Goal: Task Accomplishment & Management: Use online tool/utility

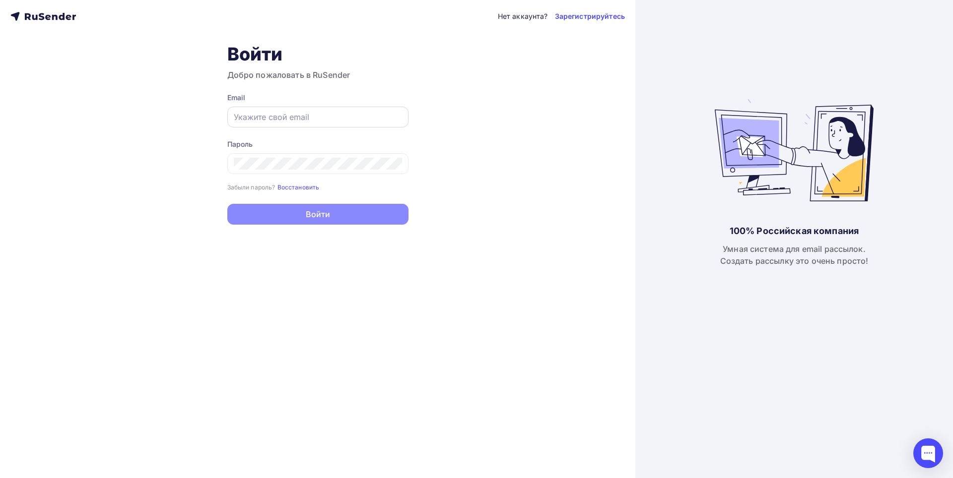
click at [257, 116] on input "text" at bounding box center [318, 117] width 168 height 12
paste input "[EMAIL_ADDRESS][DOMAIN_NAME]"
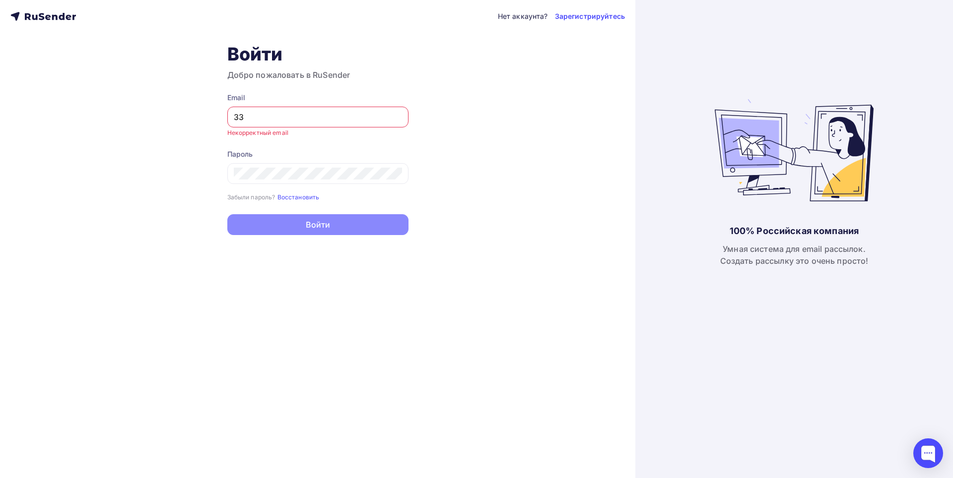
type input "3"
click at [309, 195] on small "Восстановить" at bounding box center [298, 197] width 42 height 7
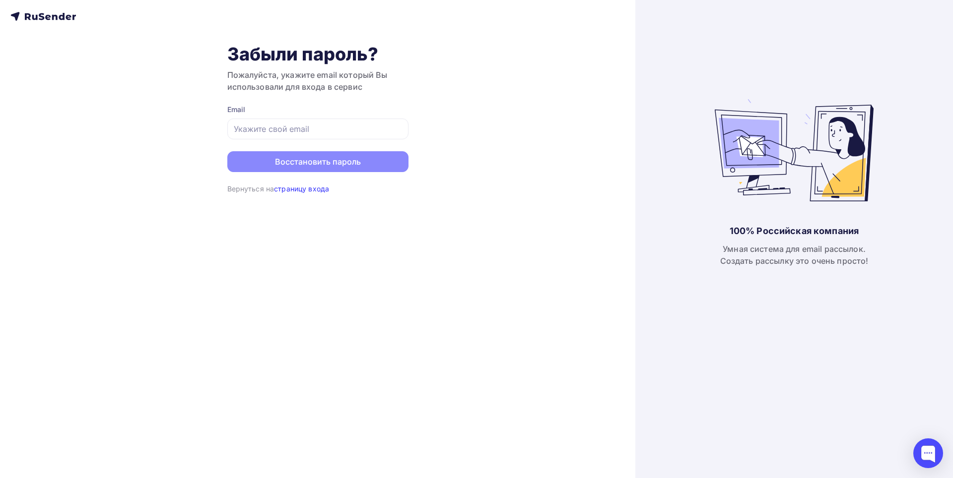
click at [311, 189] on link "страницу входа" at bounding box center [301, 189] width 55 height 8
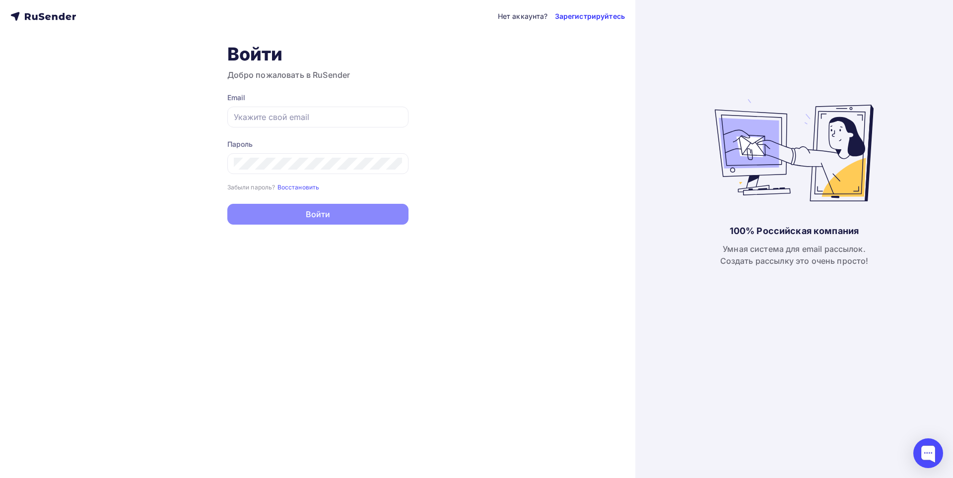
click at [579, 21] on link "Зарегистрируйтесь" at bounding box center [590, 16] width 70 height 10
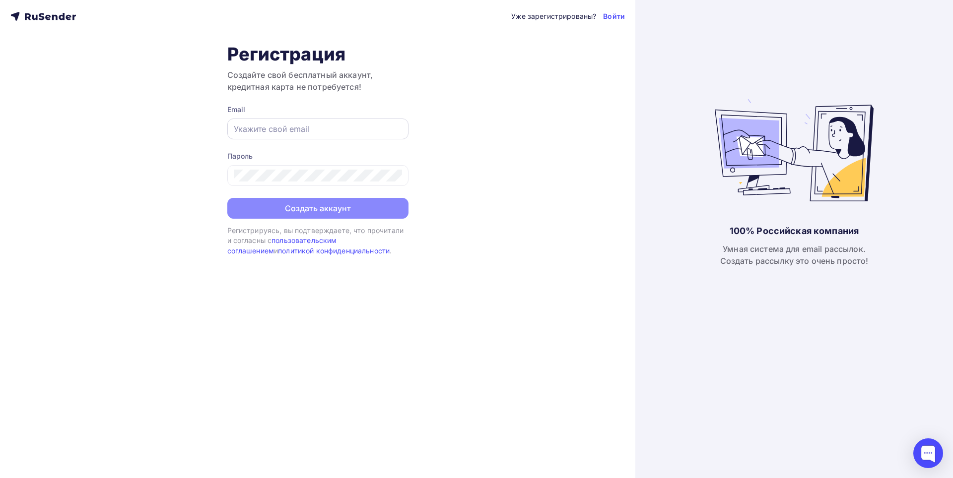
click at [321, 125] on input "text" at bounding box center [318, 129] width 168 height 12
paste input "[EMAIL_ADDRESS][DOMAIN_NAME]"
type input "[EMAIL_ADDRESS][DOMAIN_NAME]"
click at [235, 174] on div at bounding box center [317, 175] width 181 height 21
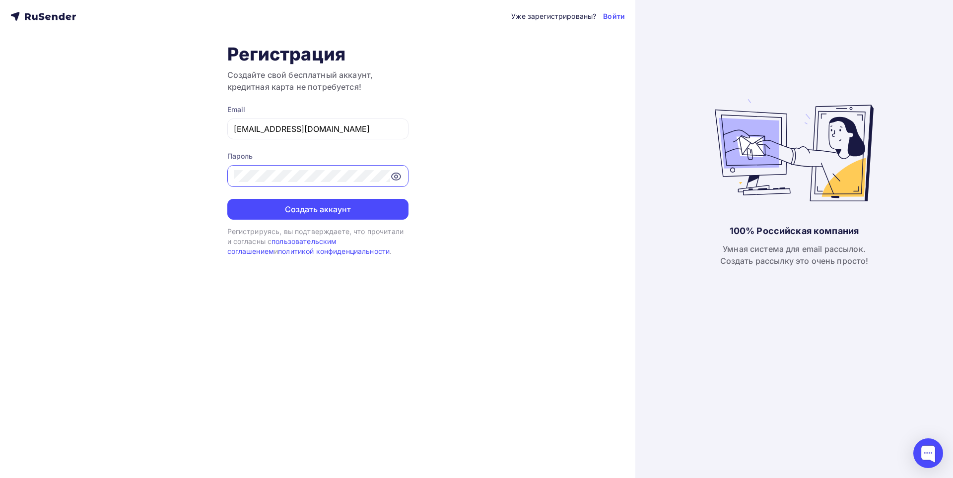
click at [397, 180] on icon at bounding box center [396, 177] width 12 height 12
click at [105, 202] on div "Уже зарегистрированы? Войти Регистрация Создайте свой бесплатный аккаунт, креди…" at bounding box center [317, 239] width 635 height 478
click at [397, 176] on icon at bounding box center [396, 177] width 12 height 12
click at [388, 203] on button "Создать аккаунт" at bounding box center [317, 209] width 181 height 21
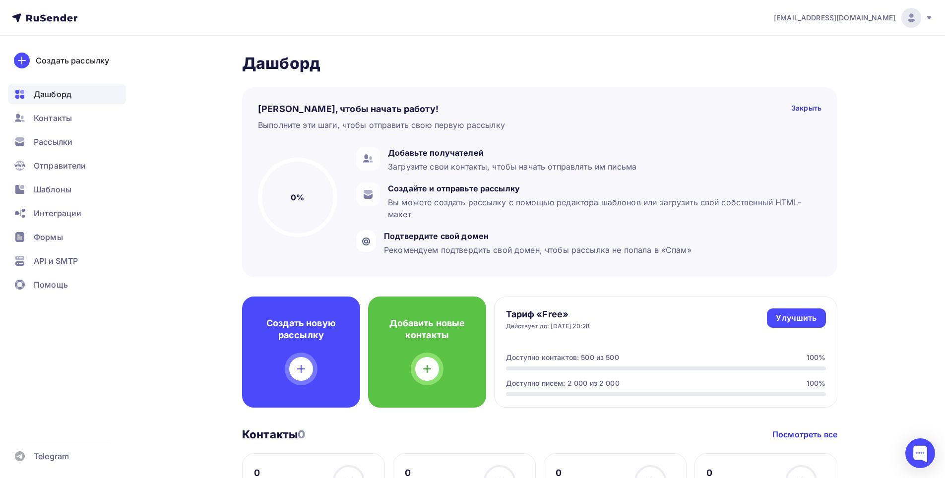
click at [905, 13] on div at bounding box center [912, 18] width 20 height 20
click at [890, 22] on span "[EMAIL_ADDRESS][DOMAIN_NAME]" at bounding box center [835, 18] width 122 height 10
click at [798, 47] on span "Аккаунт" at bounding box center [801, 44] width 33 height 12
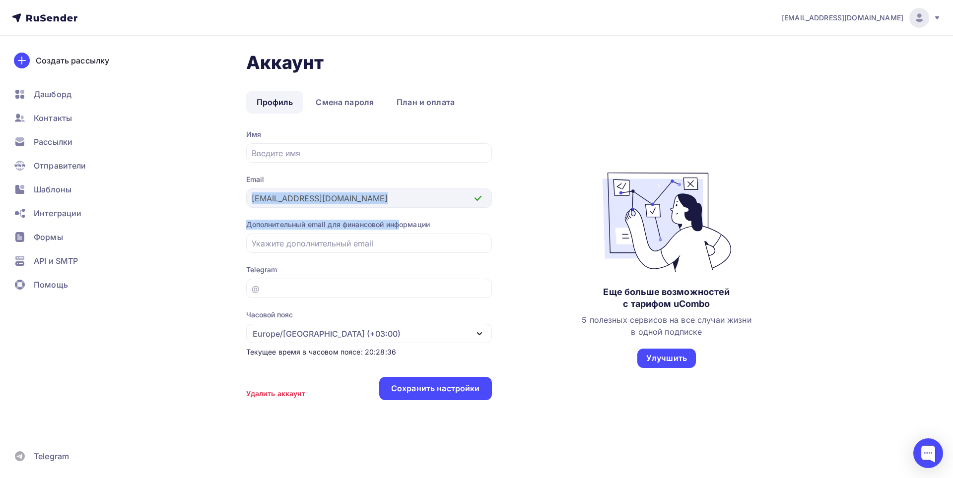
drag, startPoint x: 403, startPoint y: 208, endPoint x: 330, endPoint y: 186, distance: 76.1
click at [330, 186] on div "Имя Email 3333334224@mail.ru Дополнительный email для финансовой информации Tel…" at bounding box center [369, 270] width 246 height 281
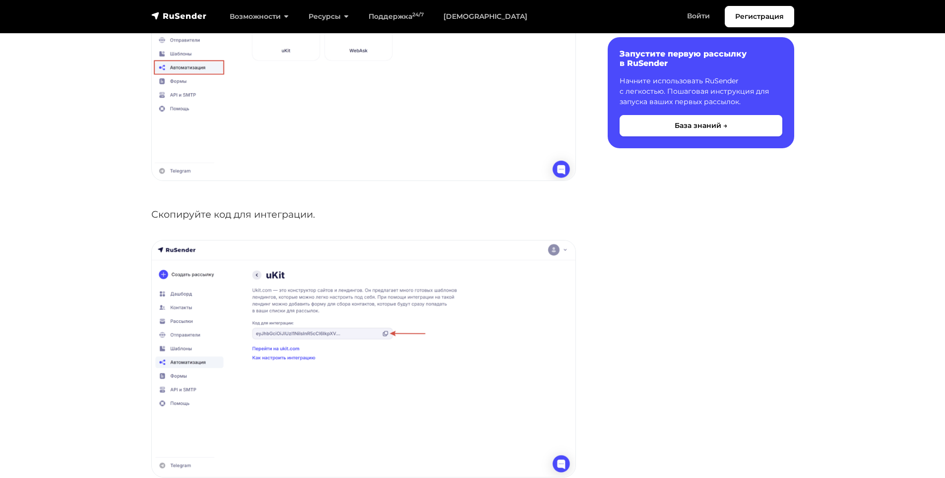
scroll to position [1042, 0]
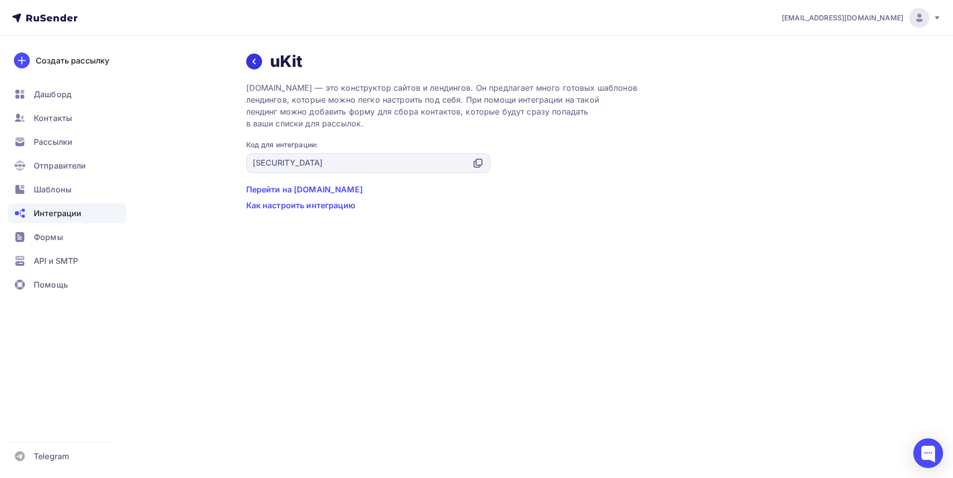
click at [251, 55] on div at bounding box center [254, 62] width 16 height 16
click at [477, 161] on icon at bounding box center [478, 163] width 12 height 12
click at [476, 160] on icon at bounding box center [479, 162] width 6 height 6
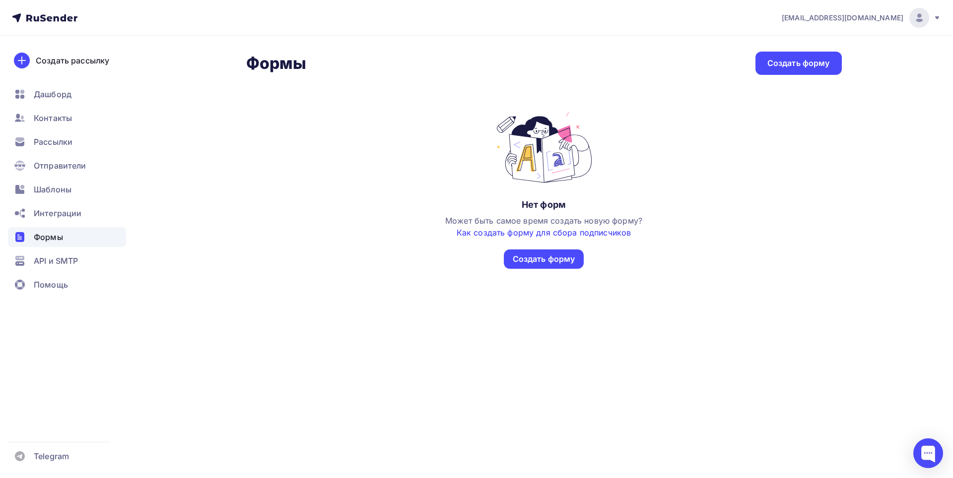
click at [559, 231] on link "Как создать форму для сбора подписчиков" at bounding box center [544, 233] width 174 height 10
click at [815, 56] on div "Создать форму" at bounding box center [798, 63] width 86 height 23
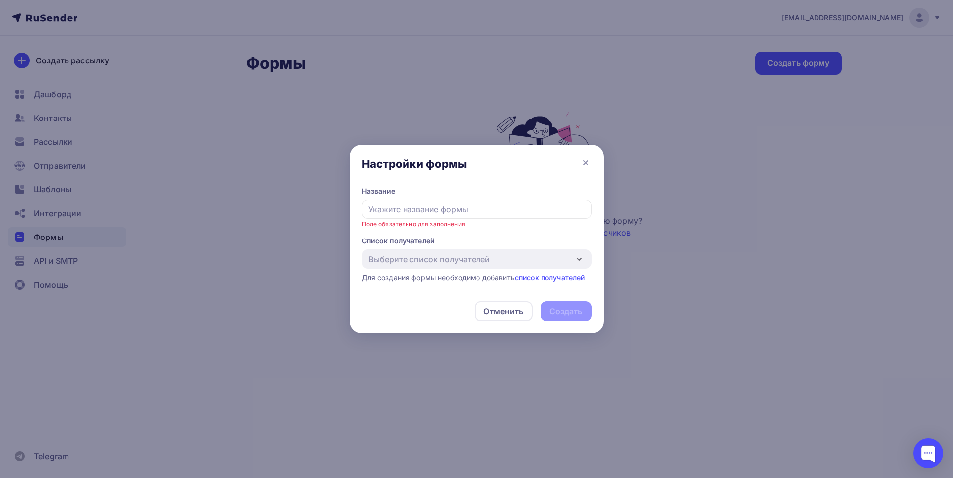
click at [514, 226] on div "Поле обязательно для заполнения" at bounding box center [477, 214] width 230 height 29
click at [529, 214] on input "text" at bounding box center [477, 209] width 230 height 19
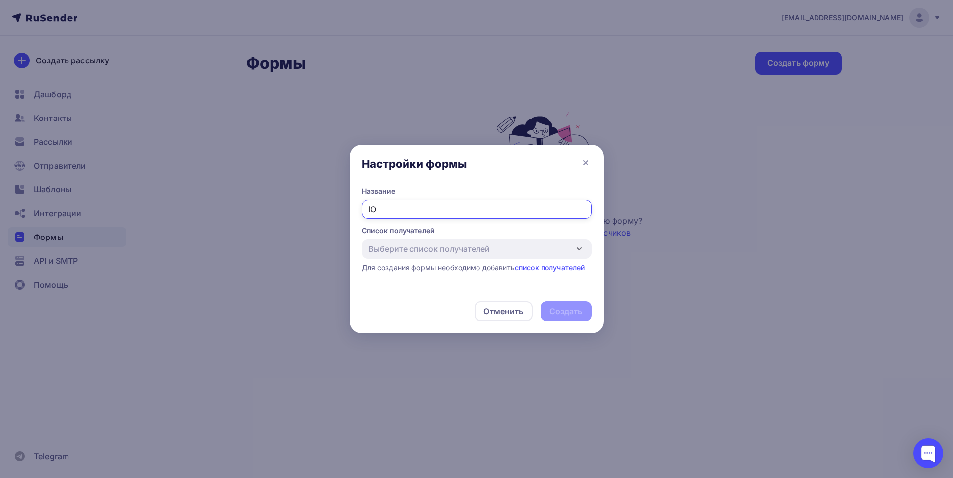
type input "I"
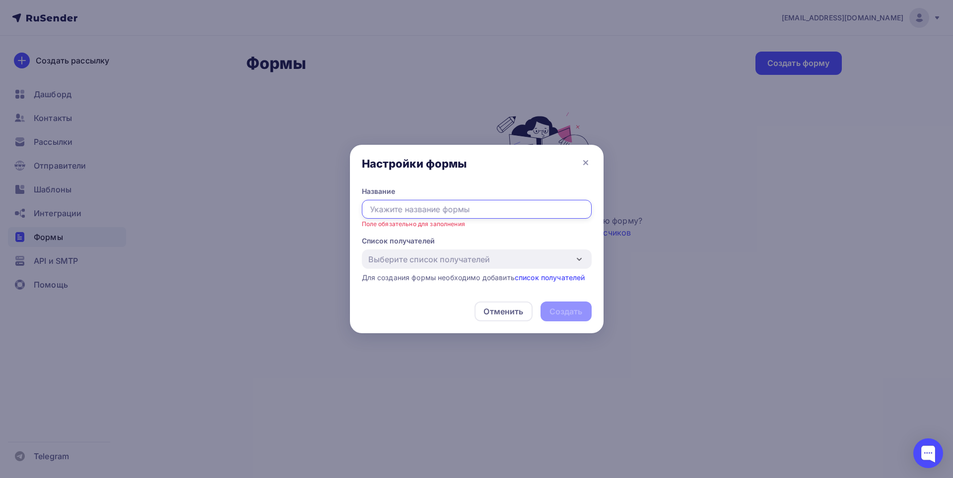
paste input "nsuteeyd"
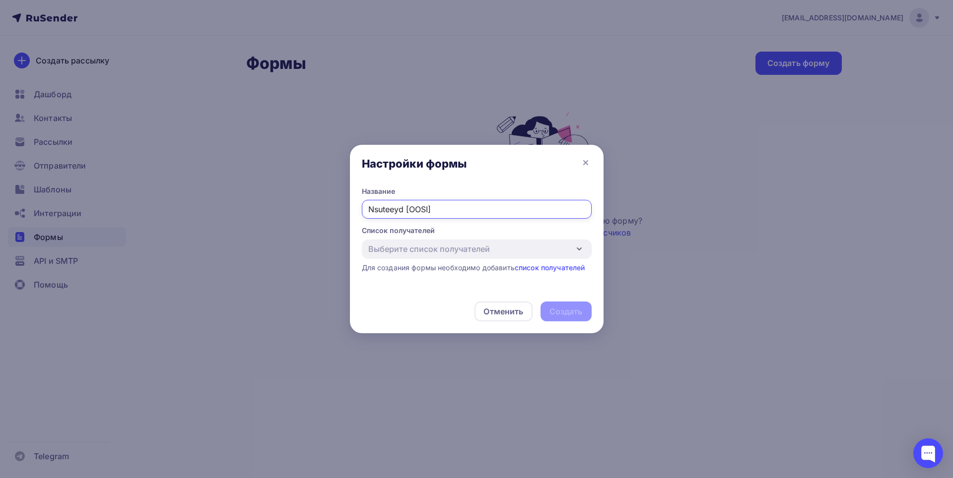
type input "Nsuteeyd [OOSI]"
click at [501, 198] on legend "Название" at bounding box center [477, 193] width 230 height 13
click at [502, 213] on input "Nsuteeyd [OOSI]" at bounding box center [477, 209] width 230 height 19
click at [564, 267] on link "список получателей" at bounding box center [550, 268] width 70 height 8
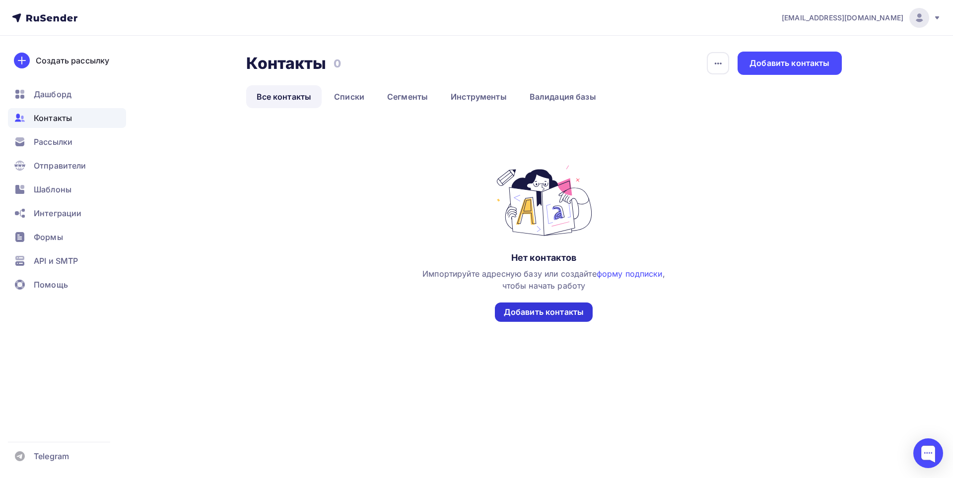
click at [567, 309] on div "Добавить контакты" at bounding box center [544, 312] width 80 height 11
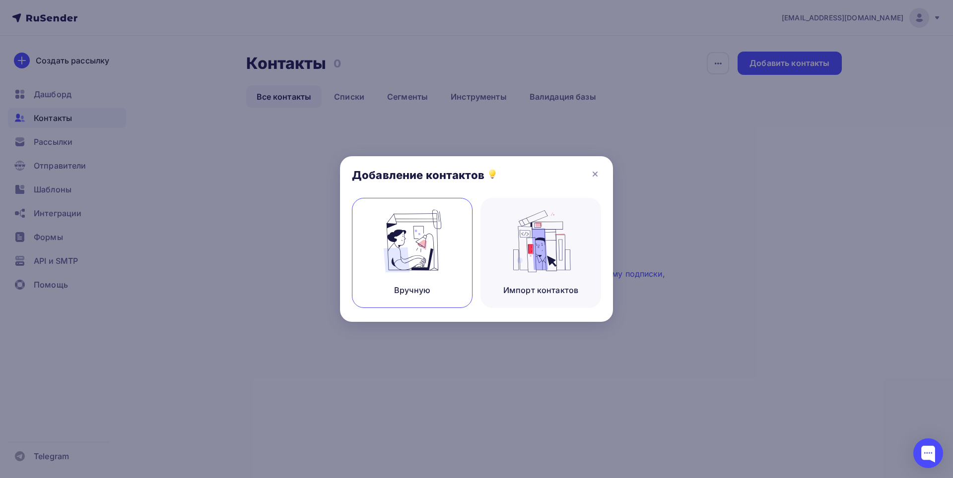
click at [417, 260] on img at bounding box center [412, 241] width 66 height 63
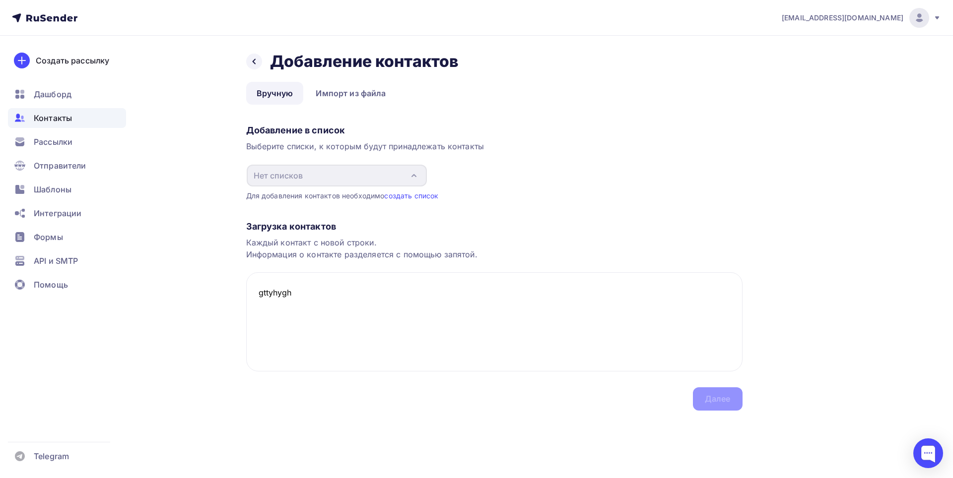
click at [367, 189] on div "Добавление в список Выберите списки, к которым будут принадлежать контакты Нет …" at bounding box center [494, 161] width 496 height 80
click at [342, 289] on textarea "gttyhygh" at bounding box center [494, 321] width 496 height 99
click at [275, 294] on textarea "gttyhyg" at bounding box center [494, 321] width 496 height 99
type textarea "y"
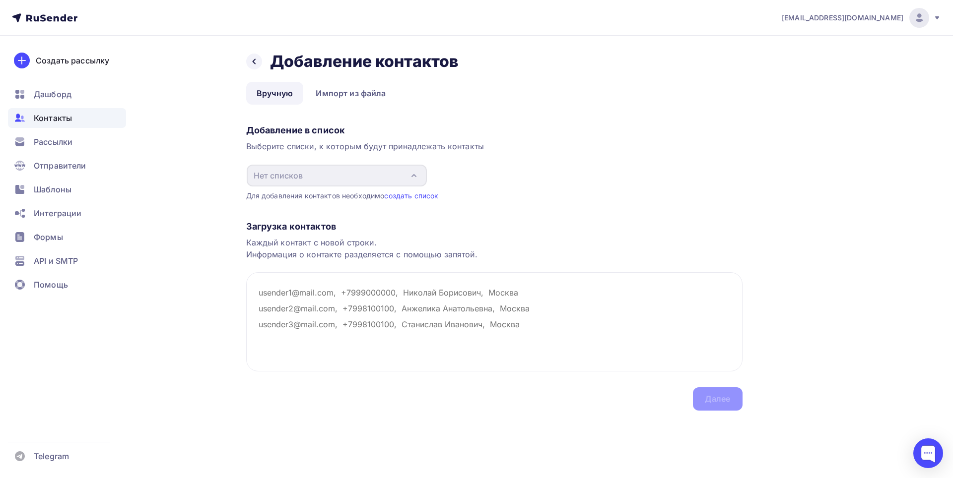
drag, startPoint x: 292, startPoint y: 303, endPoint x: 205, endPoint y: 295, distance: 87.2
click at [205, 295] on div "Назад Добавление контактов Добавление контактов Вручную Импорт из файла Вручную…" at bounding box center [476, 243] width 813 height 415
paste textarea "[EMAIL_ADDRESS][DOMAIN_NAME]"
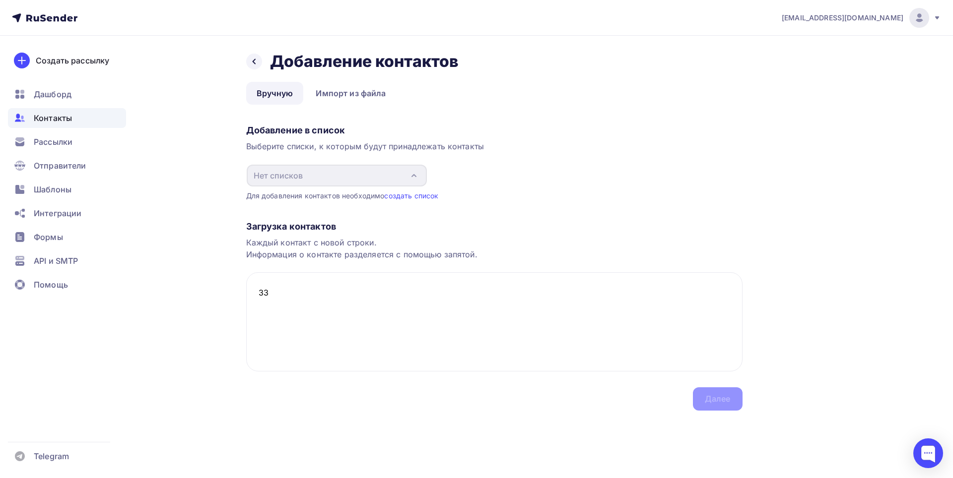
type textarea "3"
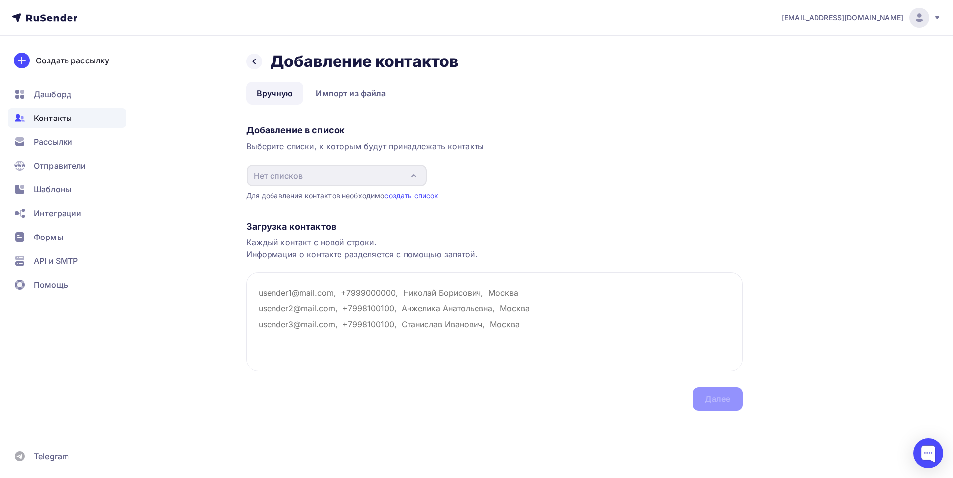
paste textarea "[EMAIL_ADDRESS][DOMAIN_NAME]"
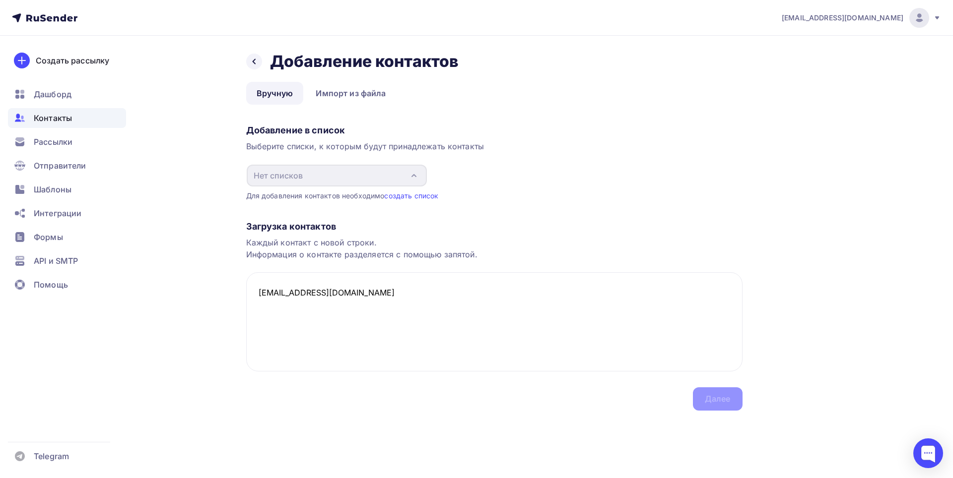
paste textarea "+79883566620"
paste textarea "Краснодар"
type textarea "3333334224@mail.ru +79883566620 Паша,Краснодар"
click at [414, 199] on link "создать список" at bounding box center [411, 196] width 54 height 8
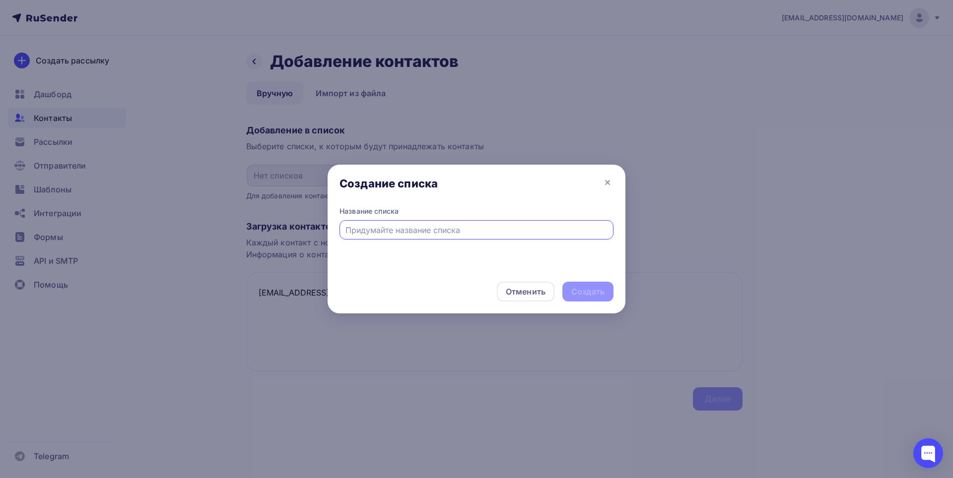
paste input "Краснодар"
type input "К"
paste input "nsuteeyd"
type input "Nsuteeyd Opiid"
click at [574, 295] on div "Создать" at bounding box center [587, 291] width 33 height 11
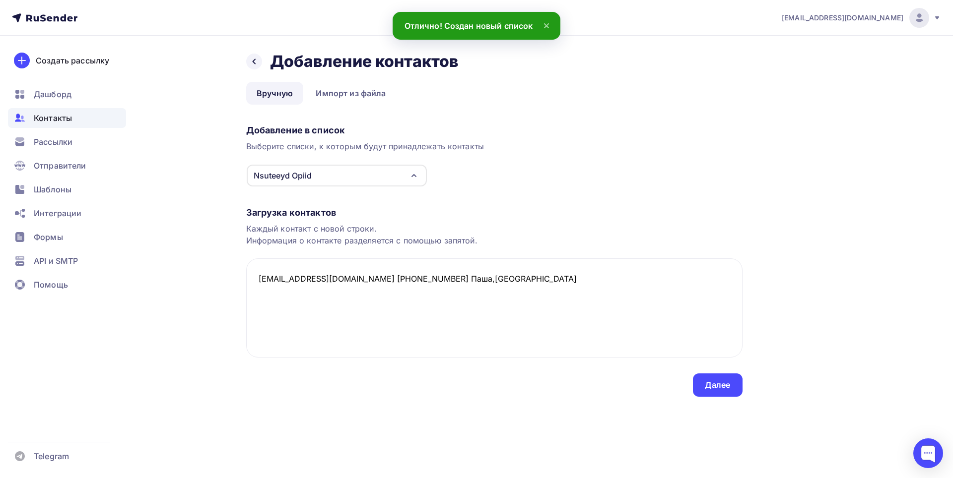
click at [321, 177] on div "Nsuteeyd Opiid" at bounding box center [337, 176] width 180 height 22
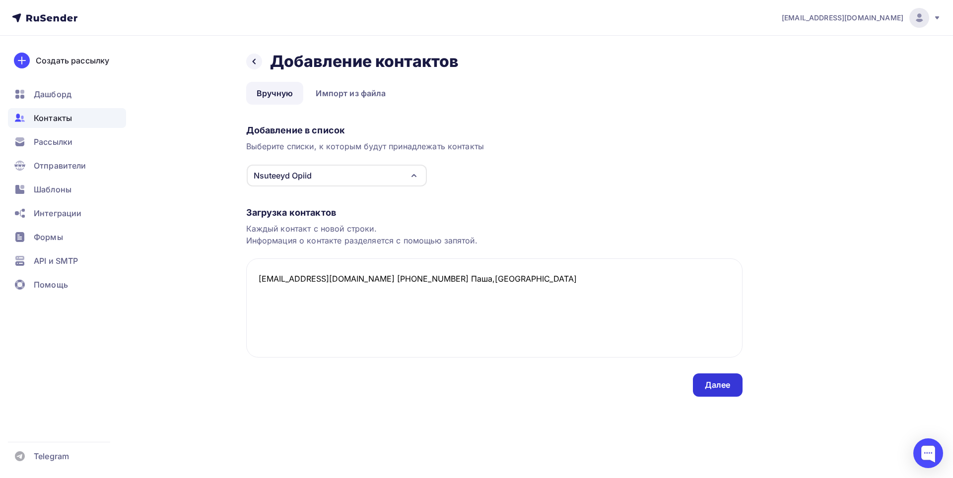
click at [719, 391] on div "Далее" at bounding box center [718, 385] width 26 height 11
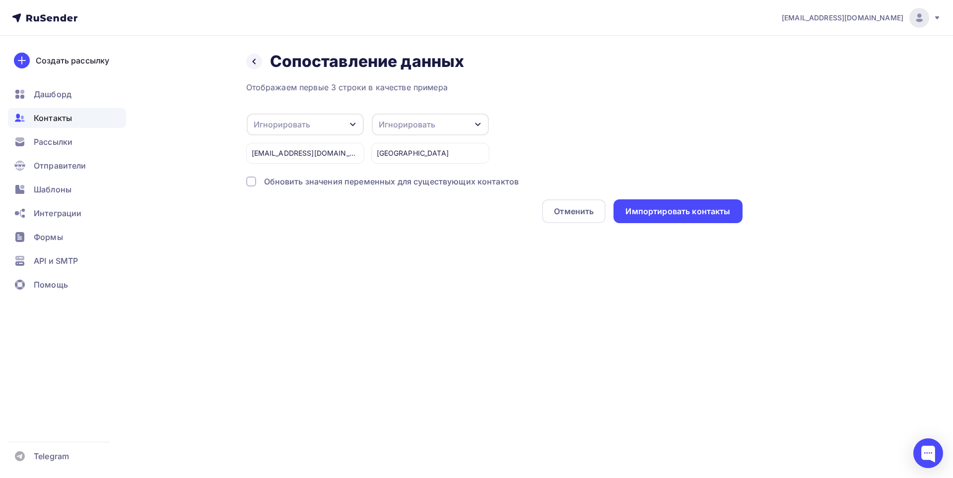
click at [348, 120] on div "Игнорировать" at bounding box center [305, 125] width 117 height 22
click at [348, 119] on div "Игнорировать" at bounding box center [305, 125] width 117 height 22
click at [407, 123] on div "Игнорировать" at bounding box center [407, 125] width 57 height 12
click at [427, 176] on div "Создать поле" at bounding box center [411, 170] width 69 height 25
click at [467, 245] on div "Назад Сопоставление данных Сопоставление данных Отображаем первые 3 строки в ка…" at bounding box center [476, 149] width 813 height 227
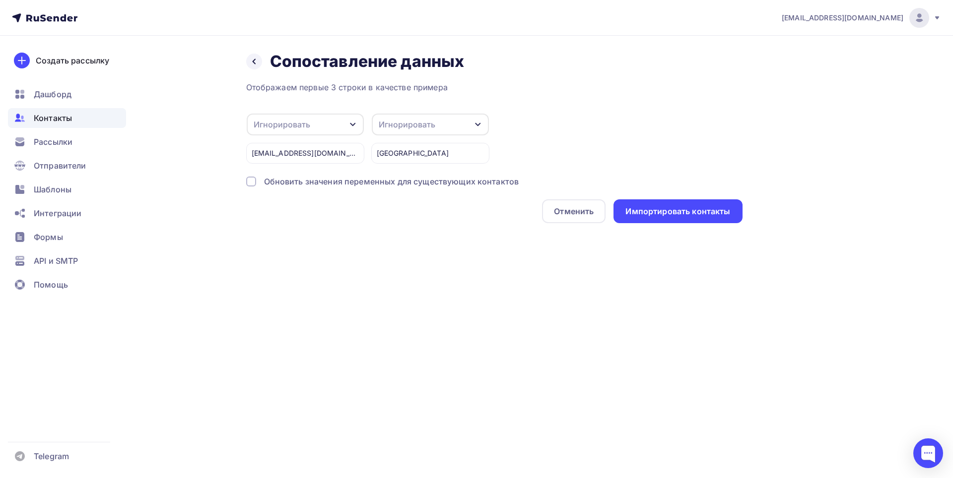
click at [432, 126] on div "Игнорировать" at bounding box center [407, 125] width 57 height 12
click at [466, 269] on div "3333334224@mail.ru Аккаунт Тарифы Выйти Создать рассылку Дашборд Контакты Рассы…" at bounding box center [476, 239] width 953 height 478
click at [363, 184] on div "Обновить значения переменных для существующих контактов" at bounding box center [391, 182] width 255 height 12
click at [692, 212] on div "Импортировать контакты" at bounding box center [677, 211] width 105 height 11
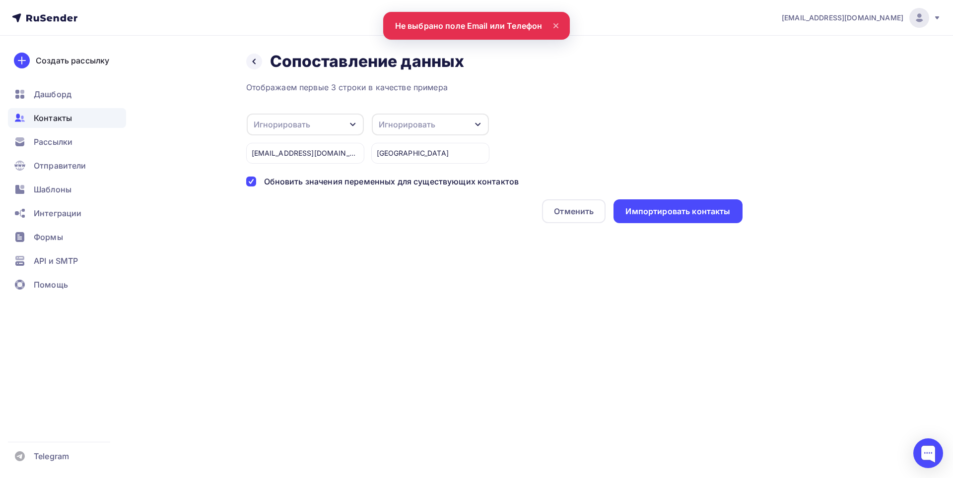
click at [405, 128] on div "Игнорировать" at bounding box center [407, 125] width 57 height 12
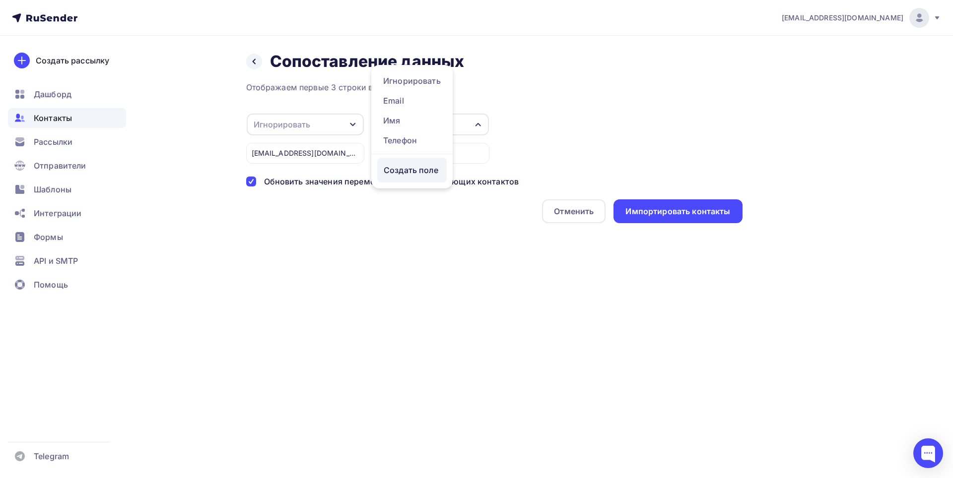
click at [424, 179] on div "Создать поле" at bounding box center [411, 170] width 69 height 25
click at [370, 266] on div "3333334224@mail.ru Аккаунт Тарифы Выйти Создать рассылку Дашборд Контакты Рассы…" at bounding box center [476, 239] width 953 height 478
click at [329, 126] on div "Игнорировать" at bounding box center [305, 125] width 117 height 22
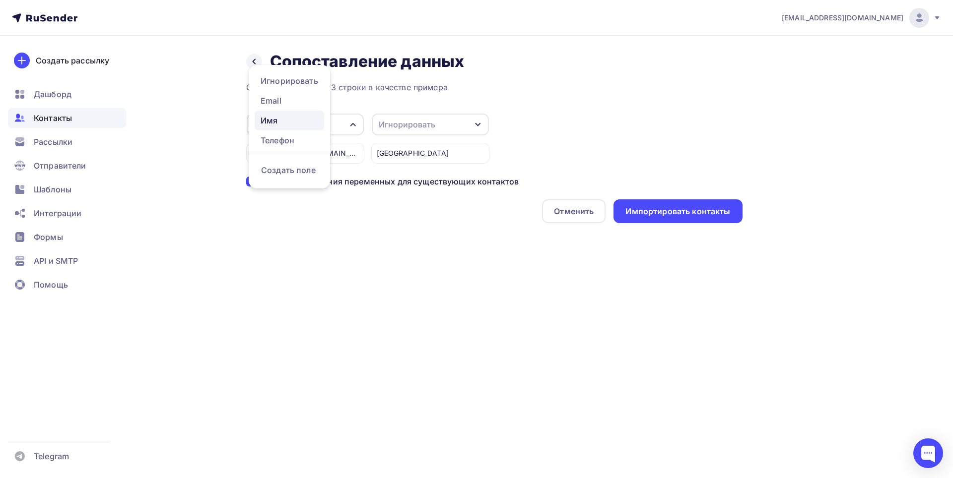
click at [262, 122] on div "Имя" at bounding box center [290, 121] width 58 height 12
click at [399, 109] on div "Отображаем первые 3 строки в качестве примера Имя Игнорировать Email Телефон Со…" at bounding box center [494, 152] width 496 height 142
click at [395, 126] on div "Игнорировать" at bounding box center [407, 125] width 57 height 12
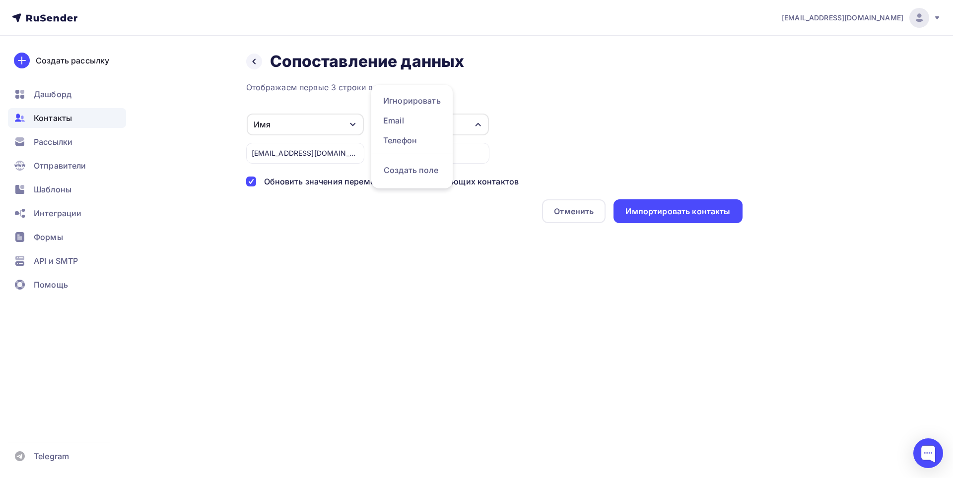
click at [320, 123] on div "Имя" at bounding box center [305, 125] width 117 height 22
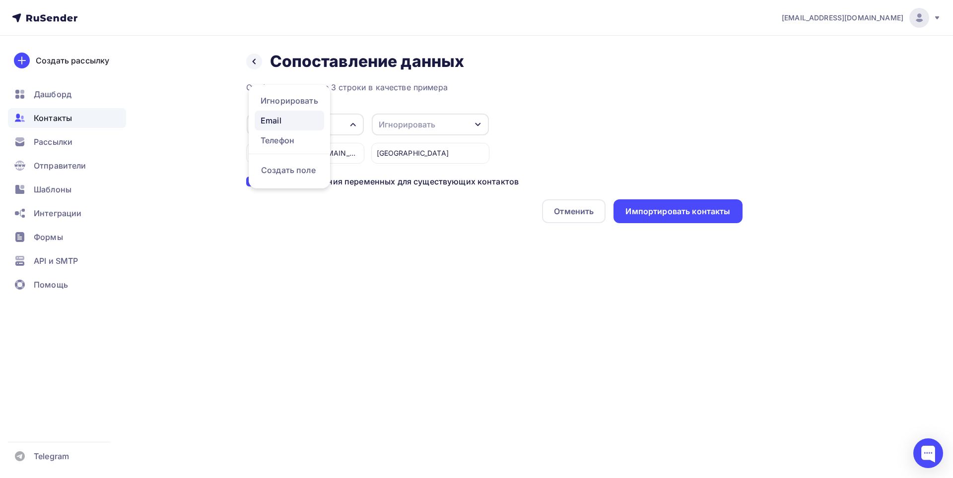
click at [286, 115] on div "Email" at bounding box center [290, 121] width 58 height 12
click at [312, 116] on div "Email" at bounding box center [305, 125] width 117 height 22
click at [300, 298] on div "3333334224@mail.ru Аккаунт Тарифы Выйти Создать рассылку Дашборд Контакты Рассы…" at bounding box center [476, 239] width 953 height 478
click at [442, 131] on div "Игнорировать" at bounding box center [430, 125] width 117 height 22
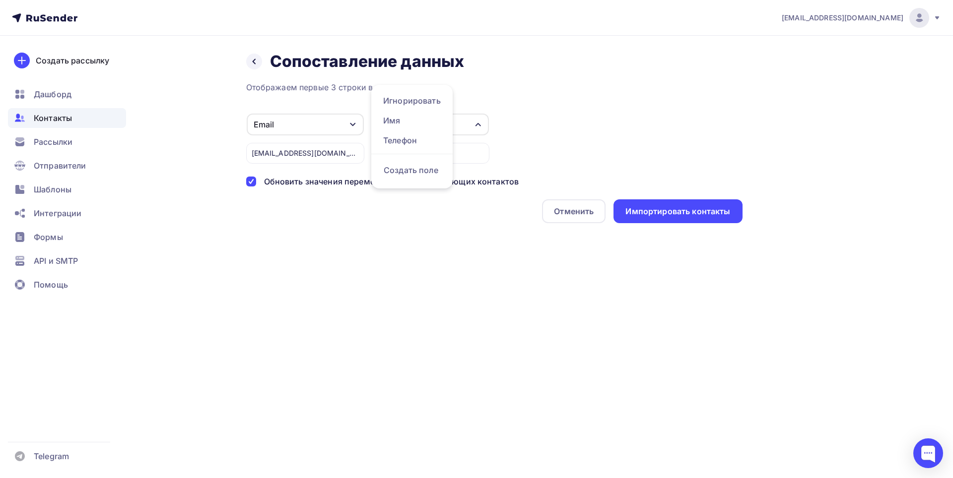
click at [417, 183] on div "Создать поле" at bounding box center [411, 170] width 69 height 25
type input "&"
type input "???"
click at [431, 178] on div "Создать поле" at bounding box center [411, 170] width 69 height 25
click at [431, 194] on div "Создать поле" at bounding box center [438, 191] width 122 height 25
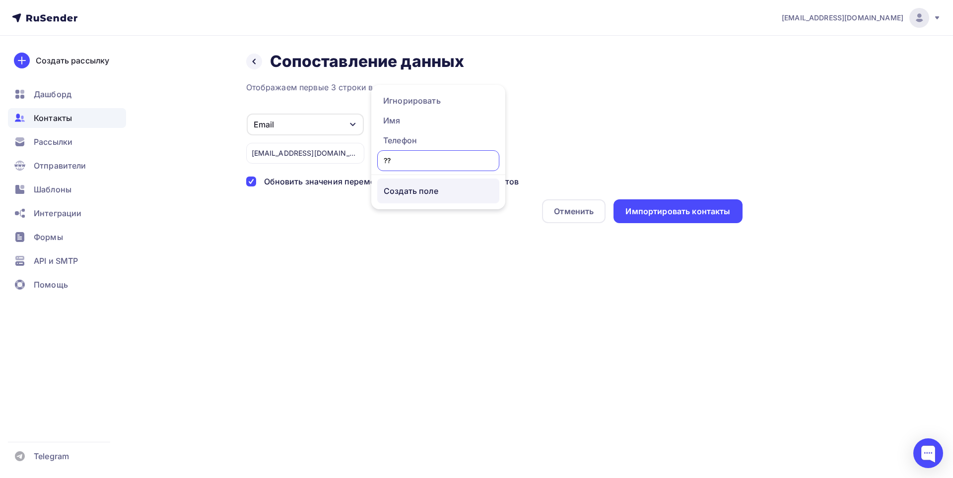
type input "???"
click at [416, 177] on ul "Игнорировать Имя Телефон ??? Создать поле" at bounding box center [438, 147] width 134 height 125
click at [419, 177] on div "Создать поле" at bounding box center [411, 170] width 69 height 25
type input "???"
click at [432, 204] on div "Отображаем первые 3 строки в качестве примера Email Игнорировать Имя Телефон Со…" at bounding box center [494, 152] width 496 height 142
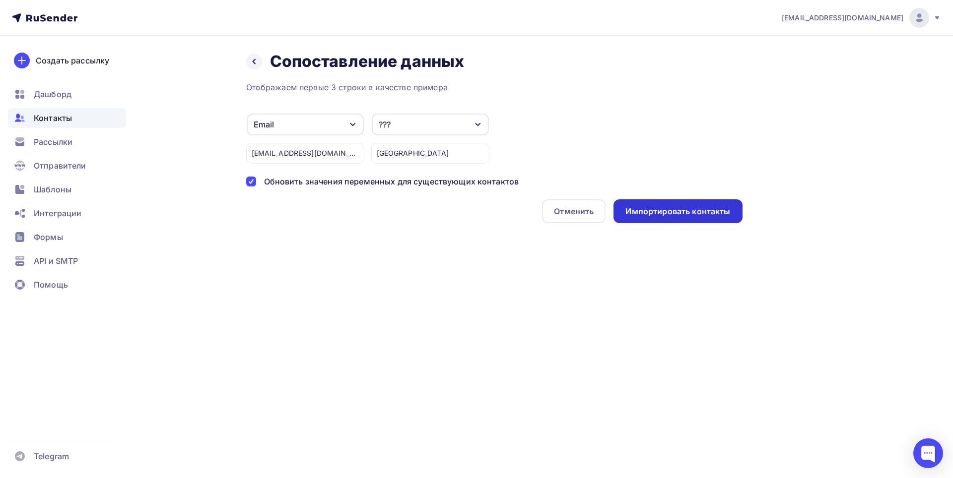
click at [661, 221] on div "Импортировать контакты" at bounding box center [677, 211] width 129 height 24
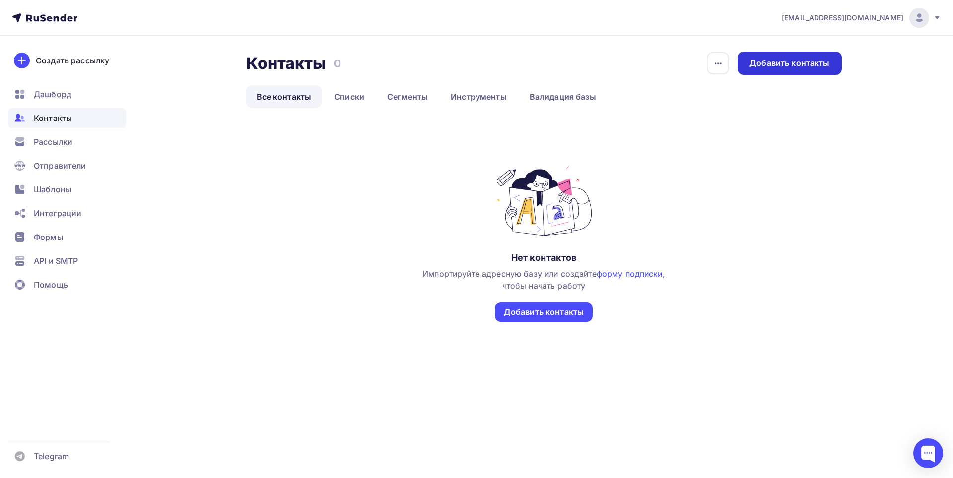
click at [790, 60] on div "Добавить контакты" at bounding box center [789, 63] width 80 height 11
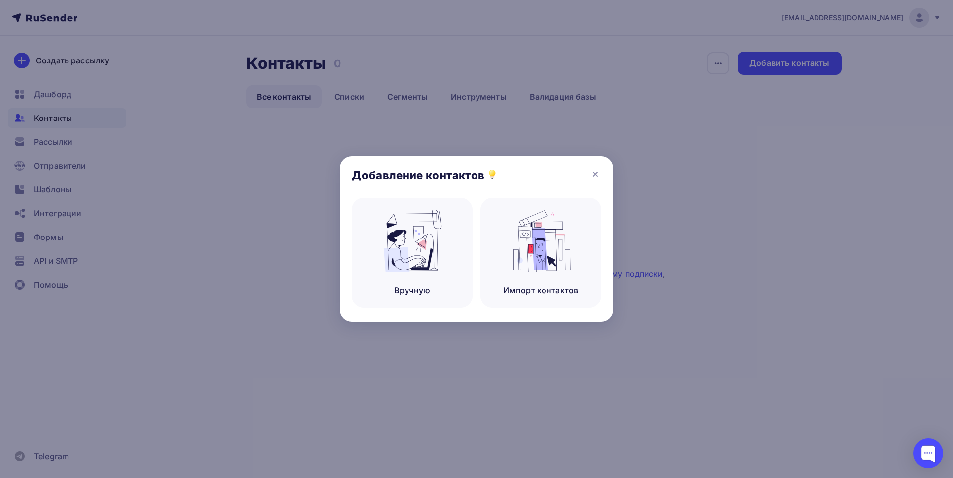
click at [628, 310] on div at bounding box center [476, 239] width 953 height 478
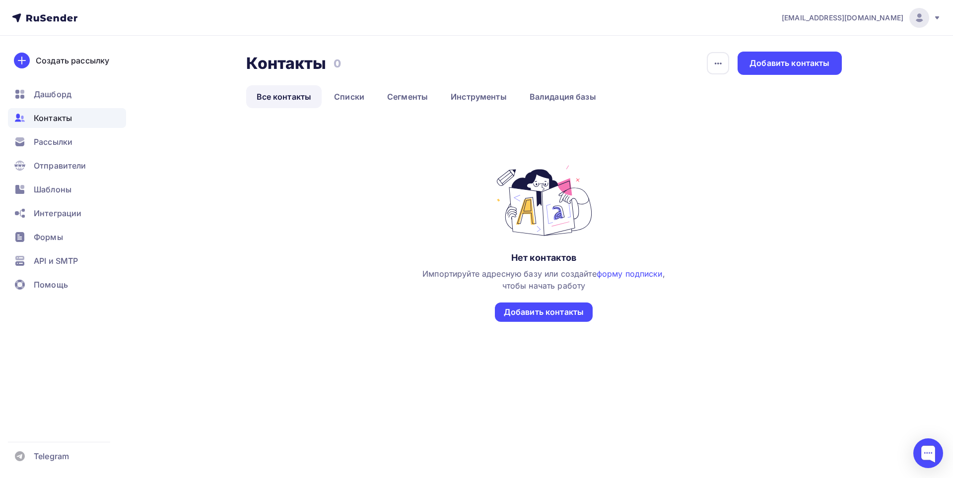
drag, startPoint x: 344, startPoint y: 117, endPoint x: 356, endPoint y: 92, distance: 27.8
click at [344, 117] on div "Контакты Контакты 0 0 История импорта Добавить контакты Все контакты Списки Сег…" at bounding box center [544, 209] width 596 height 315
click at [355, 93] on link "Списки" at bounding box center [349, 96] width 51 height 23
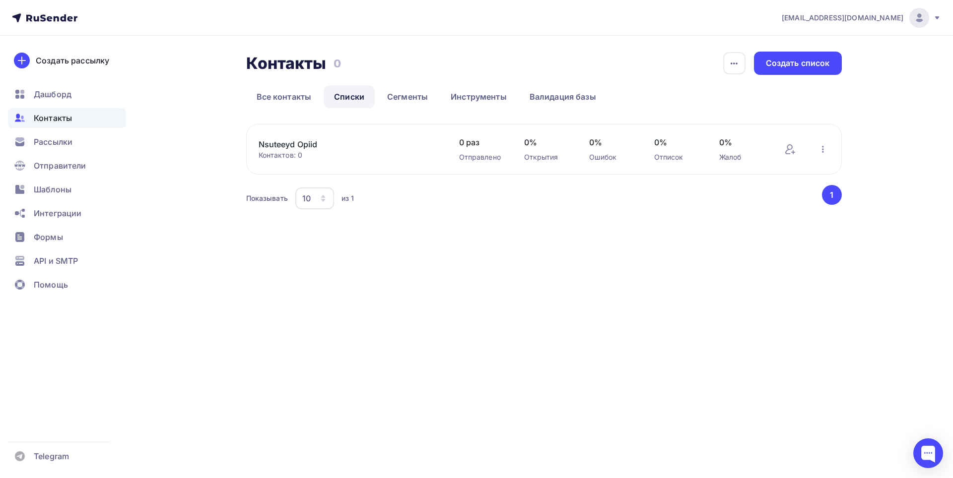
click at [389, 144] on link "Nsuteeyd Opiid" at bounding box center [343, 144] width 169 height 12
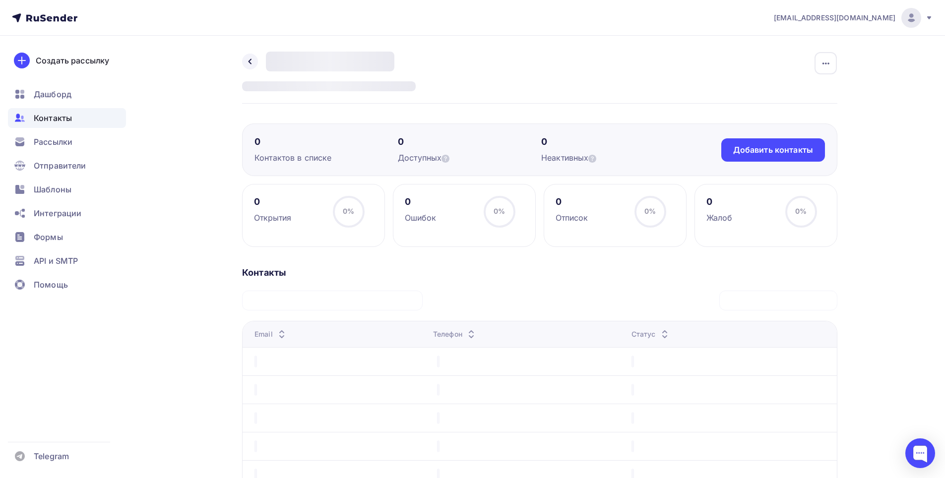
click at [312, 141] on div "0" at bounding box center [326, 142] width 143 height 12
click at [739, 155] on div "Добавить контакты" at bounding box center [773, 149] width 80 height 11
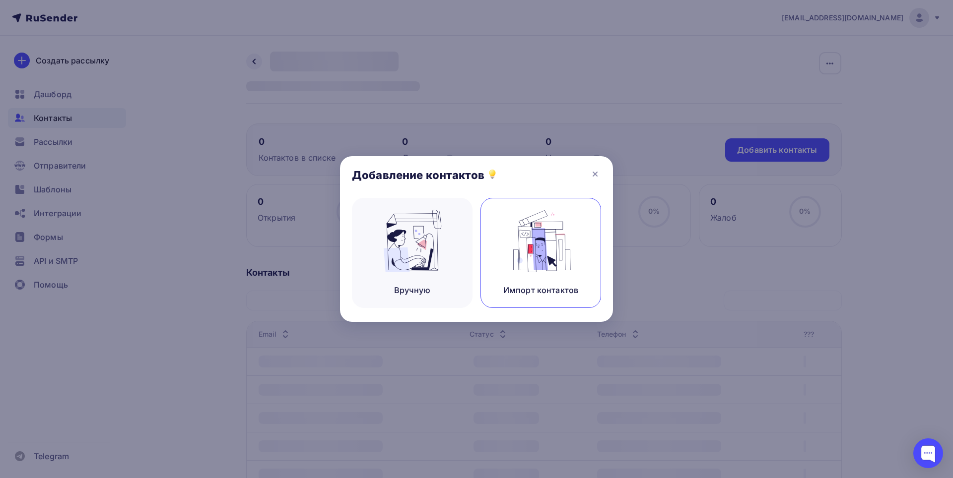
click at [566, 220] on img at bounding box center [541, 241] width 66 height 63
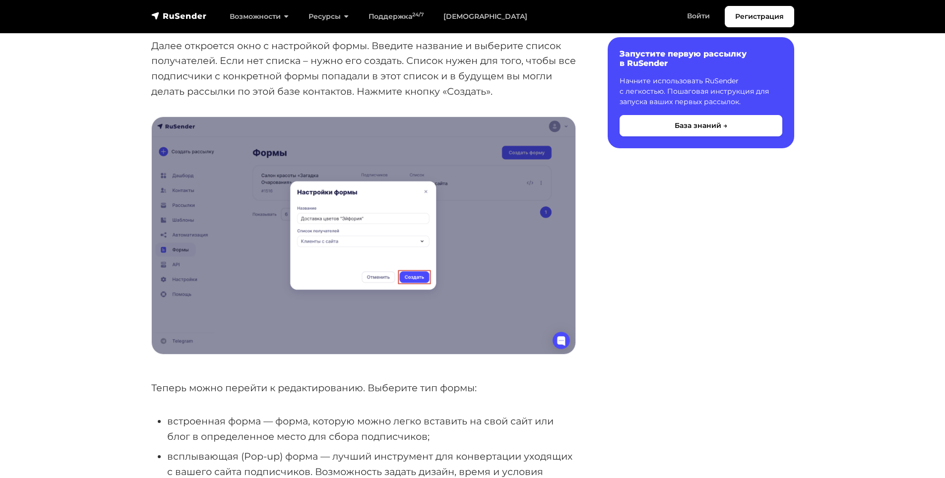
scroll to position [645, 0]
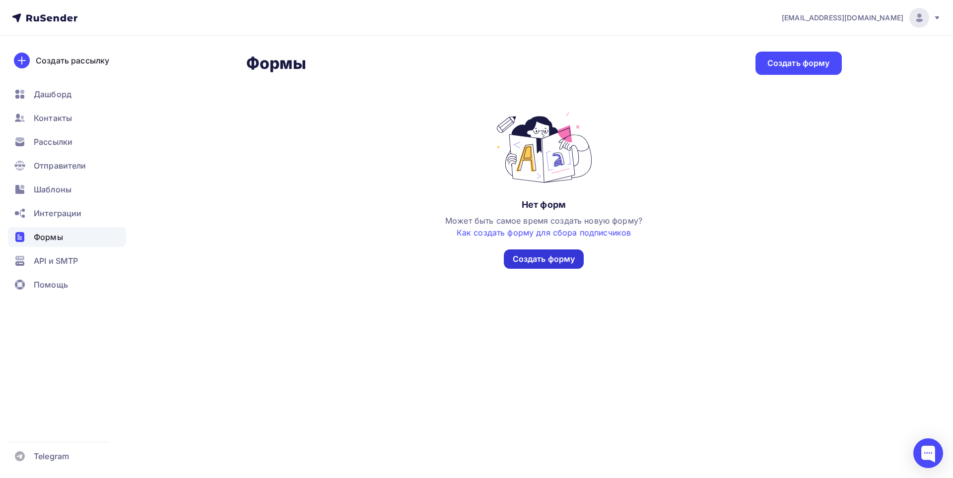
click at [527, 260] on div "Создать форму" at bounding box center [544, 259] width 63 height 11
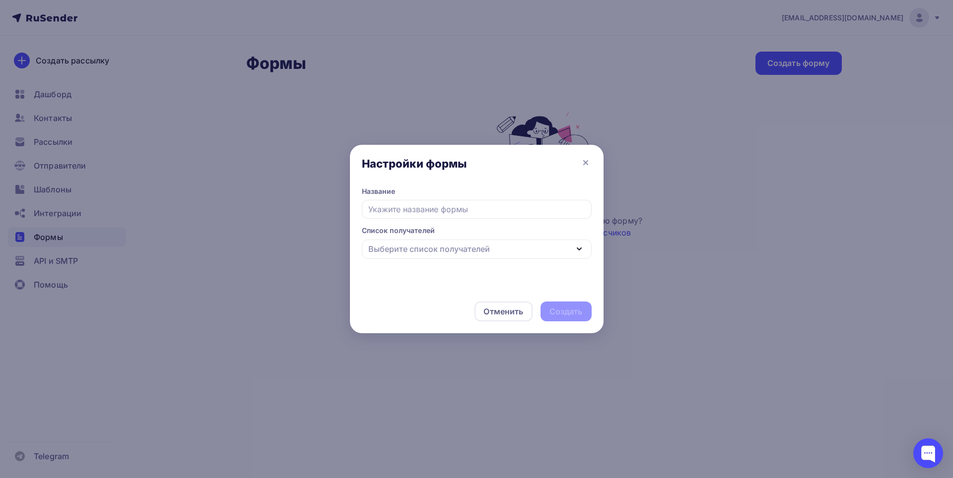
type input "Nsuteeyd [OOSI]"
click at [571, 243] on div "Выберите список получателей" at bounding box center [477, 249] width 230 height 19
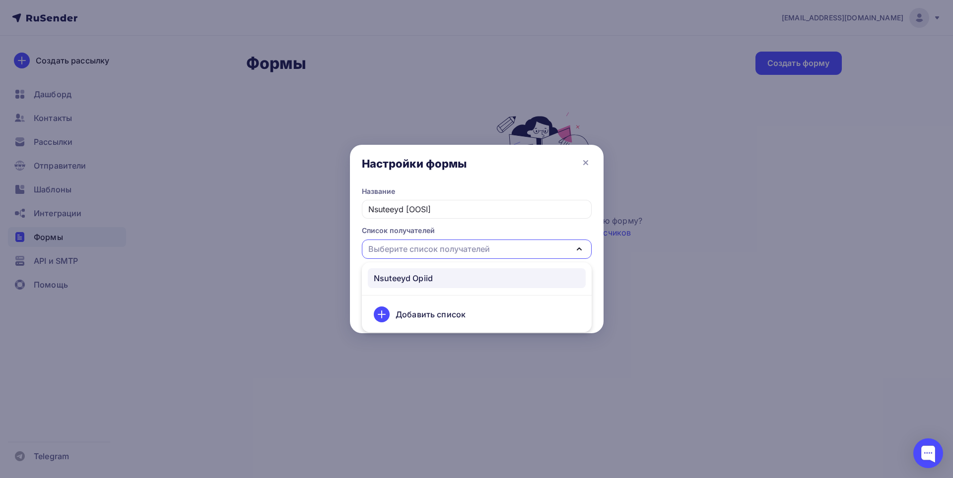
click at [404, 277] on div "Nsuteeyd Opiid" at bounding box center [403, 278] width 59 height 12
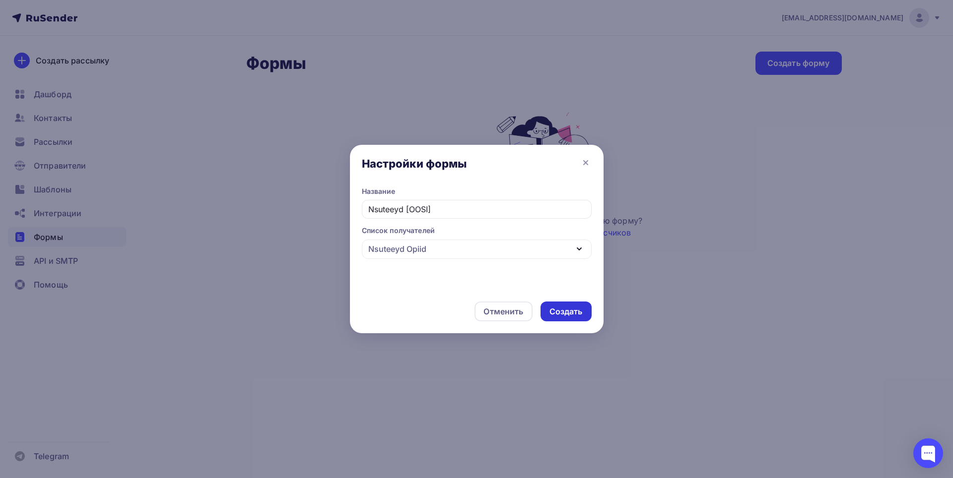
click at [565, 315] on div "Создать" at bounding box center [565, 311] width 33 height 11
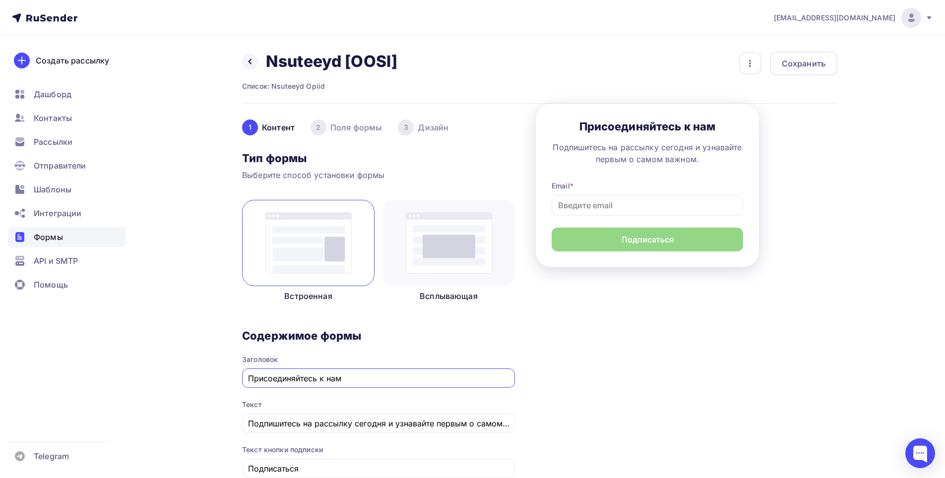
click at [462, 257] on img at bounding box center [449, 243] width 86 height 62
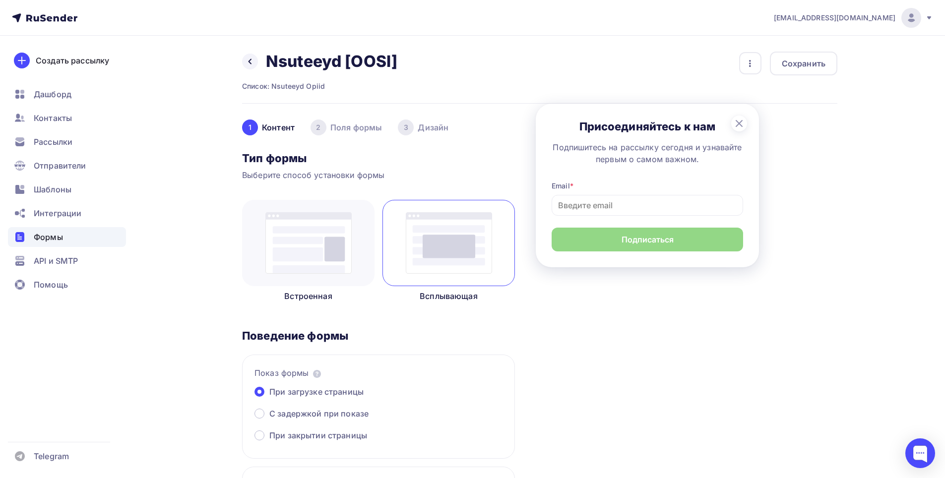
click at [336, 271] on img at bounding box center [309, 243] width 86 height 62
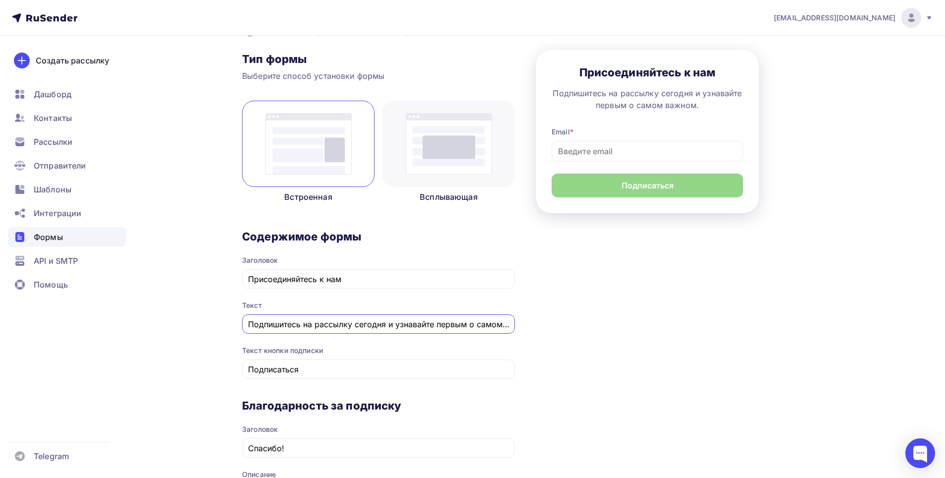
scroll to position [0, 28]
drag, startPoint x: 315, startPoint y: 325, endPoint x: 715, endPoint y: 333, distance: 400.1
click at [715, 333] on div "1 Контент 2 Поля формы 3 Дизайн Тип формы Выберите способ установки формы Встро…" at bounding box center [540, 379] width 596 height 751
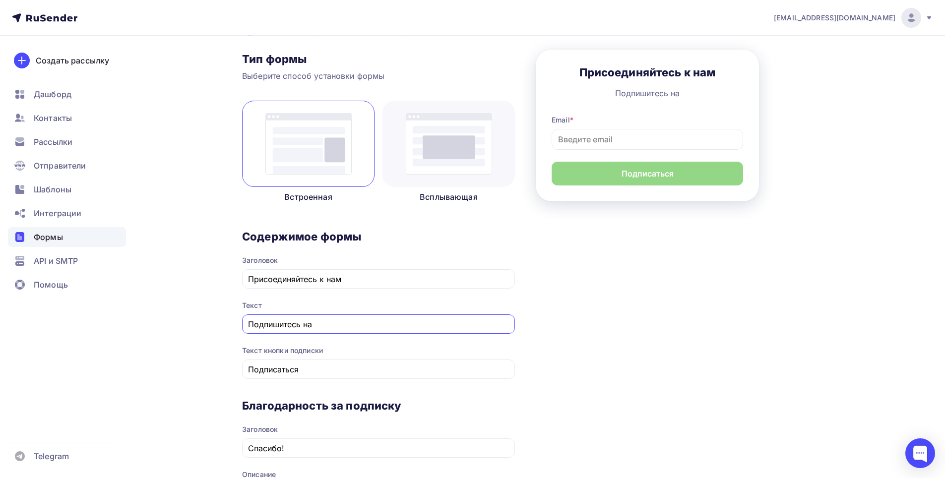
paste input "/nsuteeyd"
click at [422, 319] on input "Подпишитесь на Nsuteeyd" at bounding box center [379, 325] width 262 height 12
type input "Подпишитесь на Nsuteeyd"
click at [368, 279] on input "Присоединяйтесь к нам" at bounding box center [379, 279] width 262 height 12
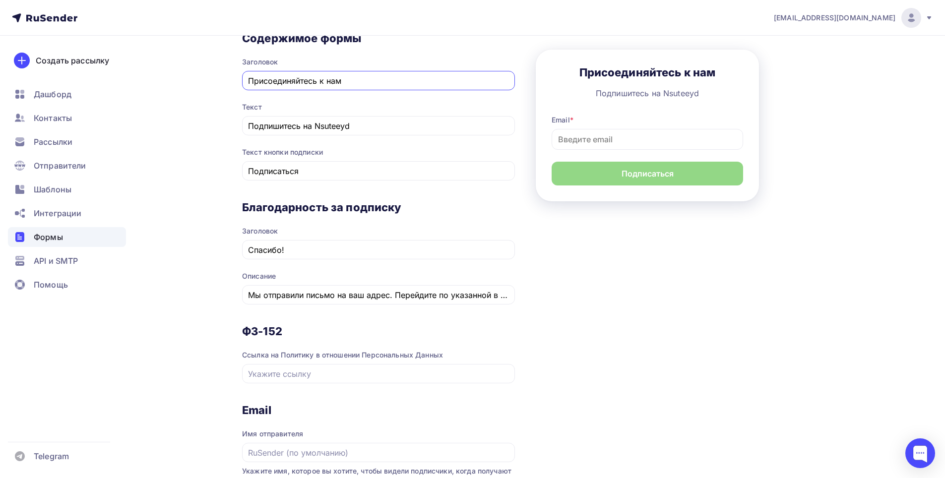
scroll to position [347, 0]
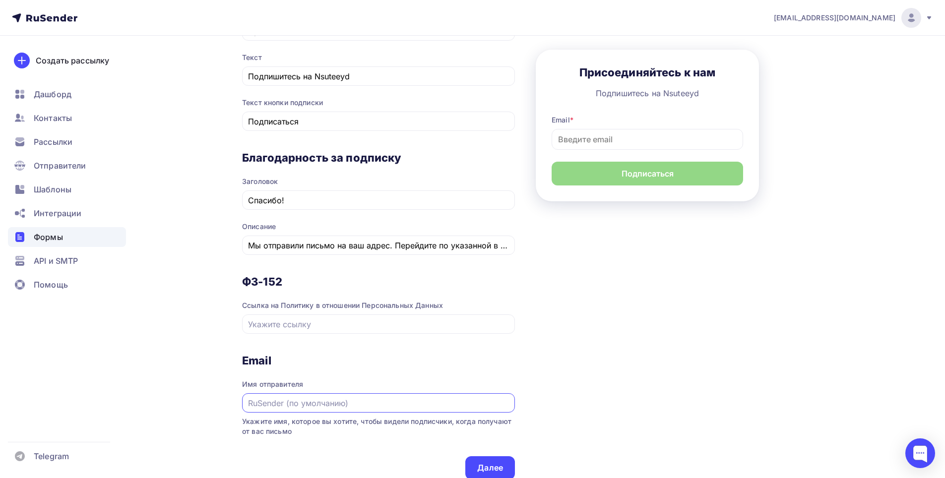
click at [404, 402] on input "text" at bounding box center [379, 404] width 262 height 12
paste input "/nsuteeyd"
type input "Nsuteeyd"
click at [373, 413] on div "Email Имя отправителя Nsuteeyd Укажите имя, которое вы хотите, чтобы видели под…" at bounding box center [378, 405] width 273 height 103
click at [386, 406] on input "Nsuteeyd" at bounding box center [379, 404] width 262 height 12
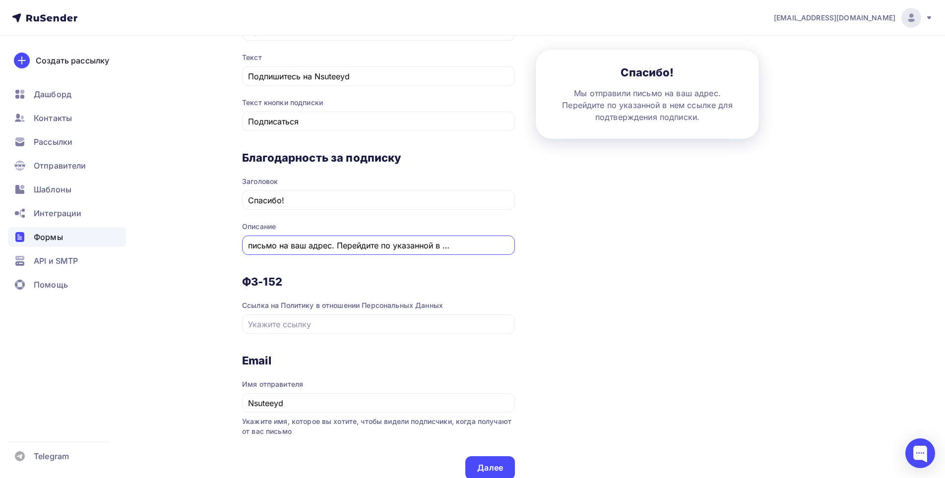
scroll to position [0, 158]
drag, startPoint x: 393, startPoint y: 246, endPoint x: 612, endPoint y: 315, distance: 230.1
click at [612, 315] on div "1 Контент 2 Поля формы 3 Дизайн Тип формы Выберите способ установки формы Встро…" at bounding box center [540, 131] width 596 height 751
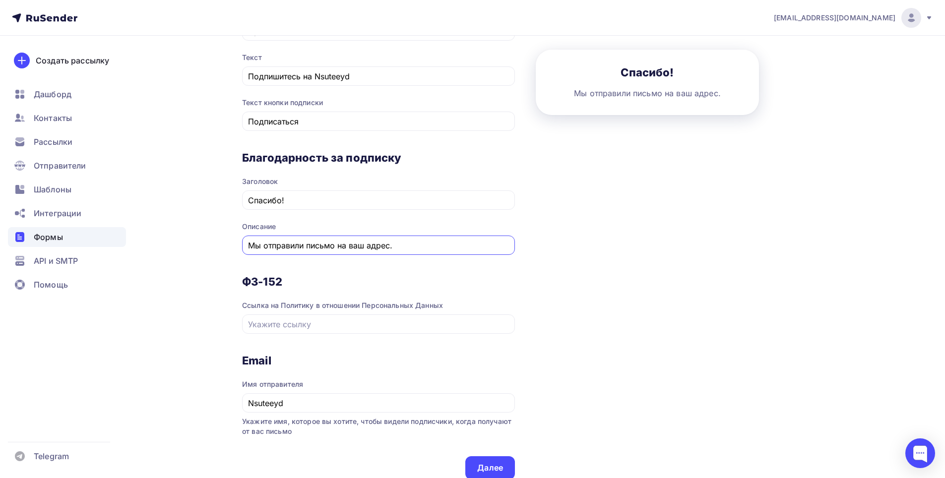
scroll to position [0, 0]
type input "Мы отправили письмо на ваш адрес."
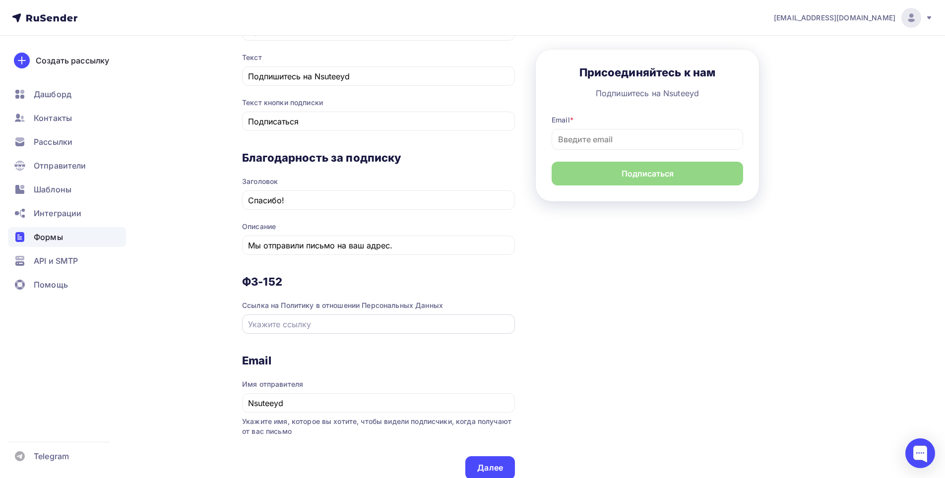
click at [501, 316] on div at bounding box center [378, 324] width 273 height 19
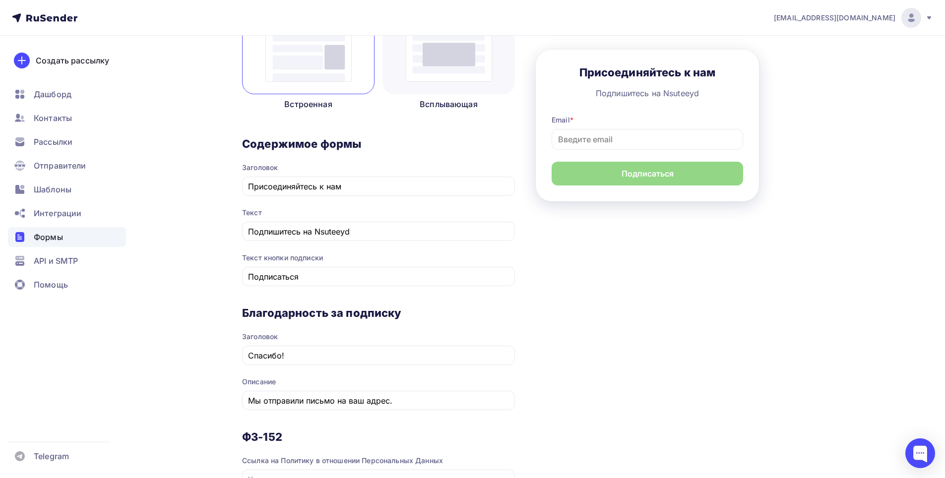
scroll to position [97, 0]
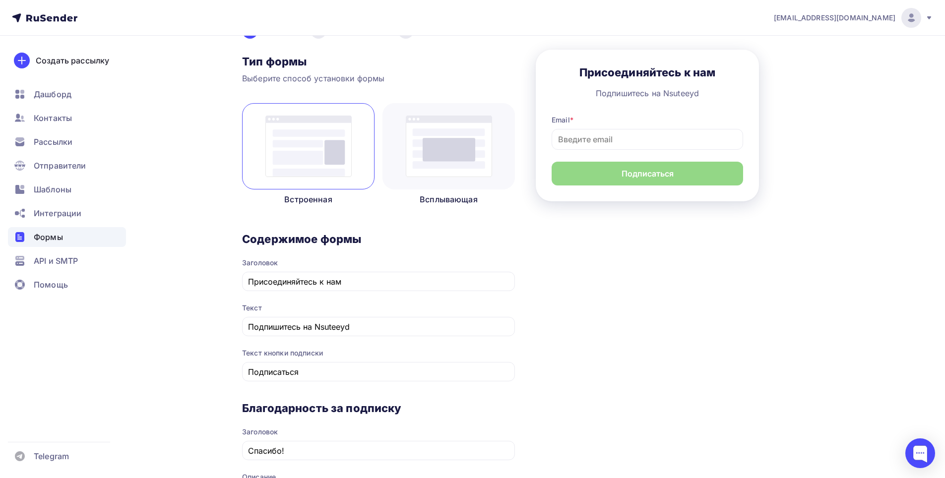
click at [435, 152] on img at bounding box center [449, 147] width 86 height 62
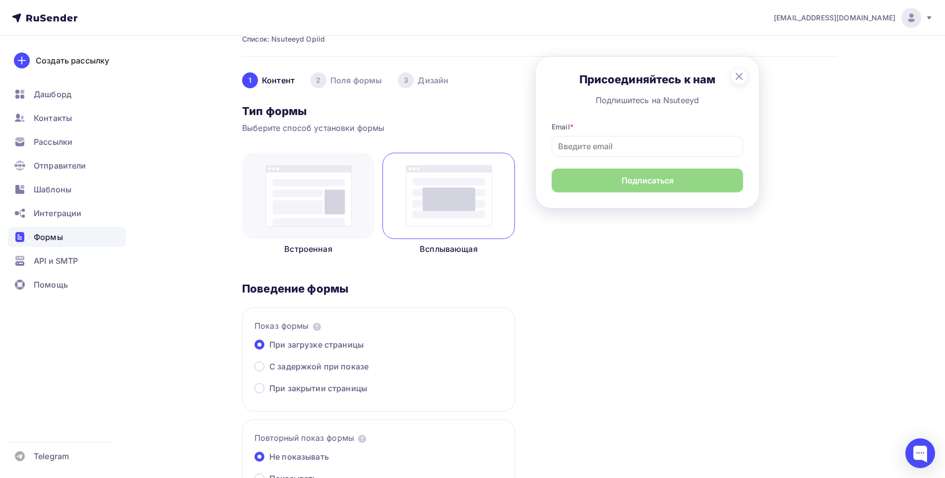
scroll to position [0, 0]
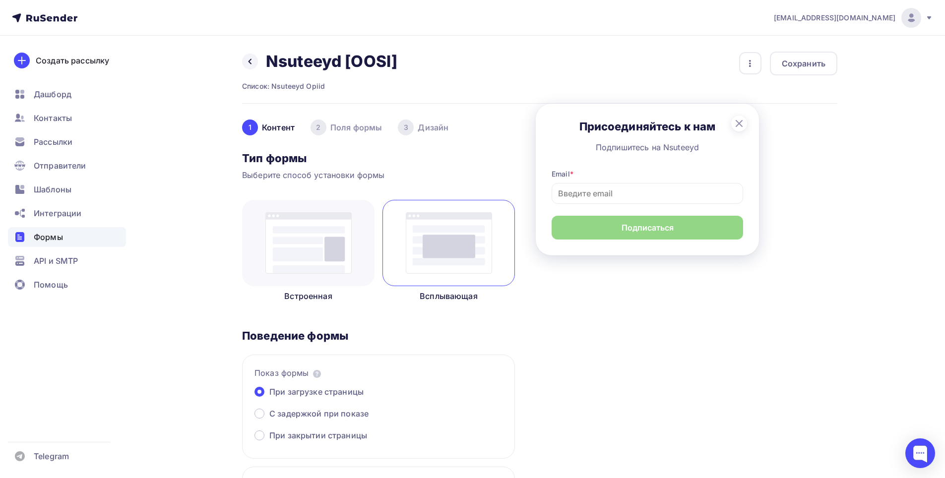
click at [302, 269] on img at bounding box center [309, 243] width 86 height 62
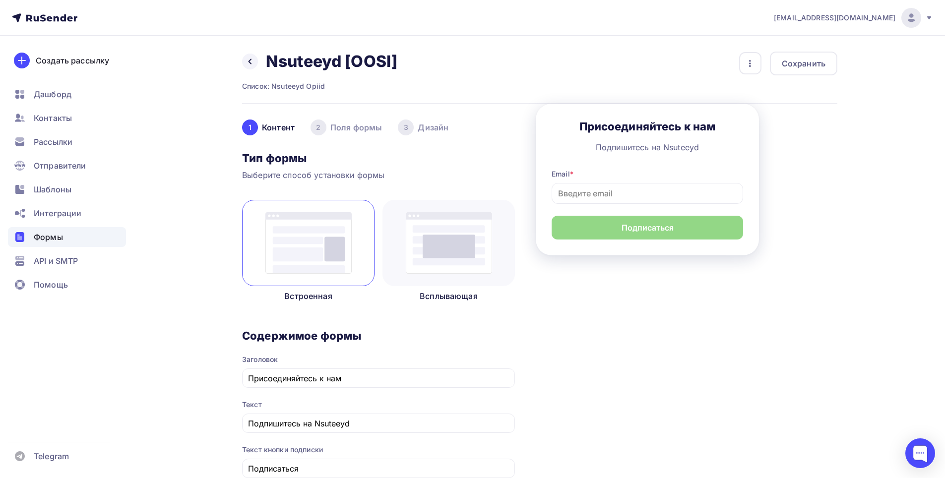
click at [324, 130] on div "2" at bounding box center [319, 128] width 16 height 16
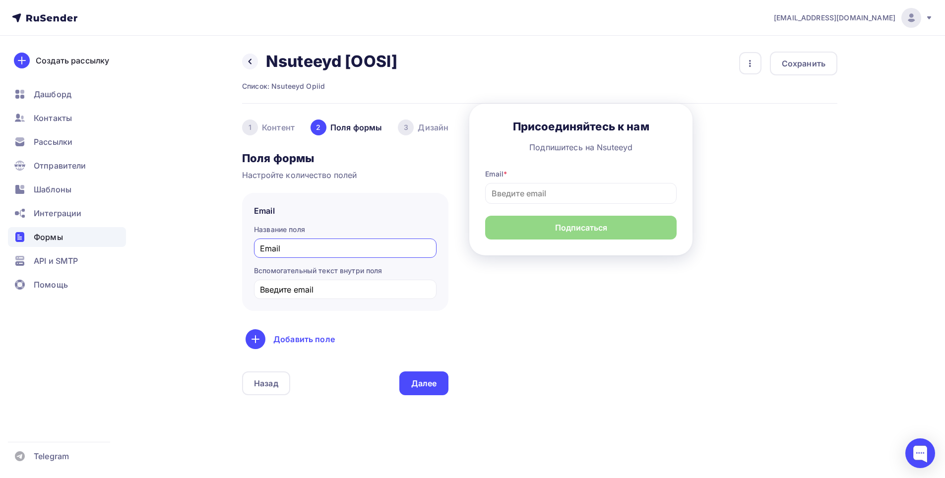
click at [256, 130] on div "1" at bounding box center [250, 128] width 16 height 16
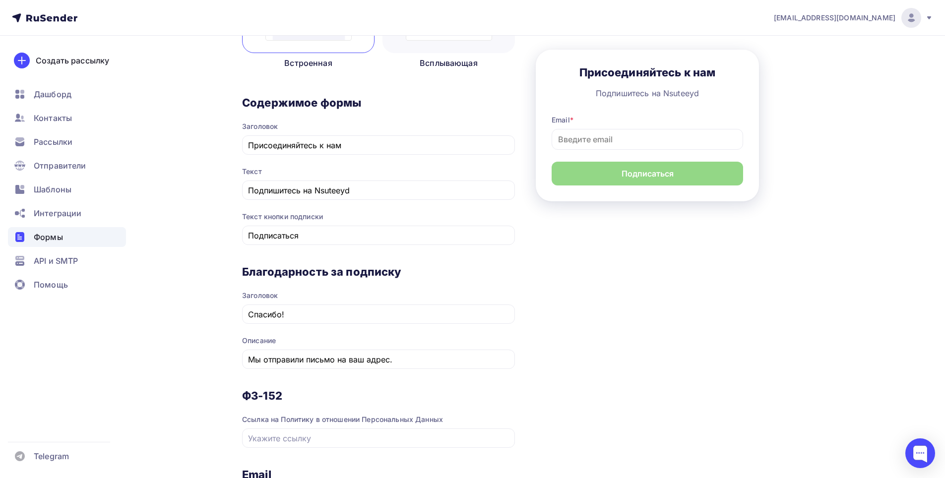
scroll to position [248, 0]
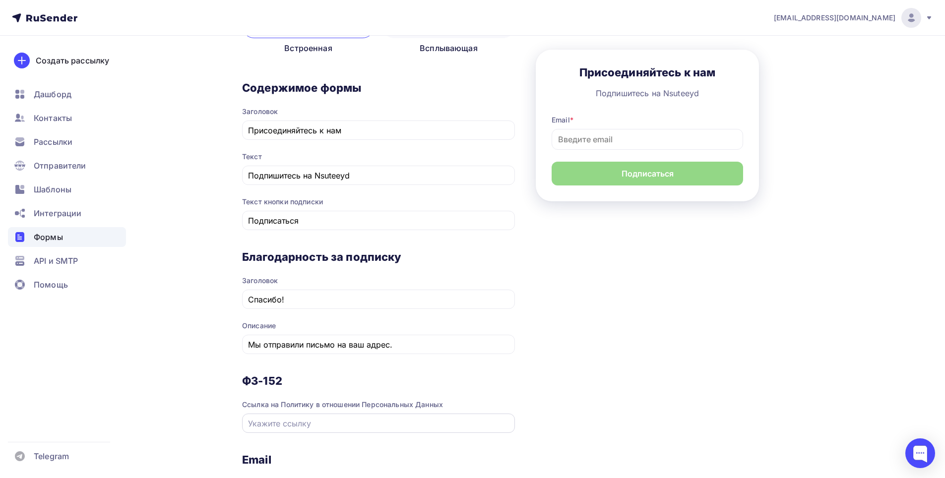
click at [273, 430] on div at bounding box center [378, 423] width 273 height 19
click at [329, 428] on input "text" at bounding box center [379, 424] width 262 height 12
paste input "https://web.telegram.org/a/#-1002867807968"
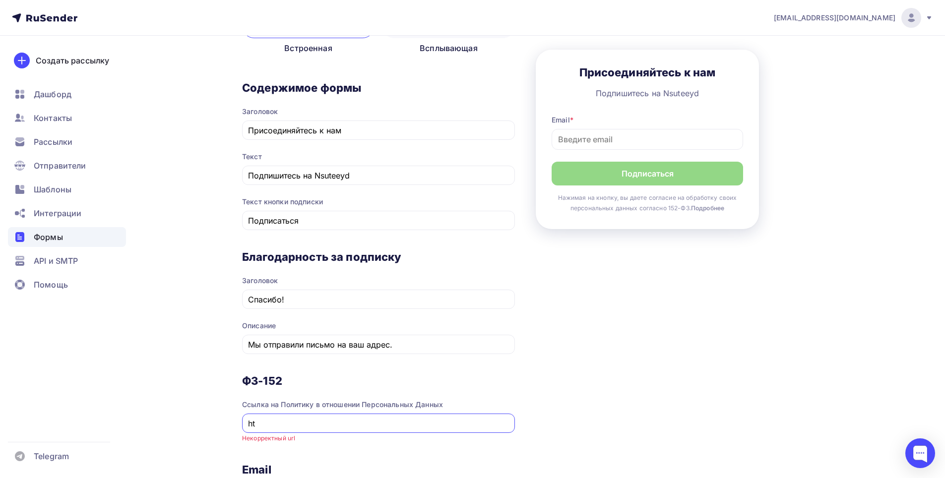
type input "h"
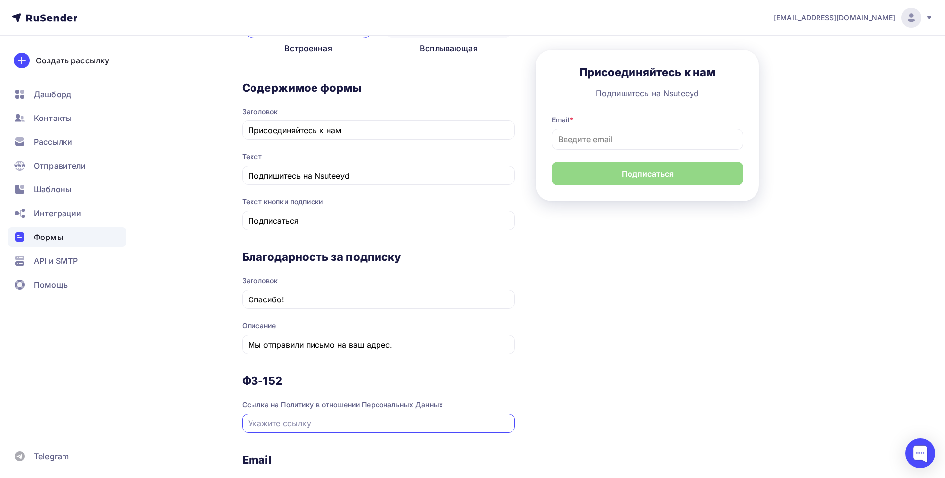
paste input "https://web.telegram.org/a/#-1002867807968"
type input "https://web.telegram.org/a/#-1002867807968"
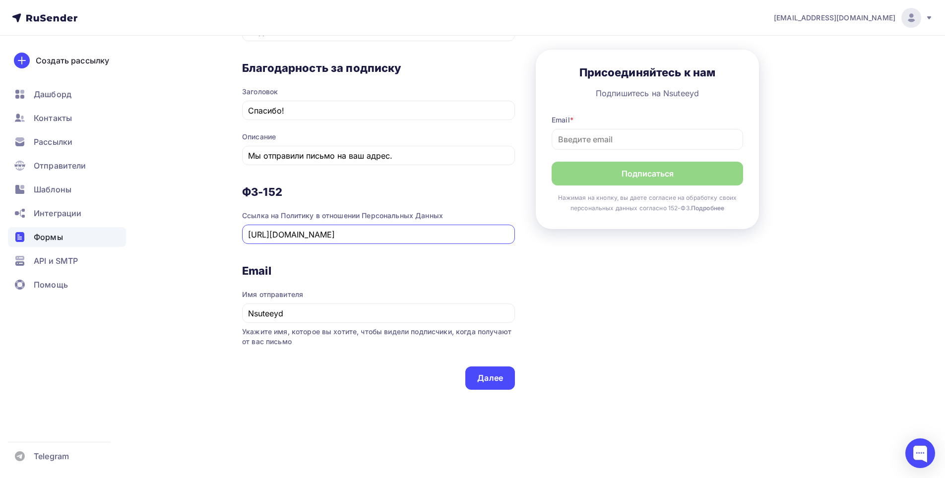
scroll to position [444, 0]
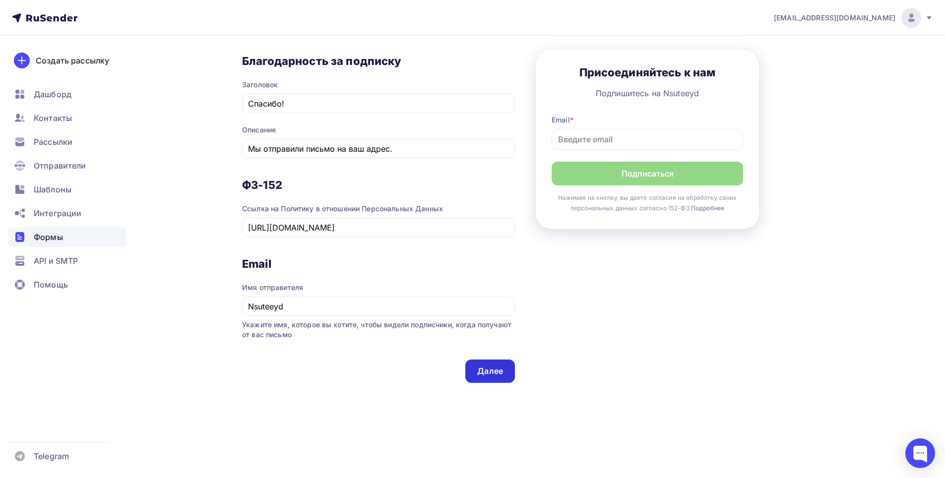
click at [486, 370] on div "Далее" at bounding box center [490, 371] width 26 height 11
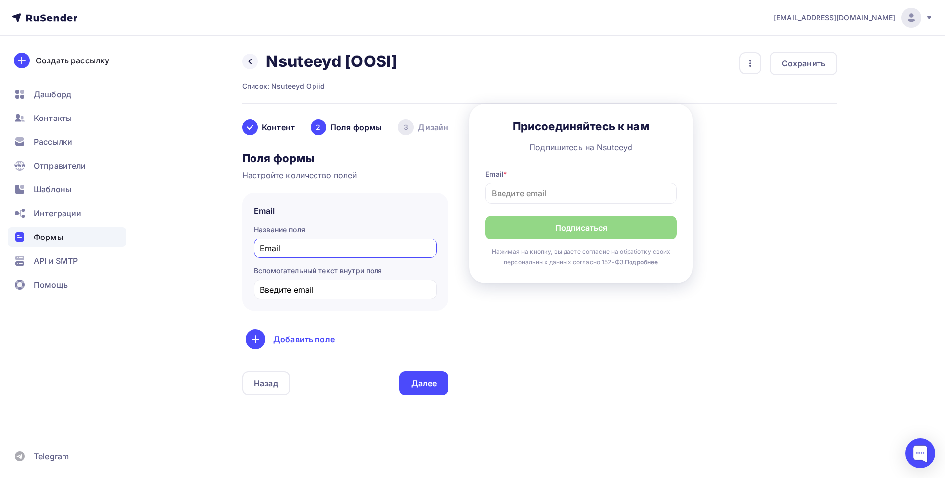
drag, startPoint x: 328, startPoint y: 245, endPoint x: 248, endPoint y: 247, distance: 79.9
click at [248, 247] on div "Email Название поля Email Вспомогательный текст внутри поля Введите email" at bounding box center [345, 252] width 206 height 118
drag, startPoint x: 333, startPoint y: 228, endPoint x: 334, endPoint y: 234, distance: 6.5
click at [333, 231] on div "Название поля" at bounding box center [345, 230] width 183 height 10
click at [335, 239] on div "Email" at bounding box center [345, 248] width 183 height 19
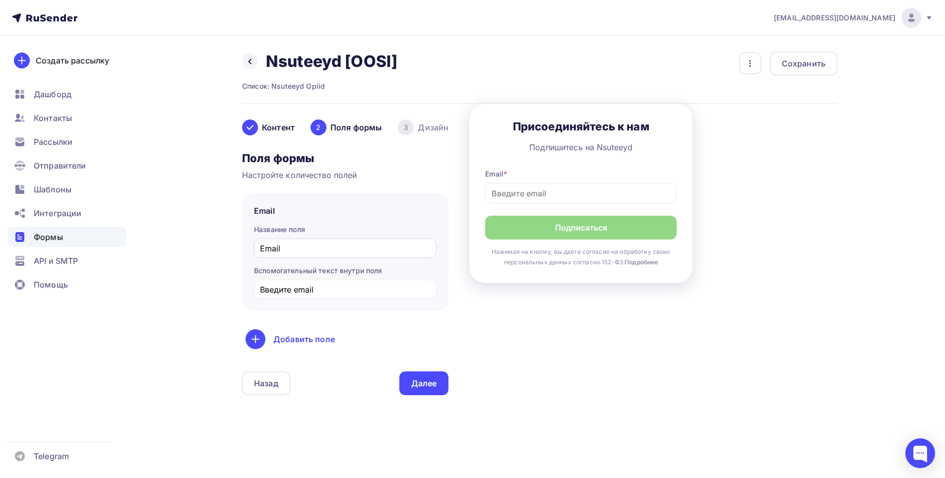
click at [337, 241] on div "Email" at bounding box center [345, 248] width 183 height 19
drag, startPoint x: 337, startPoint y: 250, endPoint x: 317, endPoint y: 241, distance: 22.2
click at [317, 241] on div "Email" at bounding box center [345, 248] width 183 height 19
click at [266, 340] on div "Добавить поле" at bounding box center [345, 340] width 199 height 20
click at [260, 414] on link "???" at bounding box center [277, 411] width 58 height 20
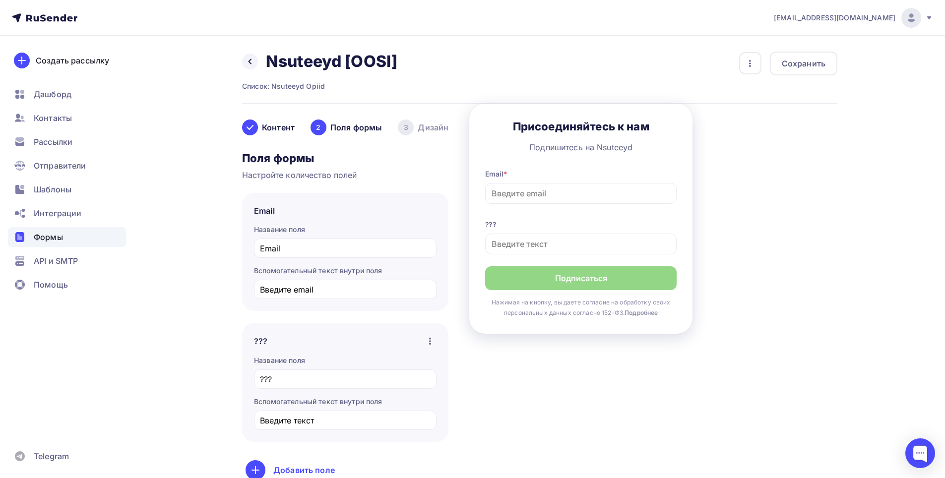
scroll to position [4, 0]
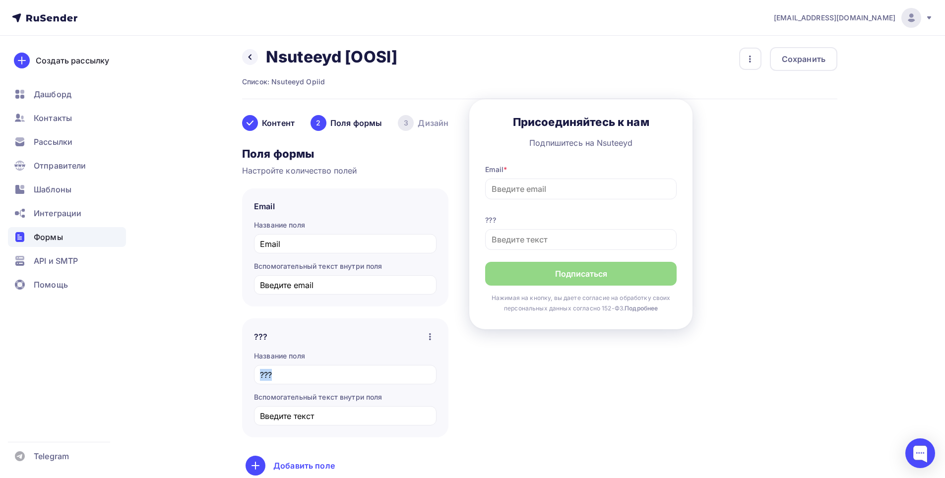
drag, startPoint x: 314, startPoint y: 367, endPoint x: 224, endPoint y: 390, distance: 92.6
click at [224, 391] on div "Назад Nsuteeyd [OOSI] Nsuteeyd [OOSI] Список: Nsuteeyd Opiid Переименовать Удал…" at bounding box center [472, 324] width 813 height 586
click at [227, 382] on div "Назад Nsuteeyd [OOSI] Nsuteeyd [OOSI] Список: Nsuteeyd Opiid Переименовать Удал…" at bounding box center [472, 324] width 813 height 586
click at [246, 466] on div at bounding box center [256, 466] width 20 height 20
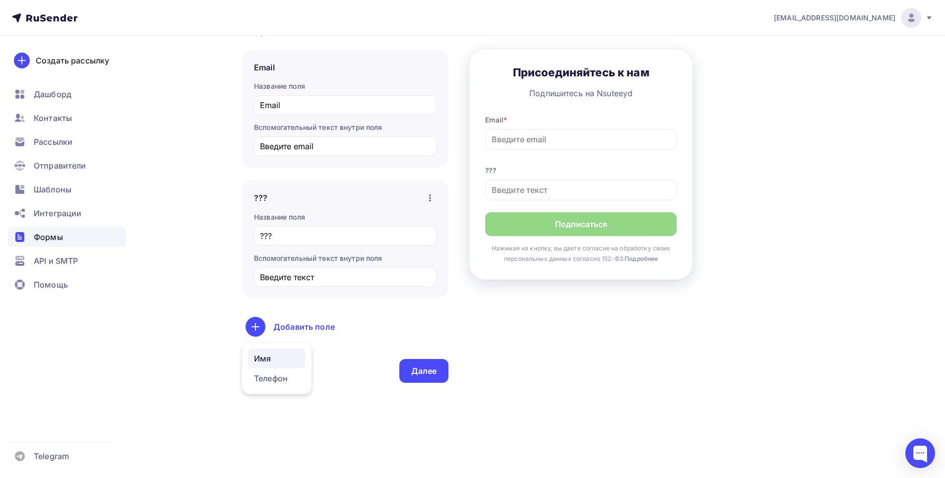
click at [266, 360] on link "Имя" at bounding box center [277, 359] width 58 height 20
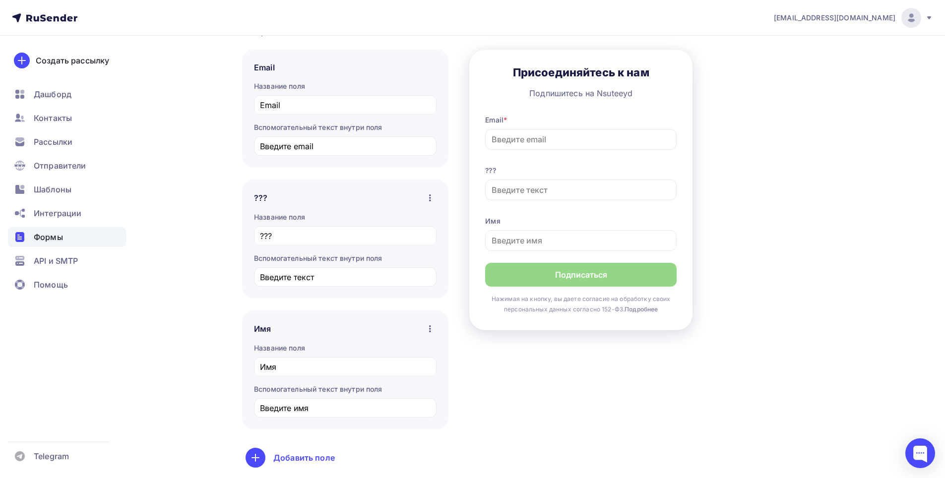
click at [254, 470] on link "Добавить поле" at bounding box center [345, 458] width 206 height 25
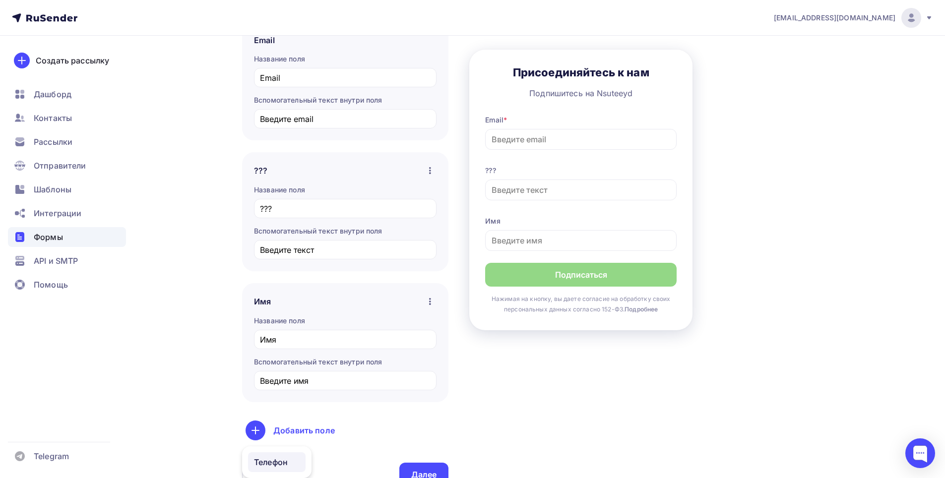
click at [265, 466] on link "Телефон" at bounding box center [277, 463] width 58 height 20
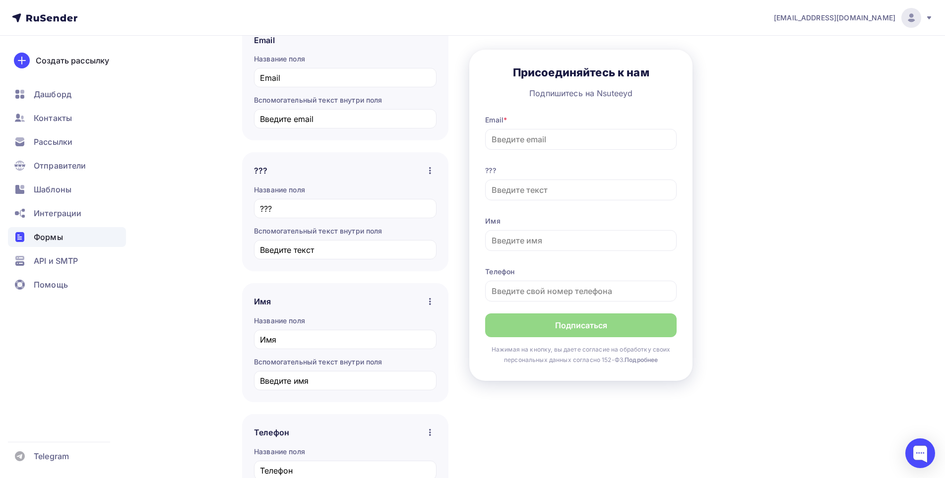
click at [428, 167] on icon "button" at bounding box center [430, 171] width 12 height 12
click at [369, 215] on div "Удалить" at bounding box center [367, 216] width 134 height 12
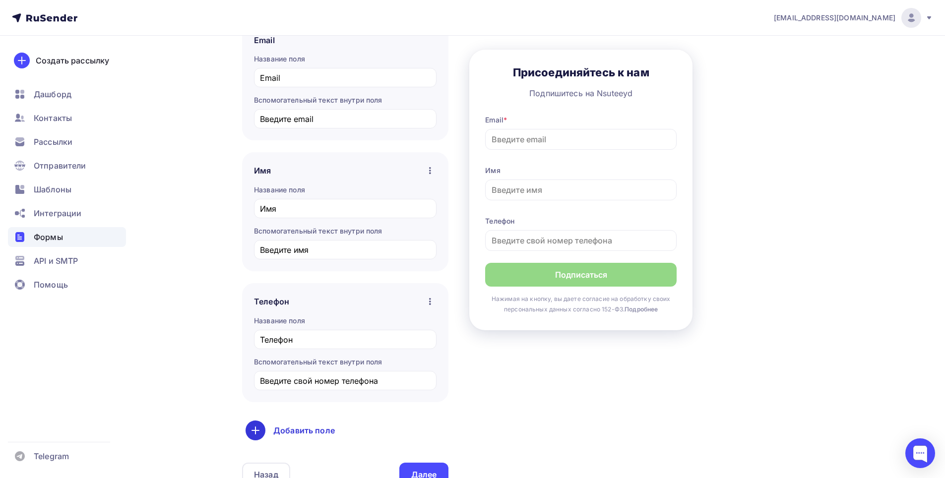
click at [267, 438] on div "Добавить поле" at bounding box center [345, 431] width 199 height 20
click at [159, 369] on div "Назад Nsuteeyd [OOSI] Nsuteeyd [OOSI] Список: Nsuteeyd Opiid Переименовать Удал…" at bounding box center [472, 223] width 813 height 717
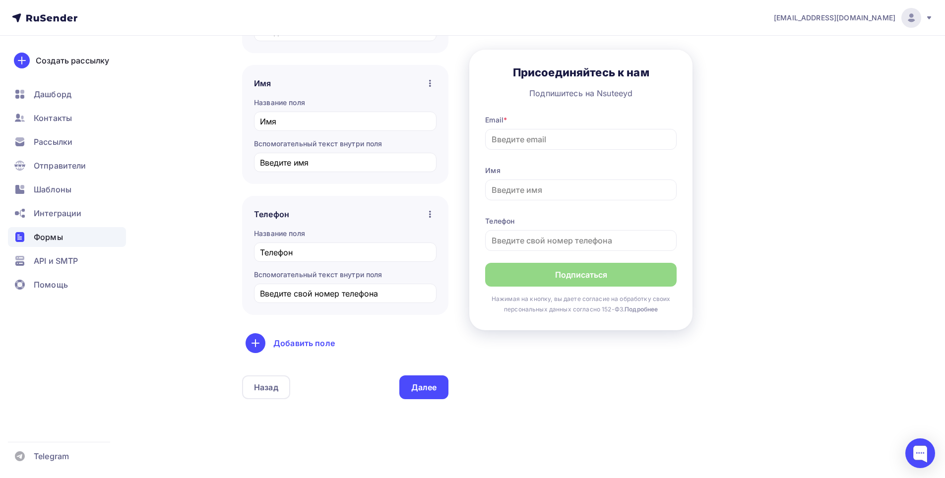
scroll to position [274, 0]
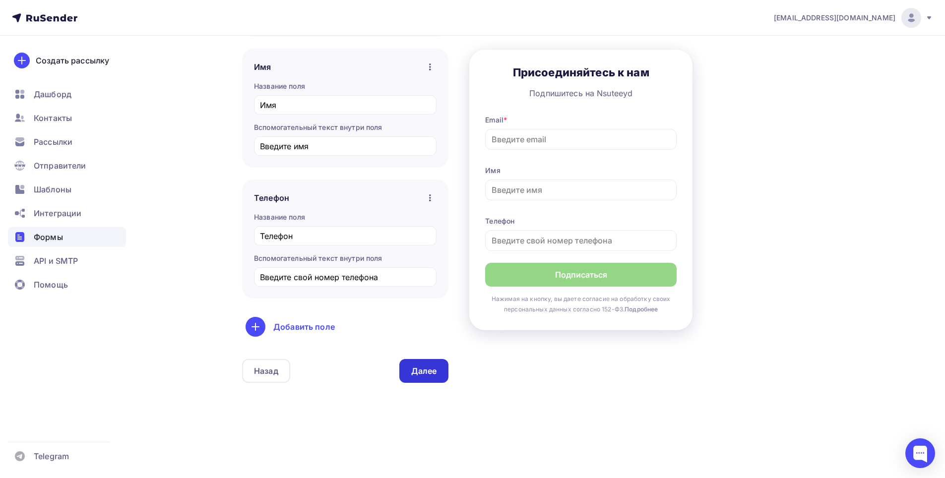
click at [418, 363] on div "Далее" at bounding box center [424, 371] width 50 height 24
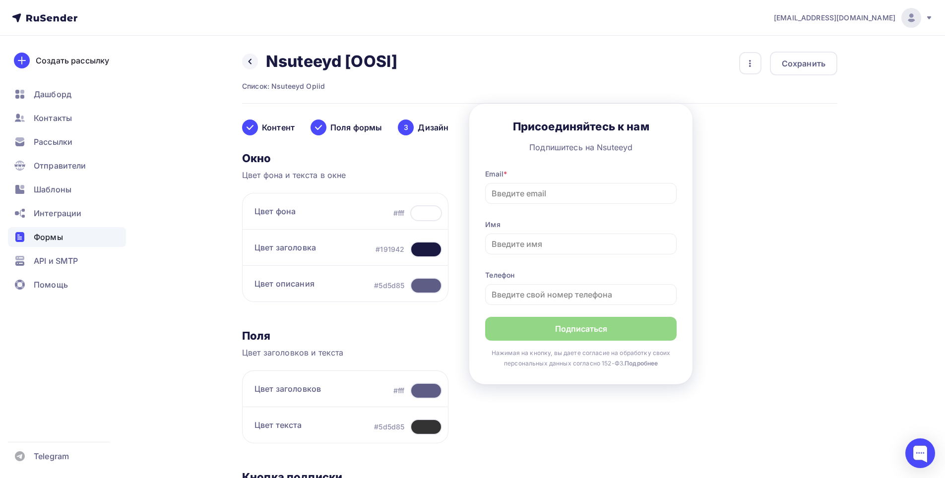
click at [423, 205] on div at bounding box center [426, 213] width 32 height 16
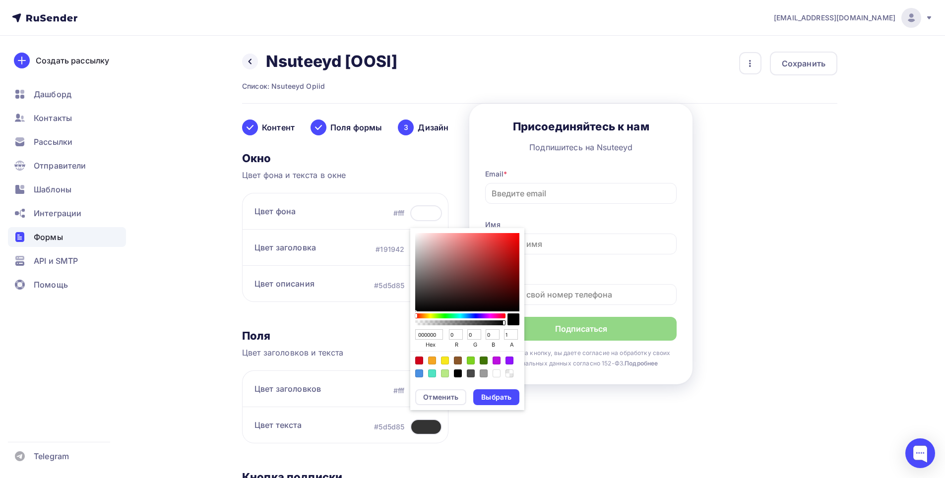
type input "301616"
type input "48"
type input "22"
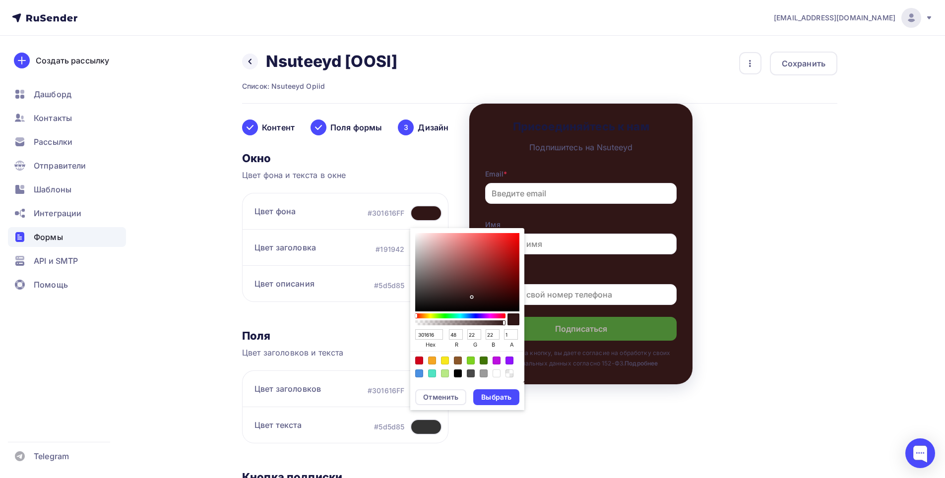
type input "732020"
type input "115"
type input "32"
type input "9E1B1B"
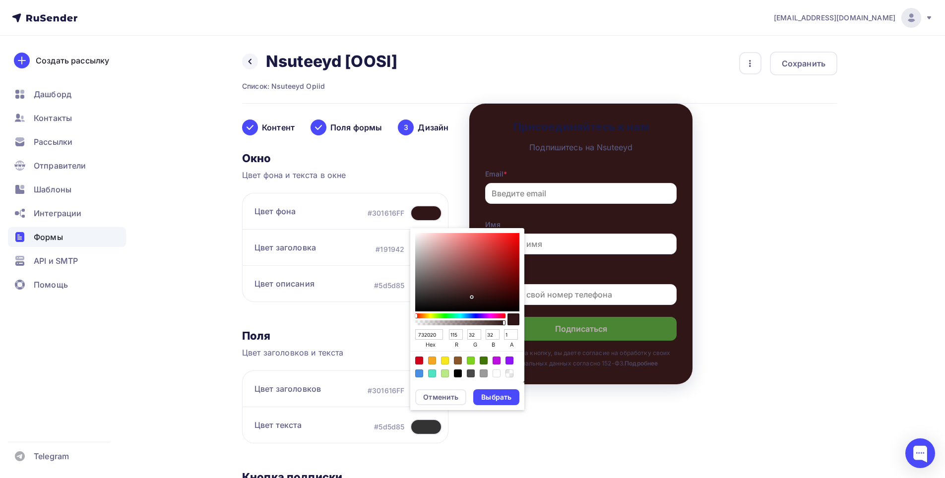
type input "158"
type input "27"
type input "BB1414"
type input "187"
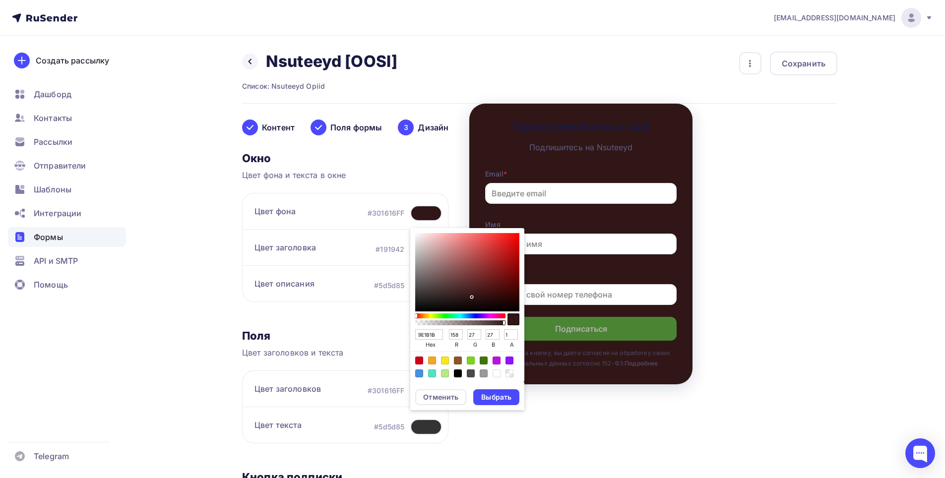
type input "20"
type input "E00000"
type input "224"
type input "0"
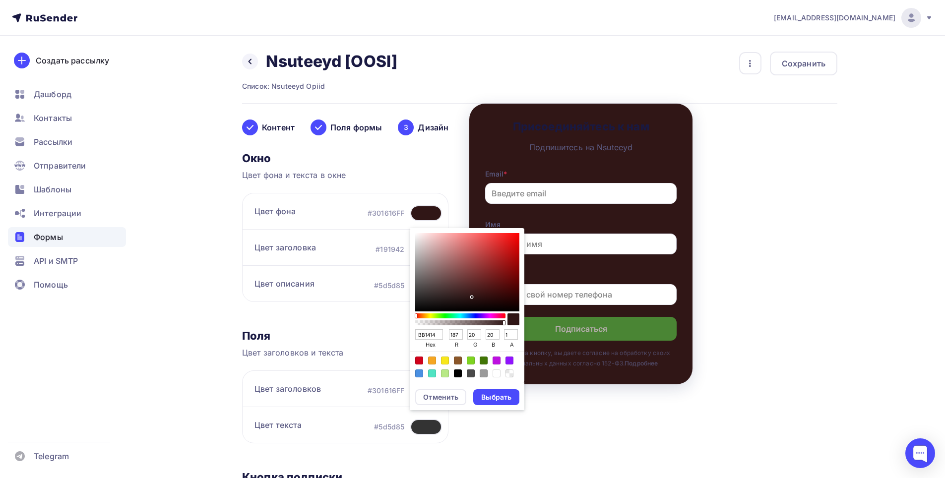
type input "0"
type input "FF0000"
type input "255"
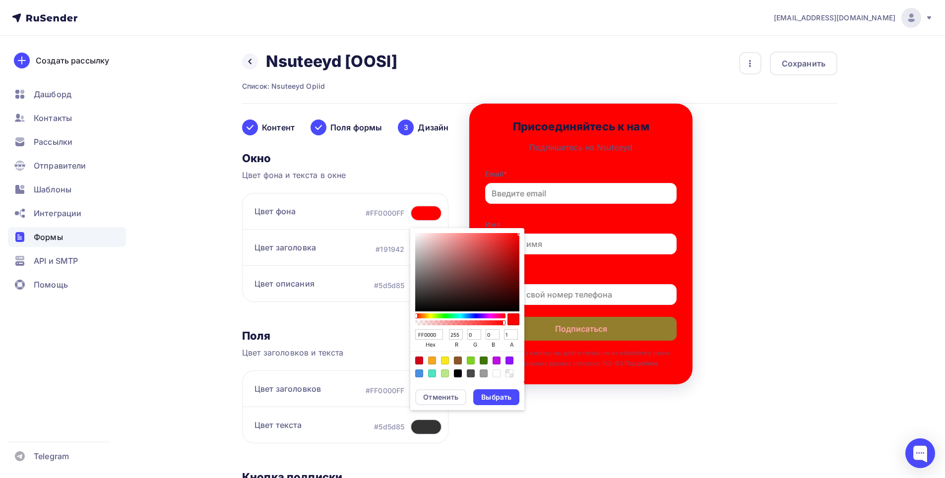
type input "FF1616"
type input "22"
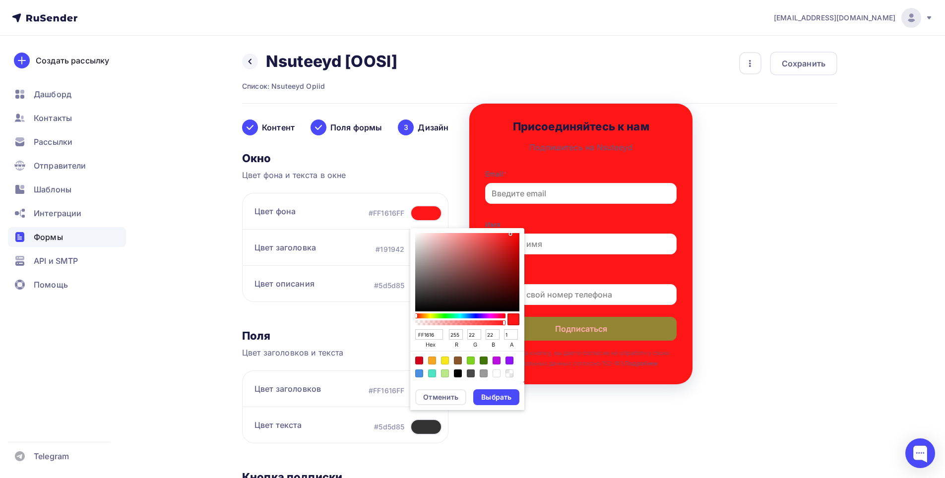
type input "FF3535"
type input "53"
type input "E24747"
type input "226"
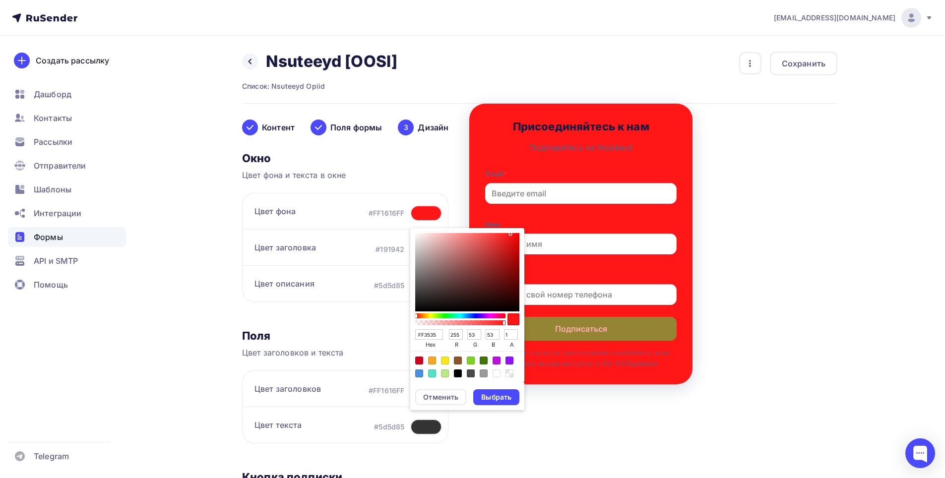
type input "71"
type input "CD4A4A"
type input "205"
type input "74"
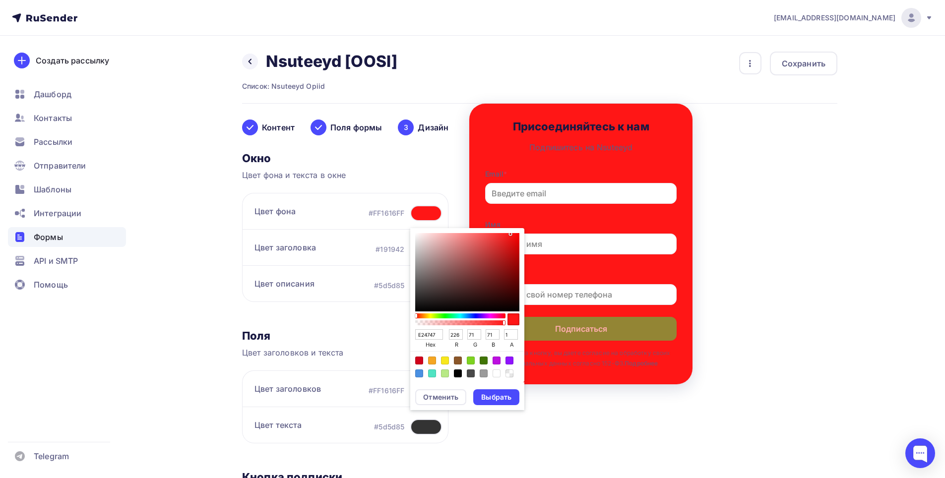
type input "74"
type input "C64545"
type input "198"
type input "69"
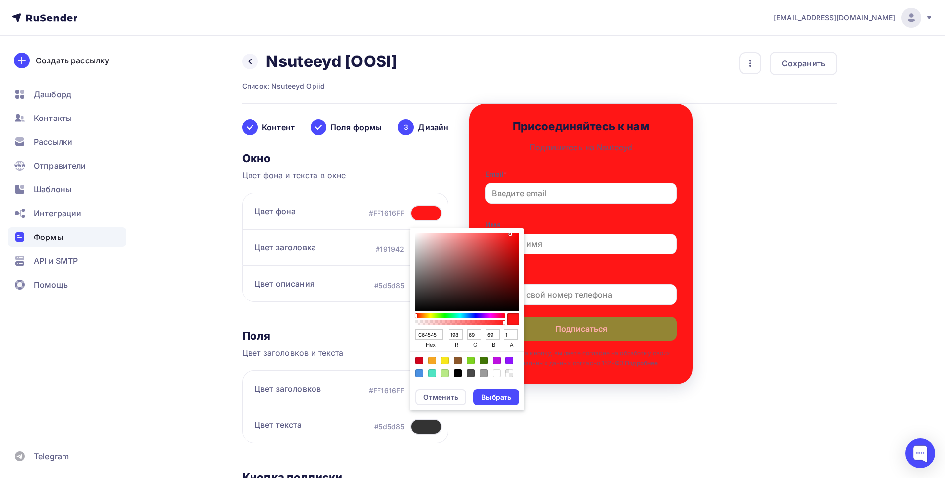
type input "A33535"
type input "163"
type input "53"
type input "692121"
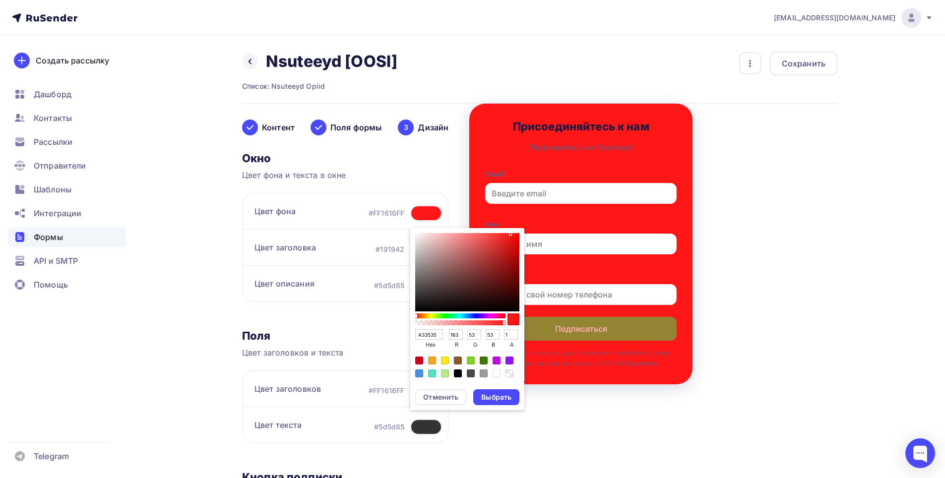
type input "105"
type input "33"
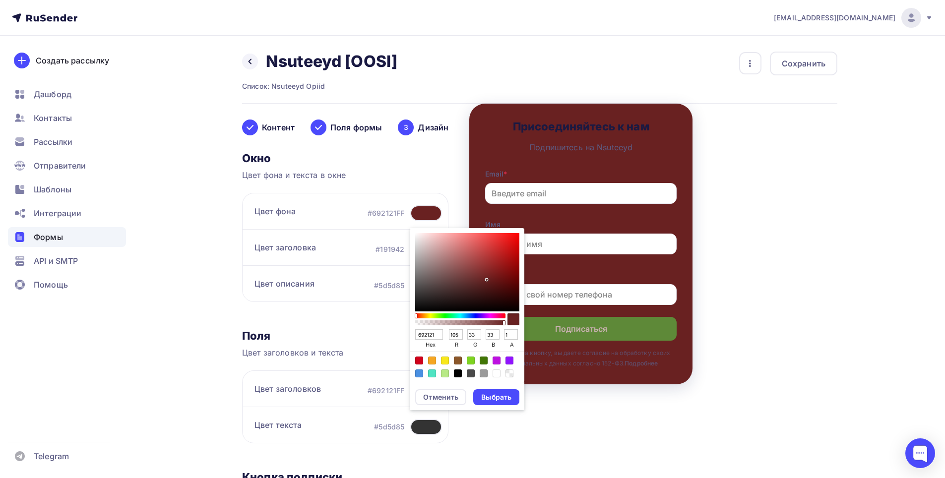
type input "621E1E"
type input "98"
type input "30"
type input "611C1C"
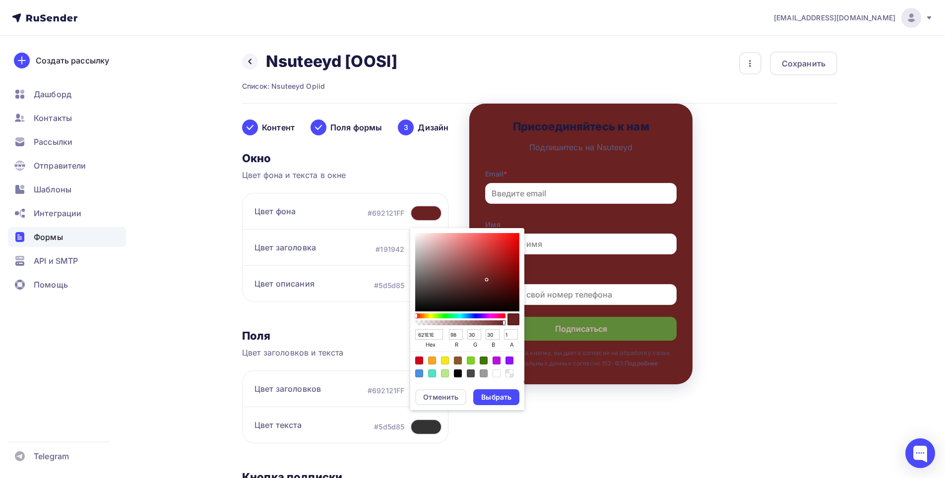
type input "97"
type input "28"
type input "6B1F1F"
type input "107"
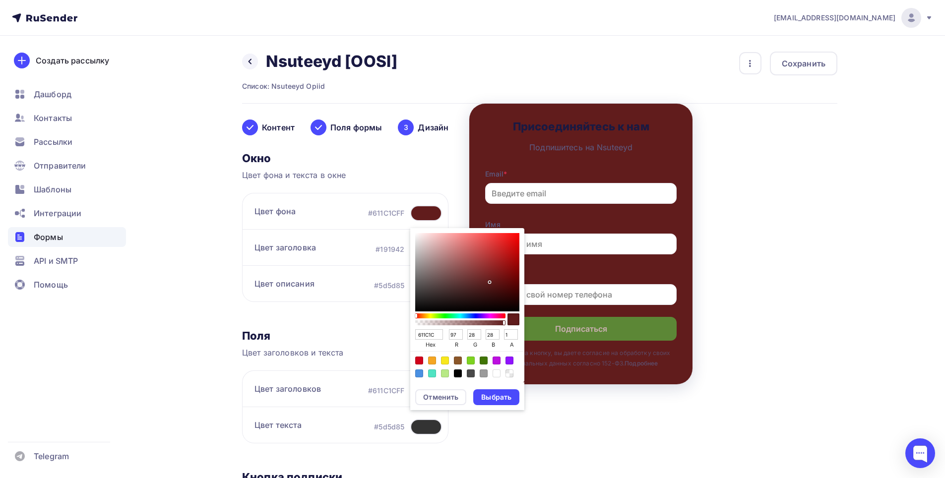
type input "31"
type input "963333"
type input "150"
type input "51"
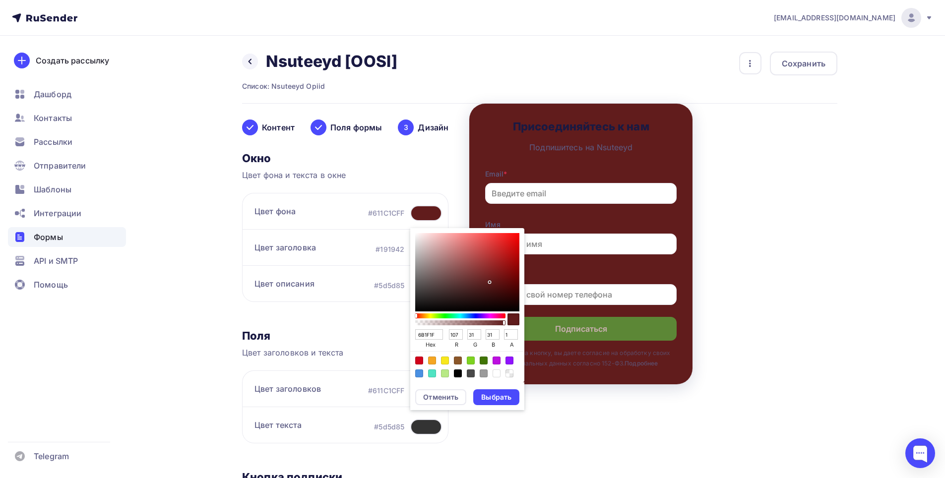
type input "51"
type input "B34242"
type input "179"
type input "66"
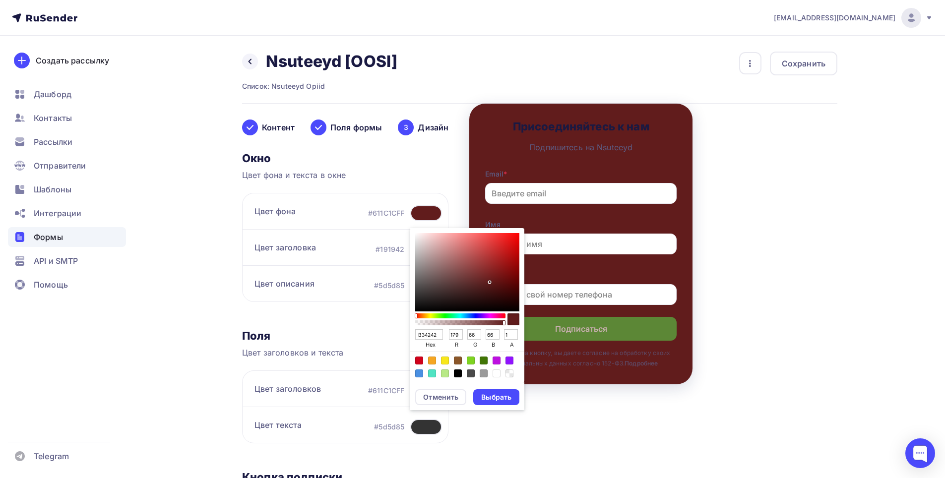
type input "C54F4F"
type input "197"
type input "79"
type input "DF6161"
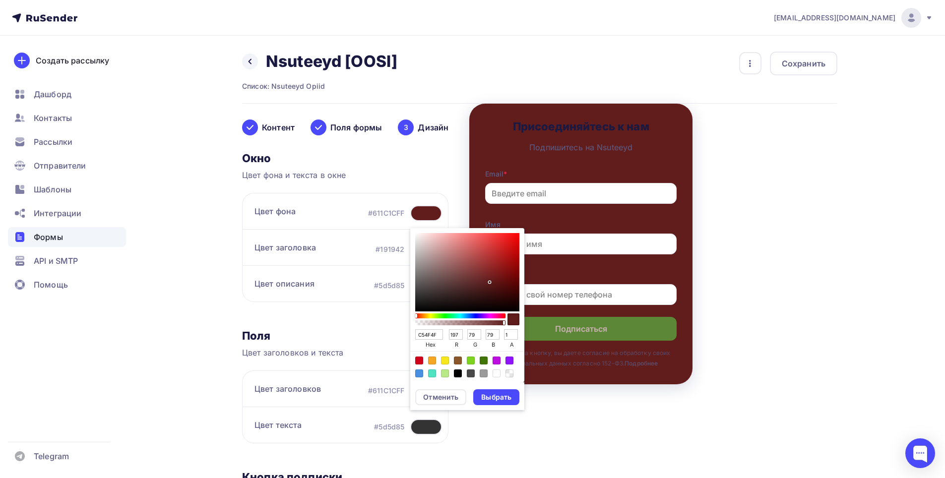
type input "223"
type input "97"
type input "F57272"
type input "245"
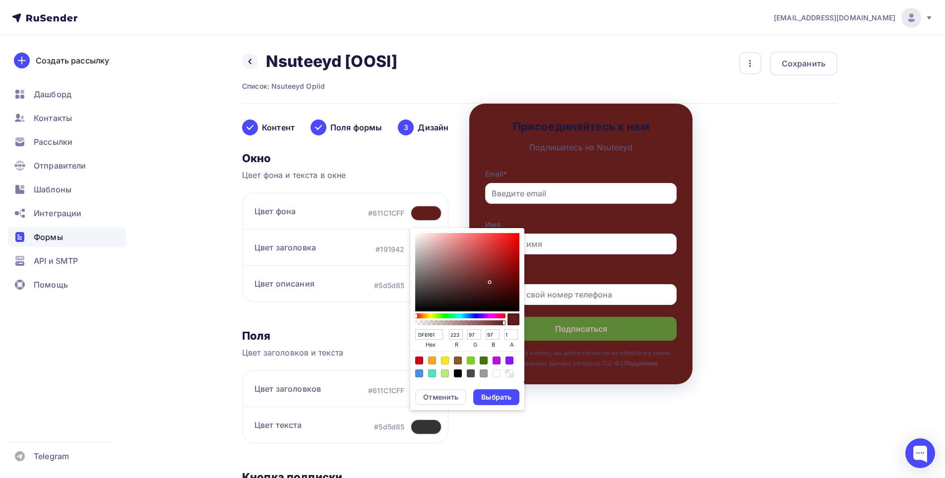
type input "114"
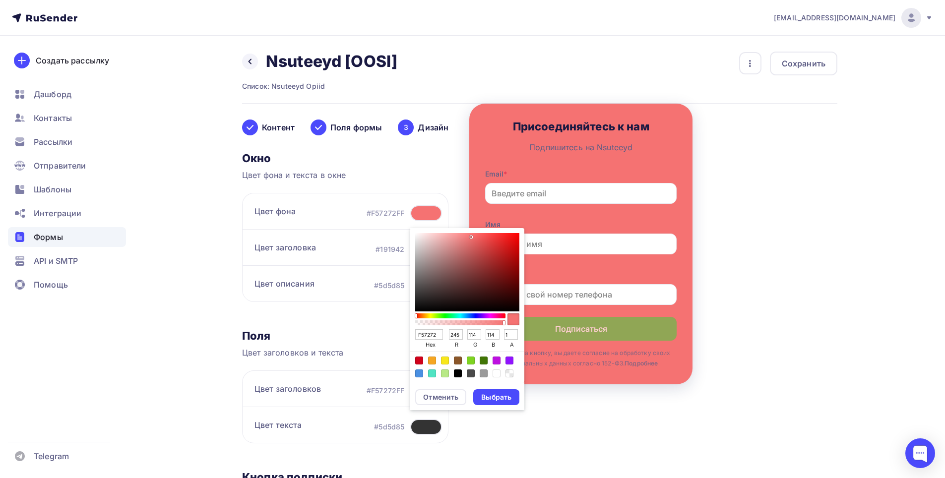
type input "F47373"
type input "244"
type input "115"
type input "D06868"
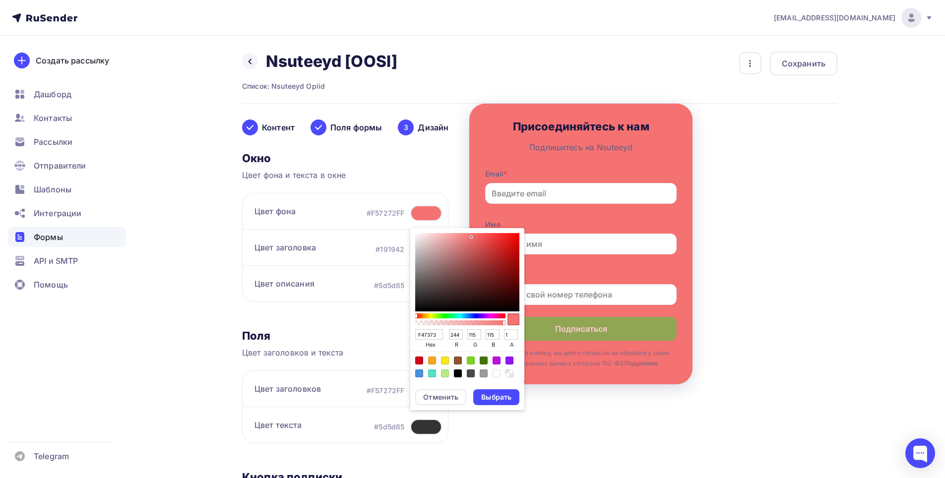
type input "208"
type input "104"
type input "9E4E4E"
type input "158"
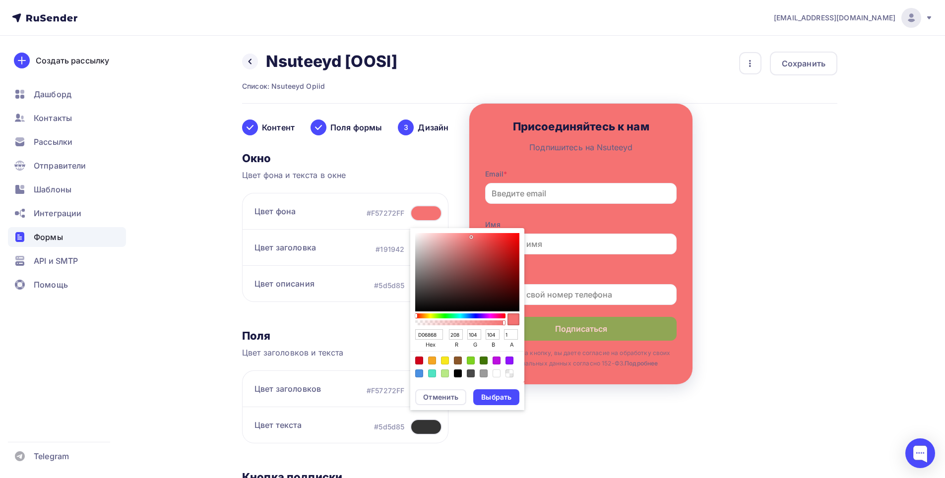
type input "78"
type input "8C4444"
type input "140"
type input "68"
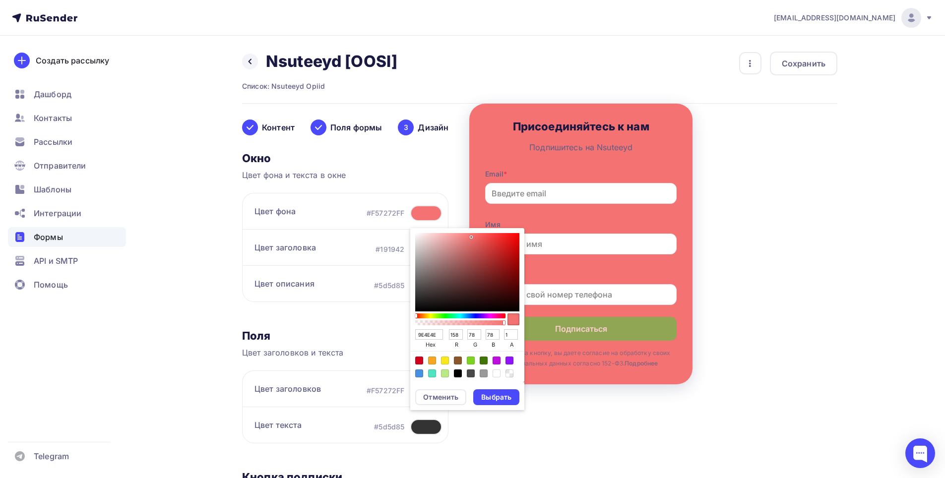
type input "68"
type input "894242"
type input "137"
type input "66"
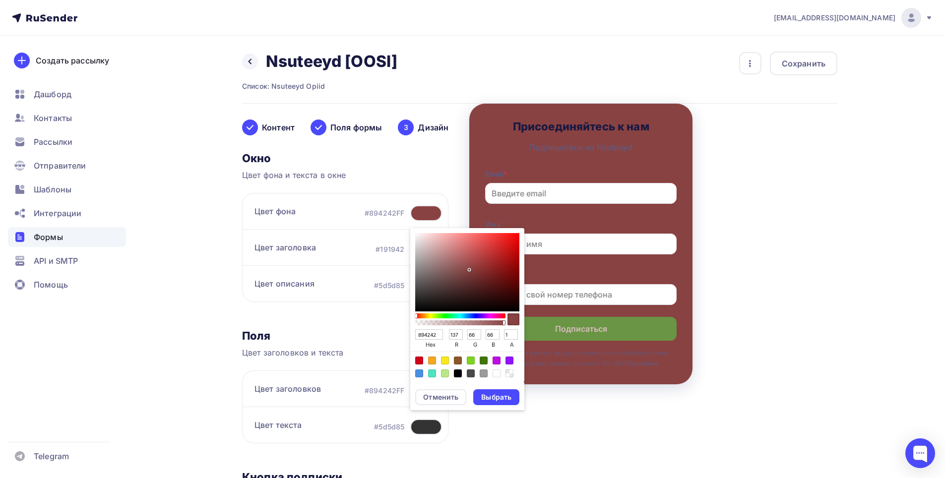
type input "5F2D2D"
type input "95"
type input "45"
type input "130909"
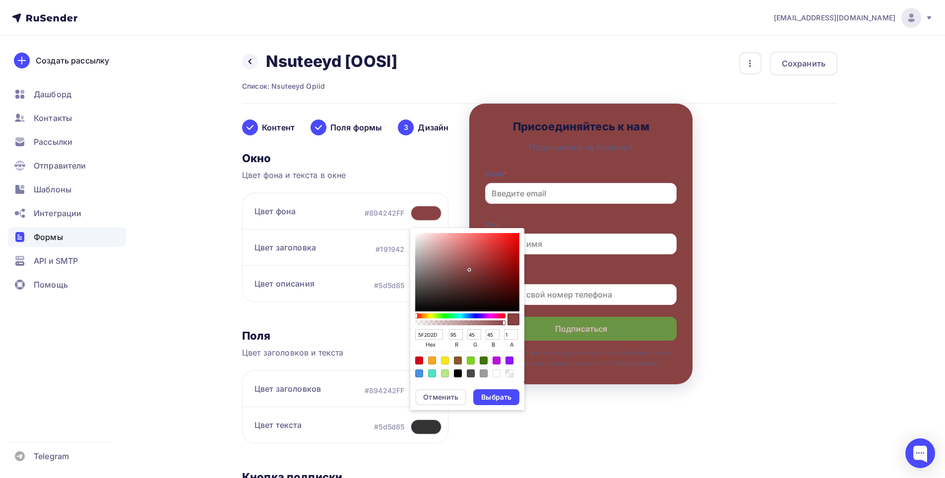
type input "19"
type input "9"
type input "000000"
type input "0"
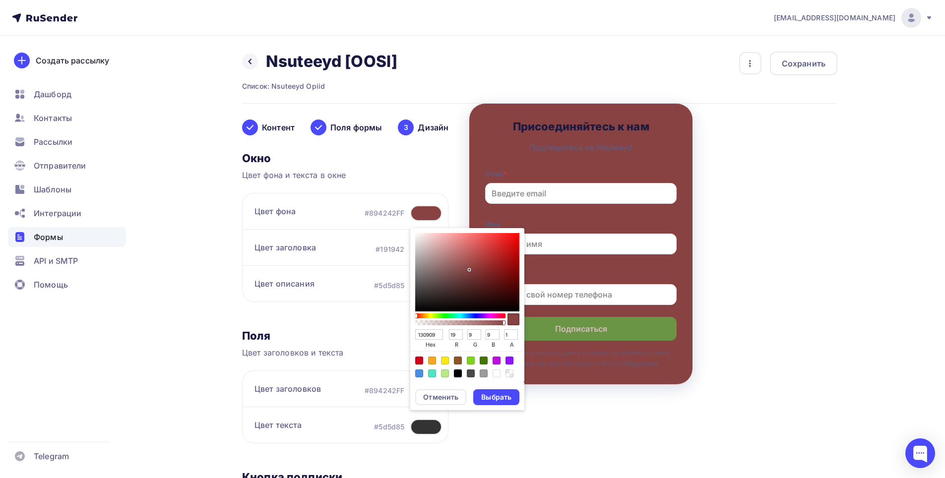
type input "0"
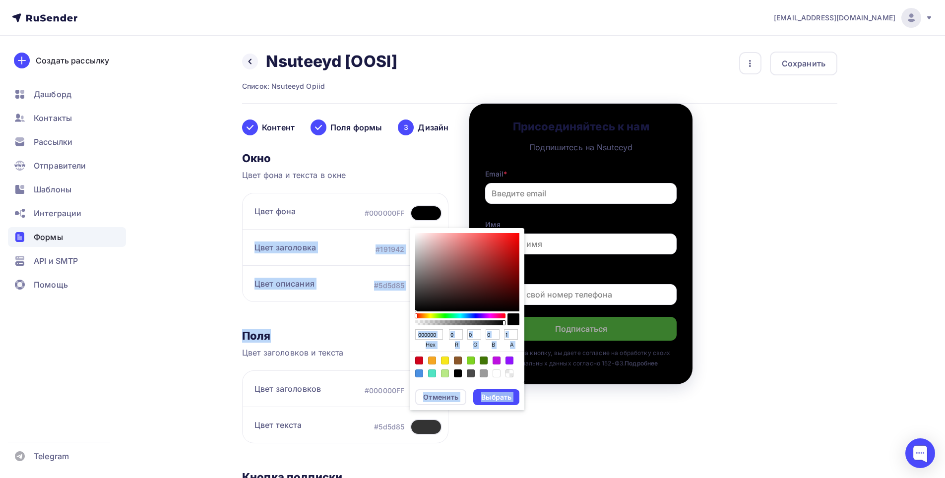
type input "252525"
type input "37"
type input "909090"
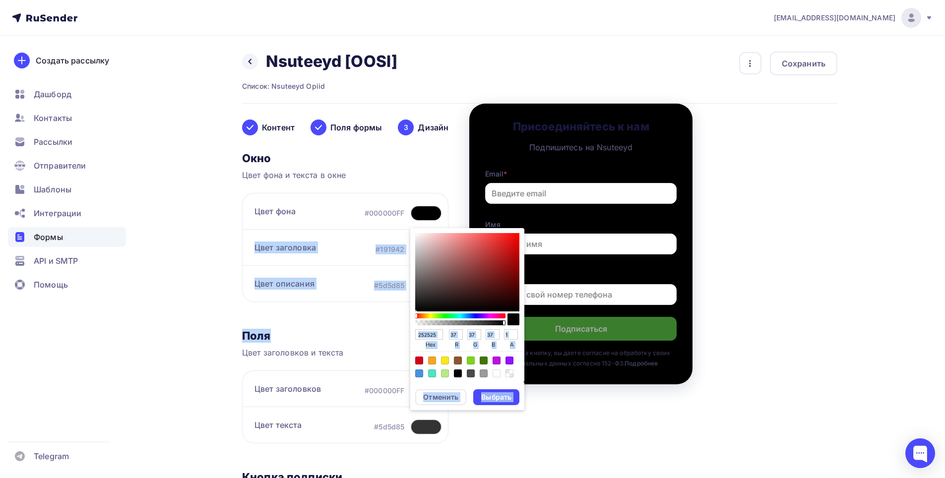
type input "144"
type input "FFFFFF"
type input "255"
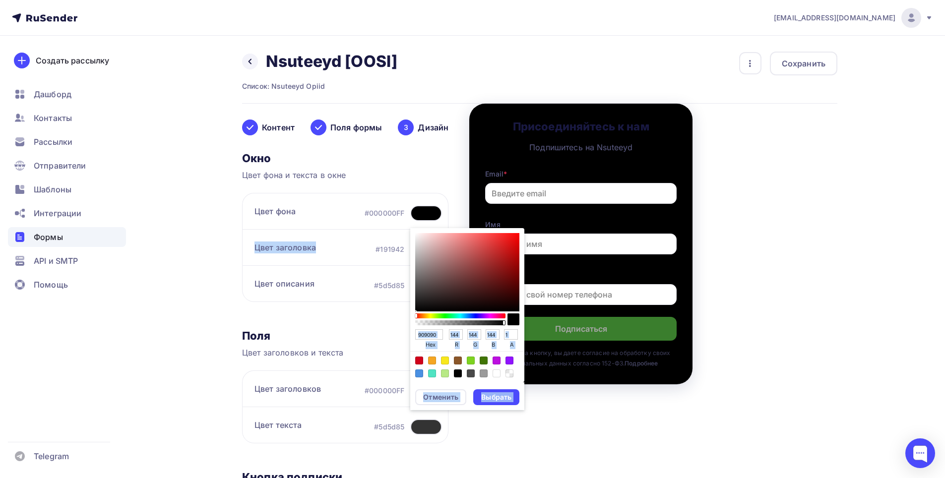
type input "255"
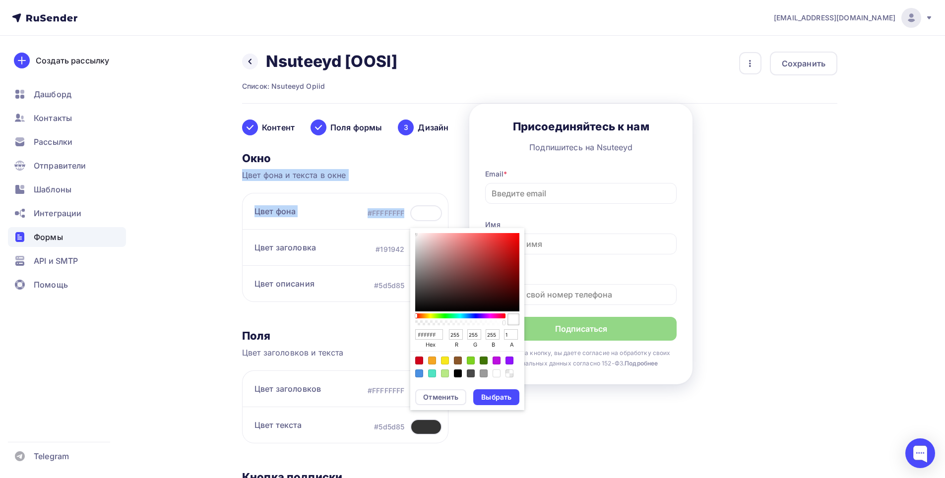
type input "FFF0F0"
type input "240"
type input "FF7D7D"
type input "125"
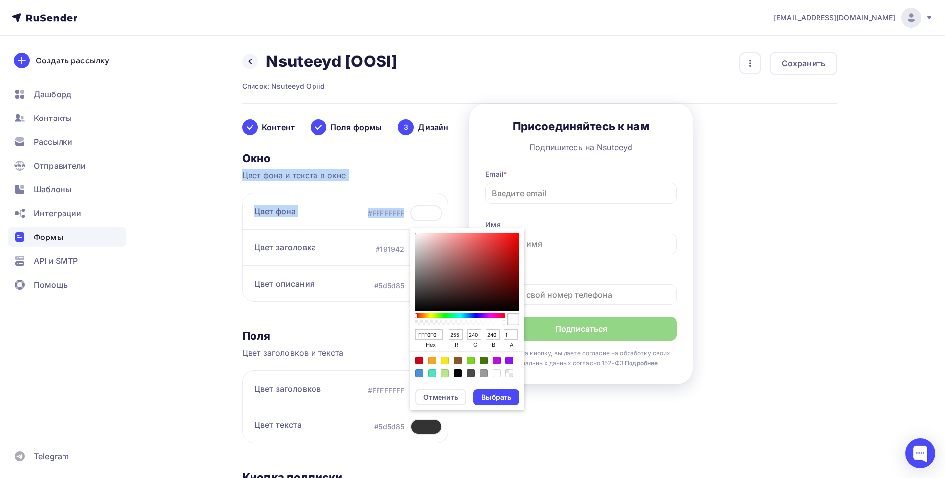
type input "125"
type input "FF2727"
type input "39"
type input "FF0E0E"
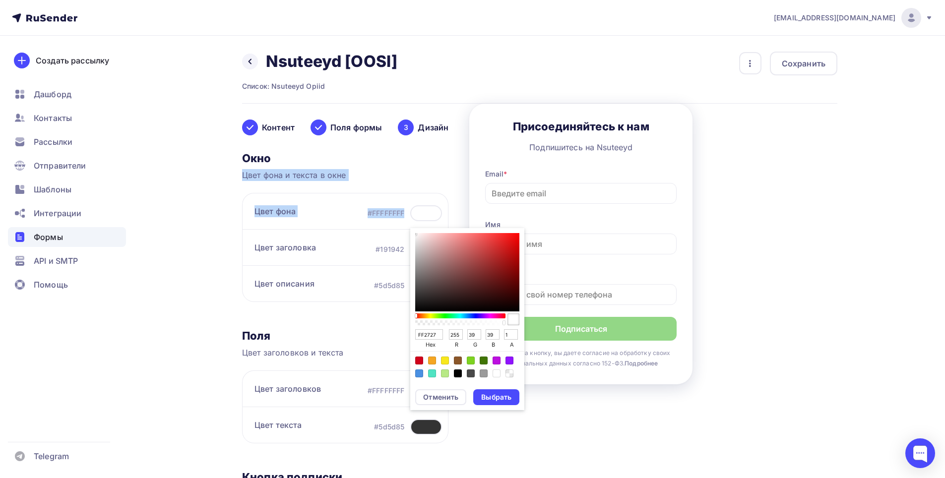
type input "14"
type input "FF0707"
type input "7"
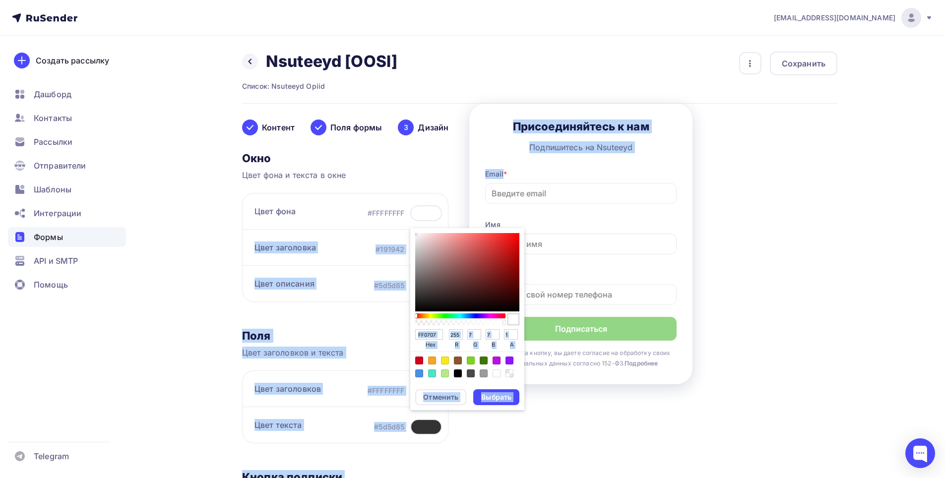
type input "FF0000"
type input "0"
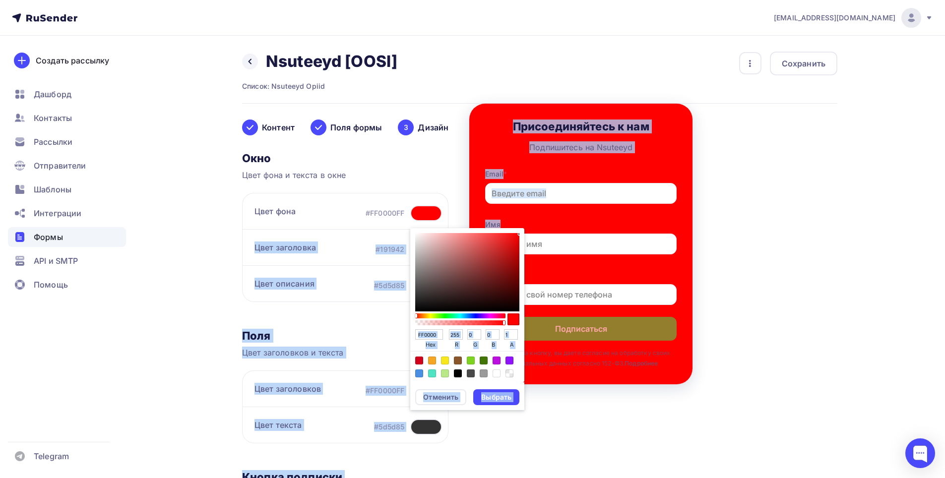
type input "F90000"
type input "249"
type input "E80000"
type input "232"
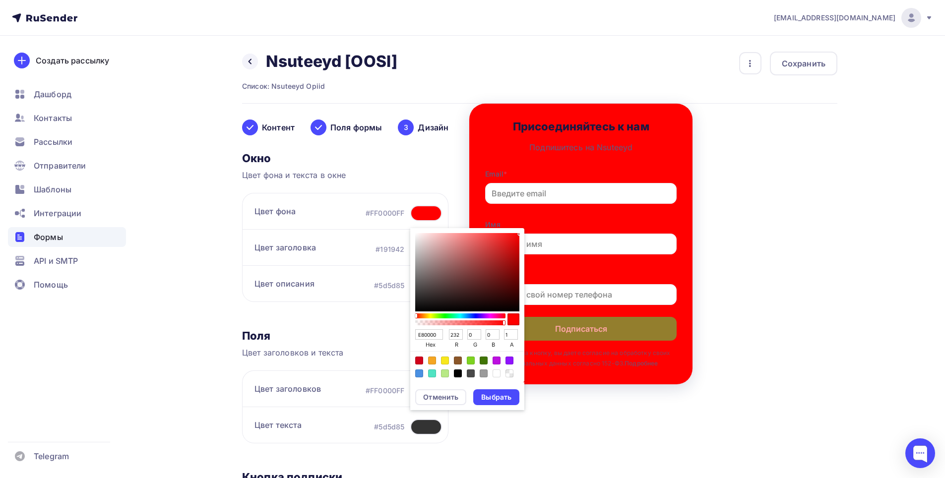
type input "E80909"
type input "9"
type input "ED1010"
type input "237"
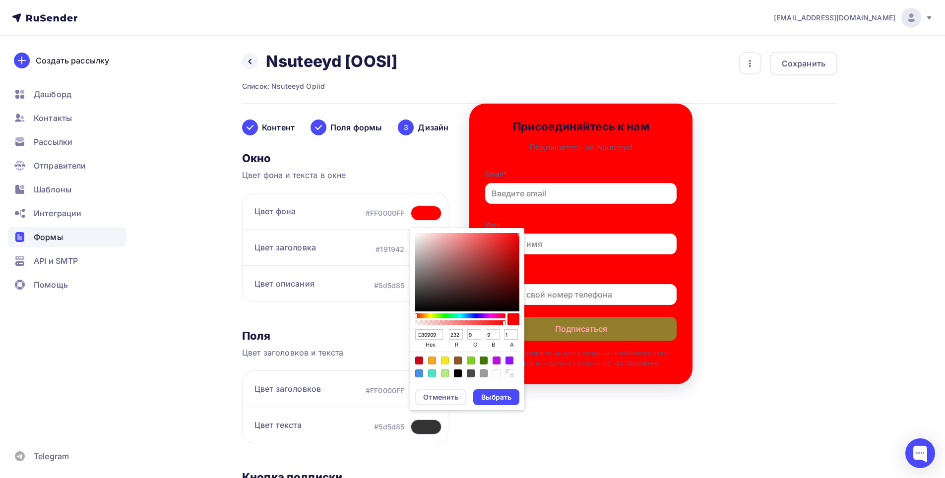
type input "16"
type input "ED1212"
type input "18"
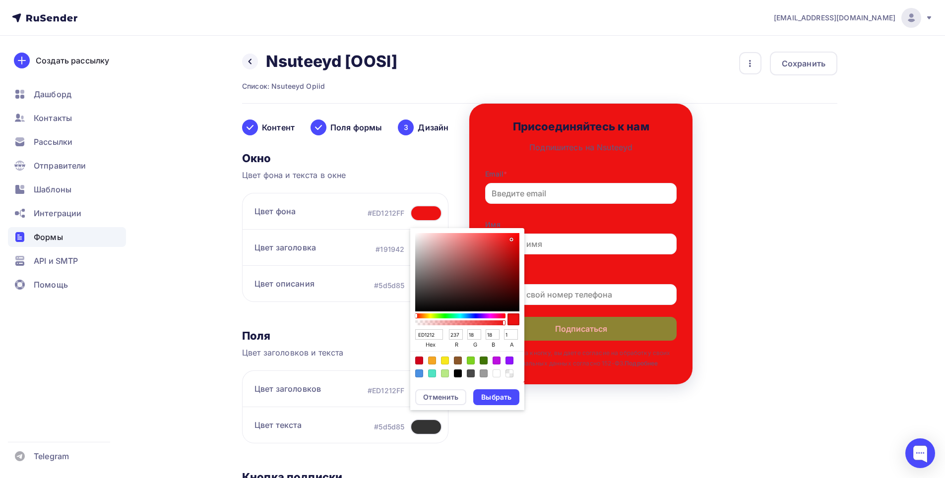
type input "EF1414"
type input "239"
type input "20"
type input "EF1616"
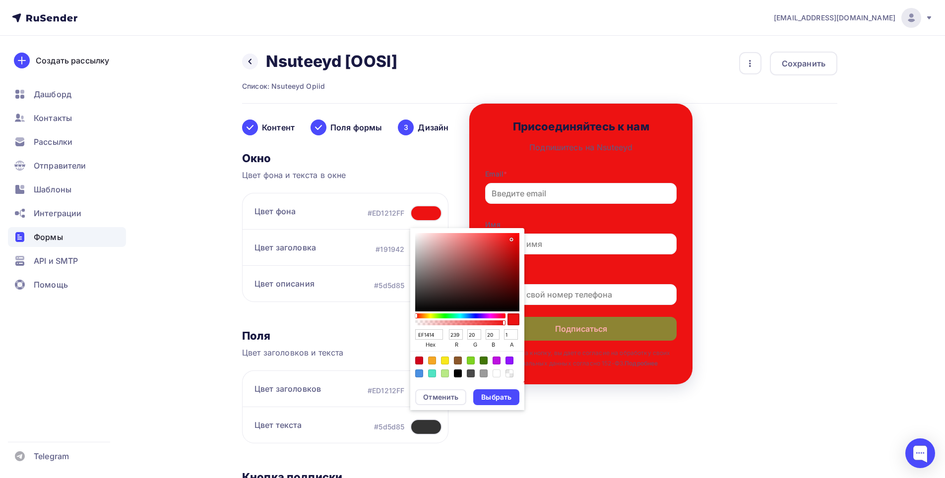
type input "22"
type input "E51C1C"
type input "229"
type input "28"
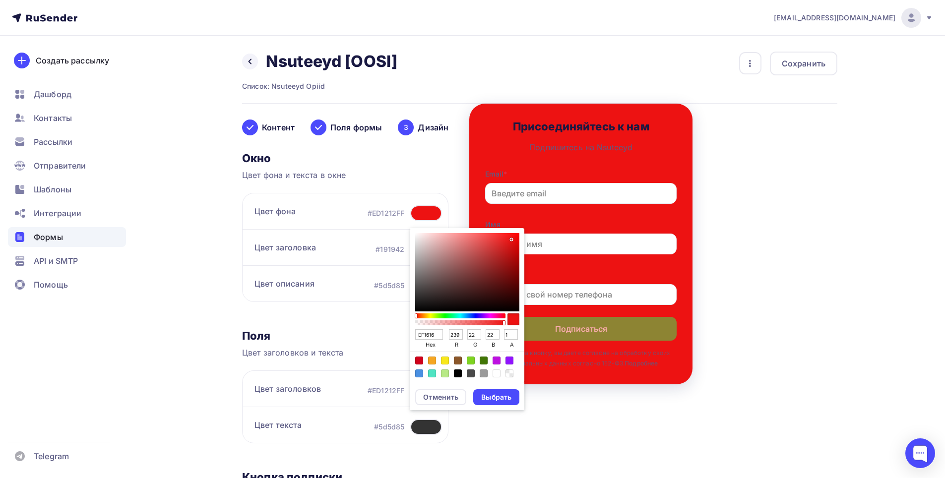
type input "28"
type input "CF2424"
type input "207"
type input "36"
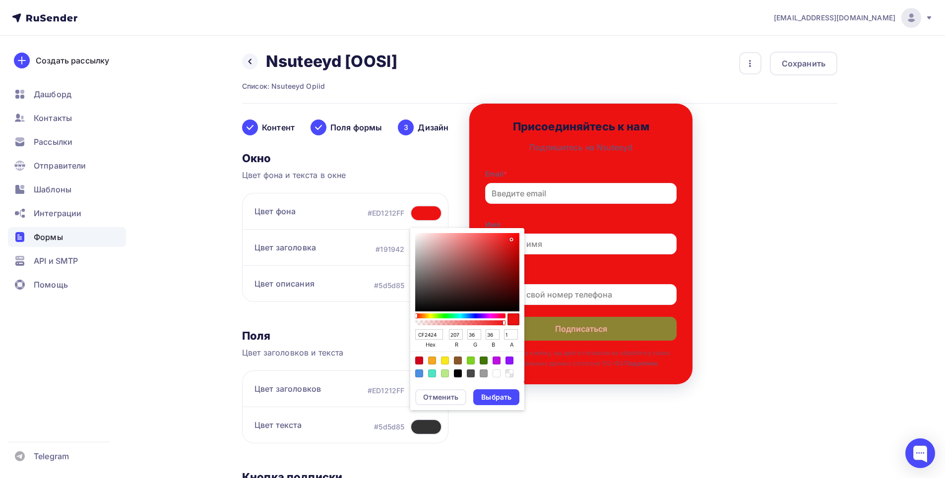
type input "CB2626"
type input "203"
type input "38"
type input "CB2929"
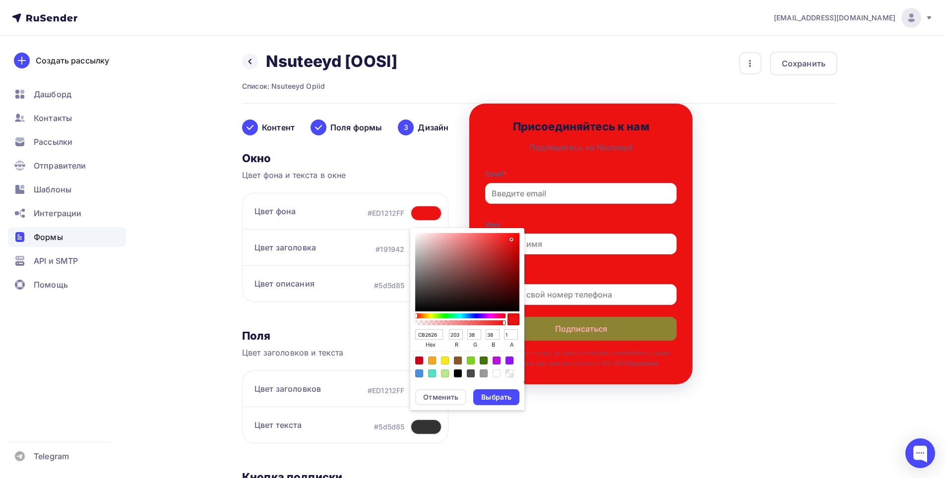
type input "41"
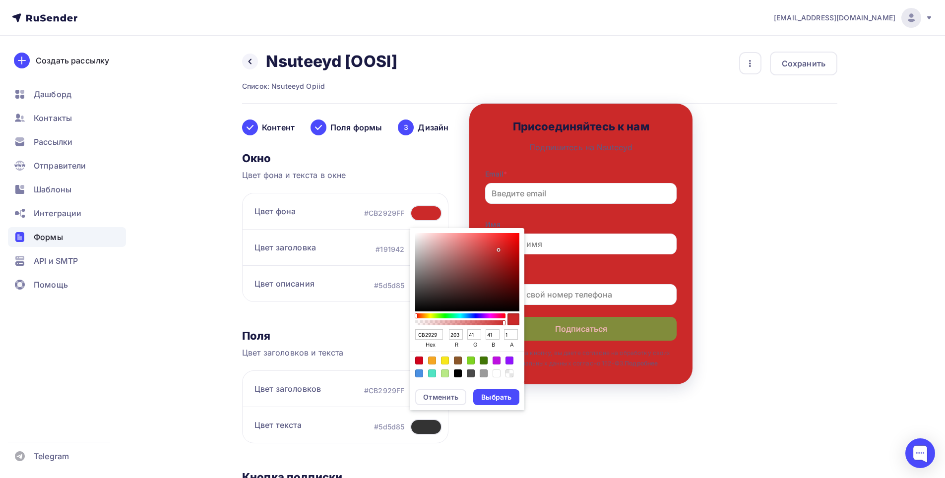
type input "CB2B2B"
type input "43"
type input "C03333"
type input "192"
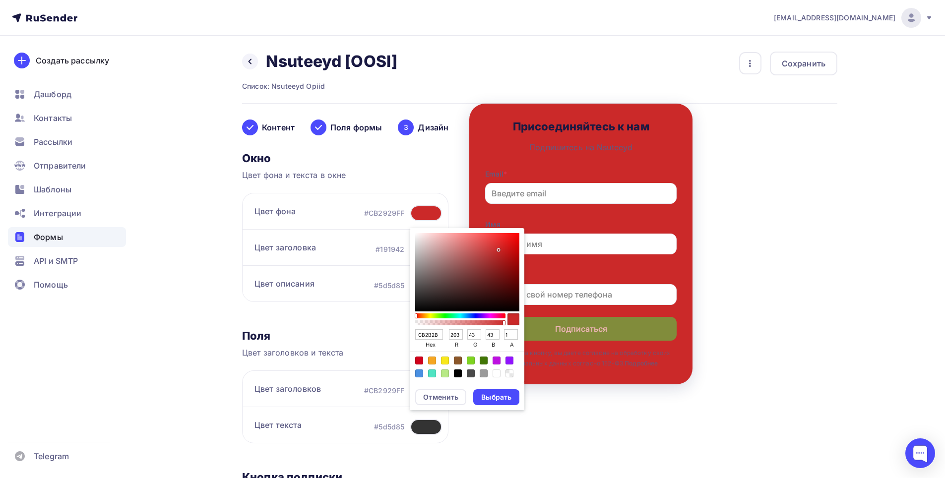
type input "51"
type input "943D3D"
type input "148"
type input "61"
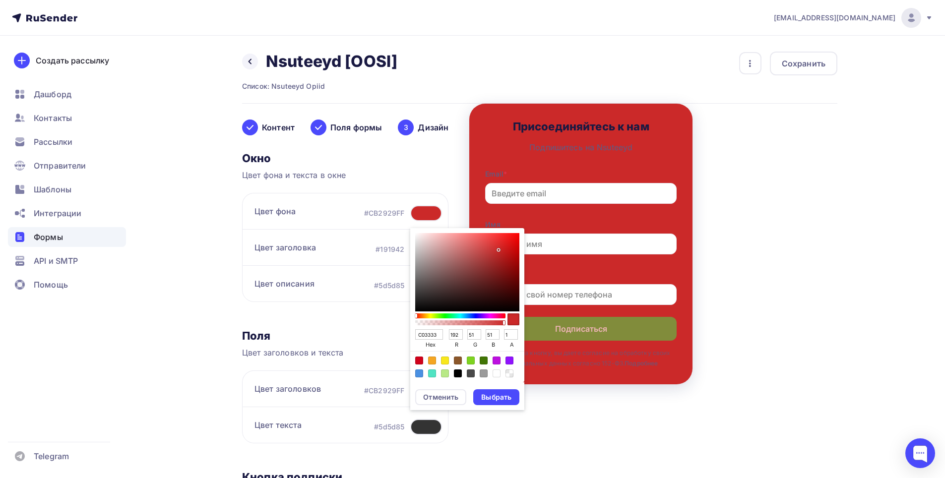
type input "61"
type input "893C3C"
type input "137"
type input "60"
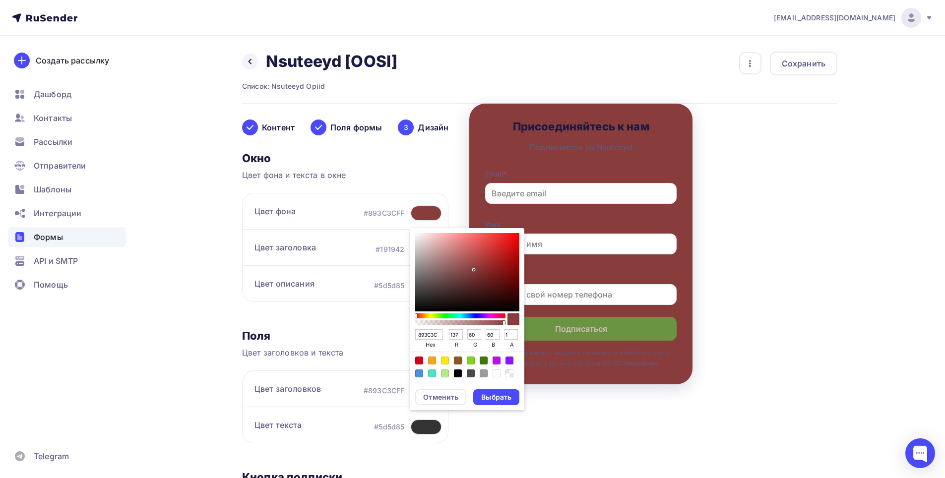
type input "893B3B"
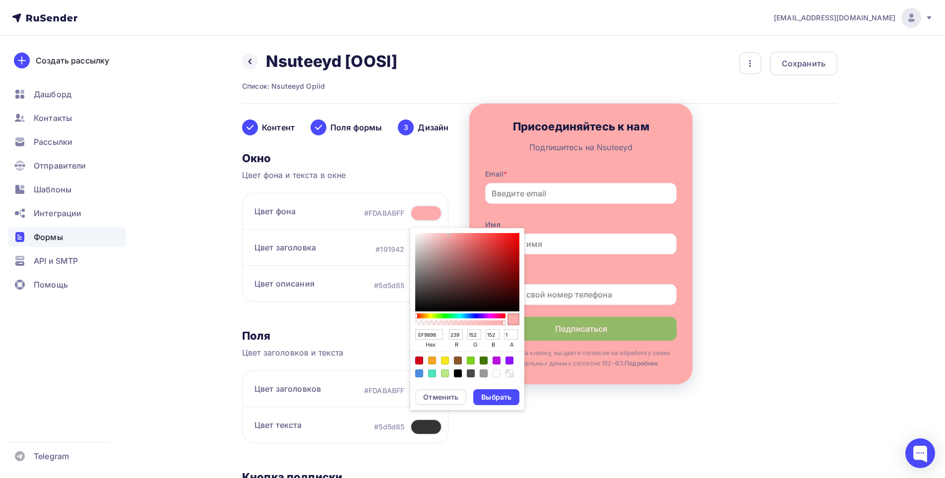
drag, startPoint x: 471, startPoint y: 298, endPoint x: 454, endPoint y: 239, distance: 61.1
click at [453, 238] on div "Sketch color picker" at bounding box center [467, 272] width 104 height 78
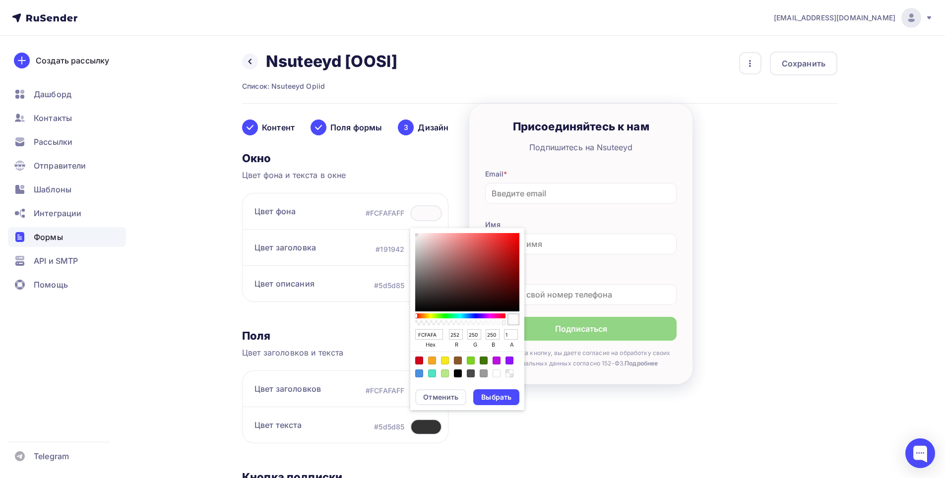
click at [415, 234] on div "Sketch color picker" at bounding box center [416, 235] width 2 height 2
drag, startPoint x: 329, startPoint y: 259, endPoint x: 352, endPoint y: 243, distance: 28.2
click at [329, 259] on div "Цвет заголовка #191942" at bounding box center [345, 247] width 206 height 36
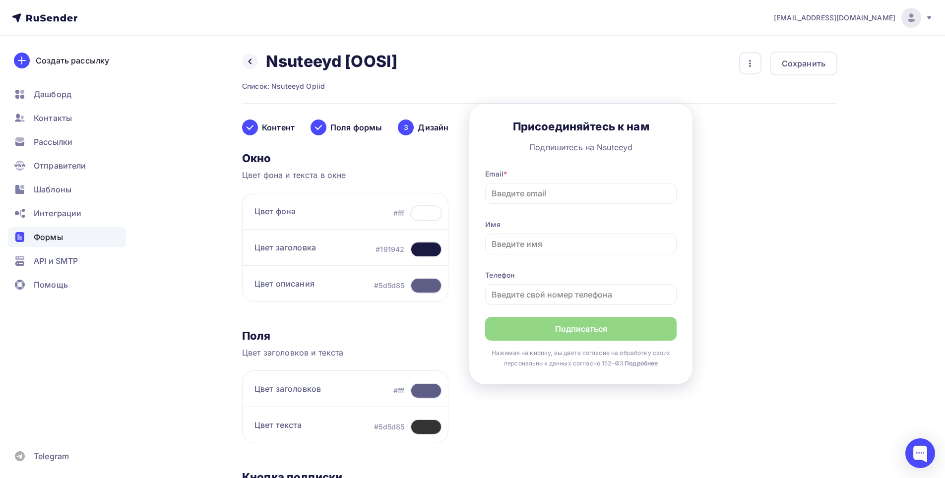
click at [423, 250] on div at bounding box center [426, 250] width 32 height 16
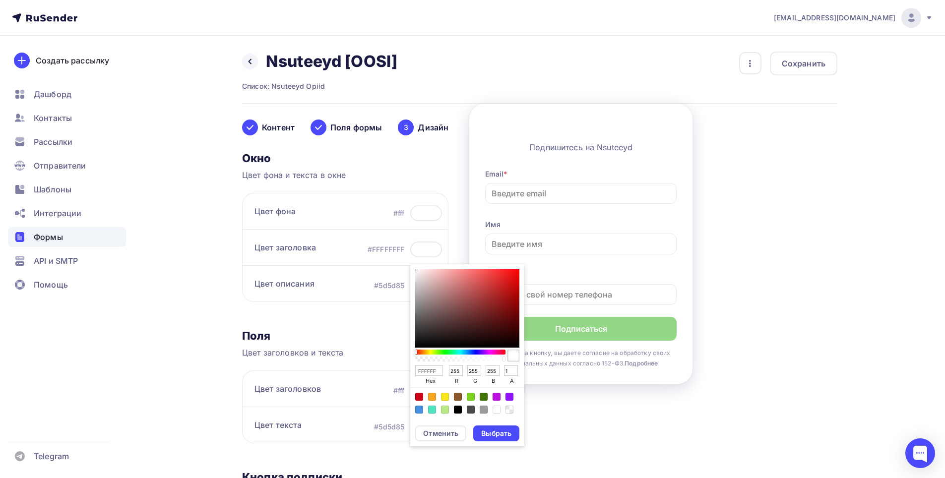
drag, startPoint x: 427, startPoint y: 279, endPoint x: 405, endPoint y: 255, distance: 32.7
click at [405, 255] on div "#FFFFFFFF FFFFFF hex 255 r 255 g 255 b 1 a Отменить Выбрать" at bounding box center [405, 250] width 74 height 16
click at [512, 343] on div "Sketch color picker" at bounding box center [513, 344] width 2 height 2
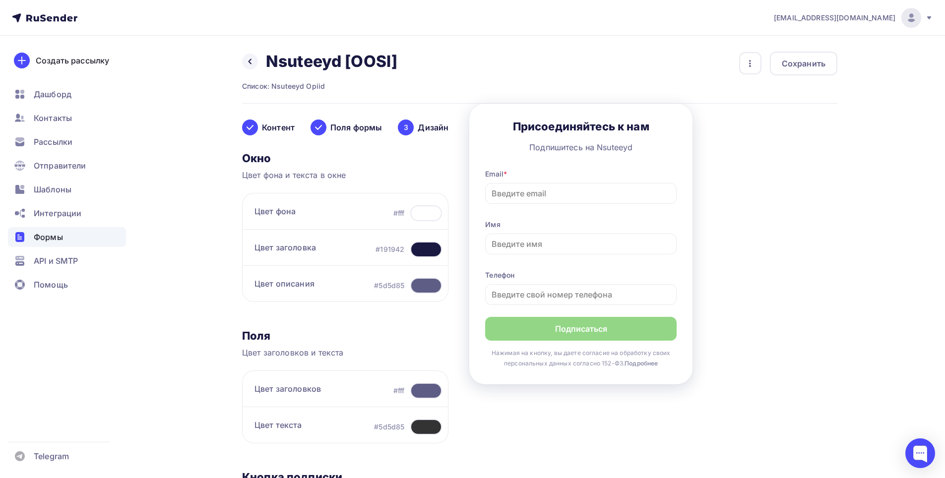
click at [658, 393] on div "Контент Поля формы 3 Дизайн Тип формы Выберите способ установки формы Встроенна…" at bounding box center [540, 384] width 596 height 560
click at [424, 275] on div "Цвет описания #5d5d85" at bounding box center [345, 284] width 206 height 37
click at [424, 294] on div "Цвет описания #5d5d85" at bounding box center [345, 284] width 206 height 37
click at [425, 282] on div at bounding box center [426, 286] width 32 height 16
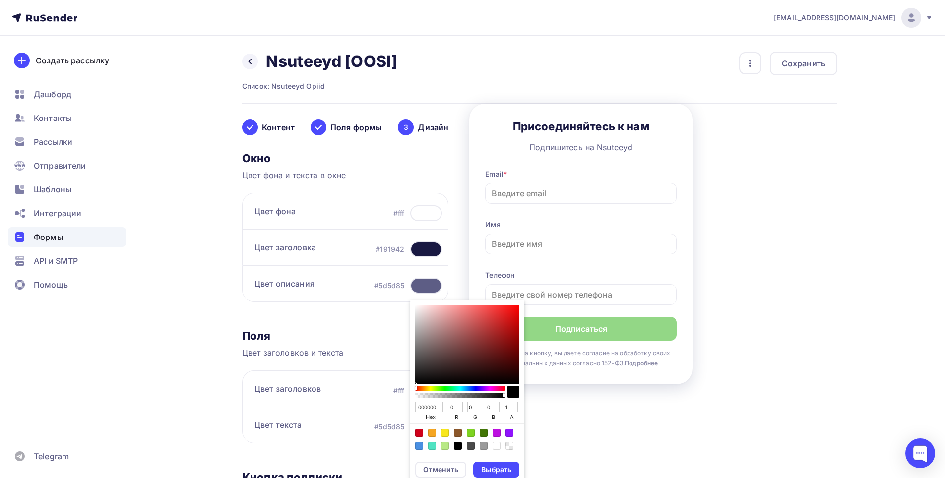
click at [456, 353] on div "Sketch color picker" at bounding box center [467, 345] width 104 height 78
drag, startPoint x: 495, startPoint y: 329, endPoint x: 514, endPoint y: 306, distance: 29.9
click at [513, 310] on div "Sketch color picker" at bounding box center [467, 345] width 104 height 78
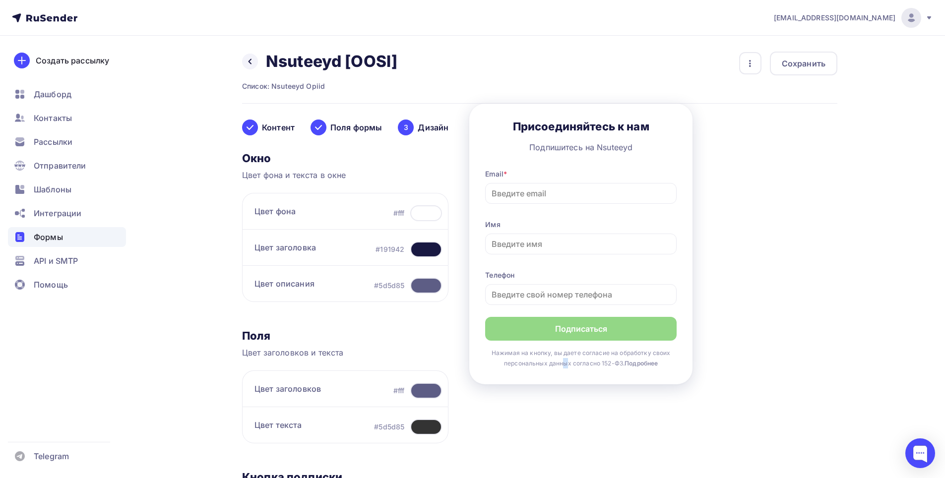
click at [532, 406] on div "Контент Поля формы 3 Дизайн Тип формы Выберите способ установки формы Встроенна…" at bounding box center [540, 384] width 596 height 560
click at [513, 406] on div "Контент Поля формы 3 Дизайн Тип формы Выберите способ установки формы Встроенна…" at bounding box center [540, 384] width 596 height 560
click at [423, 281] on div at bounding box center [426, 286] width 32 height 16
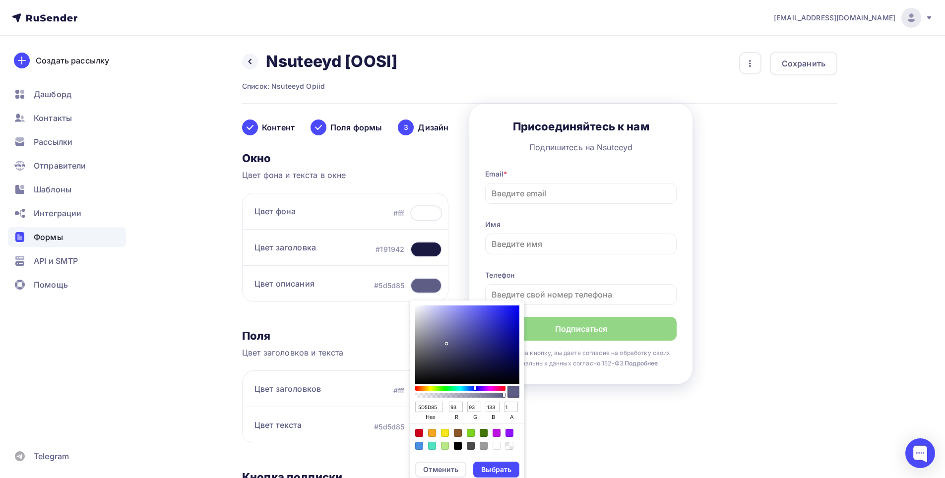
click at [415, 435] on div "Color:#D0021B" at bounding box center [419, 433] width 8 height 8
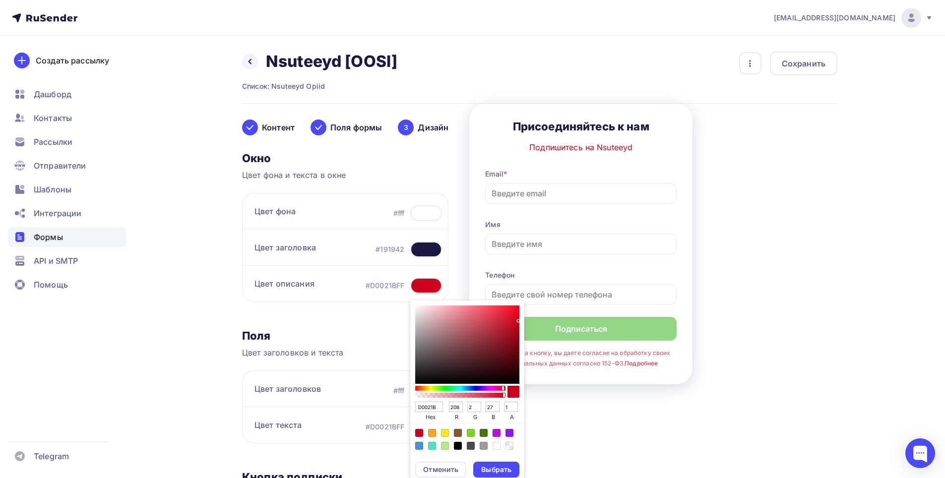
click at [655, 409] on div "Контент Поля формы 3 Дизайн Тип формы Выберите способ установки формы Встроенна…" at bounding box center [540, 384] width 596 height 560
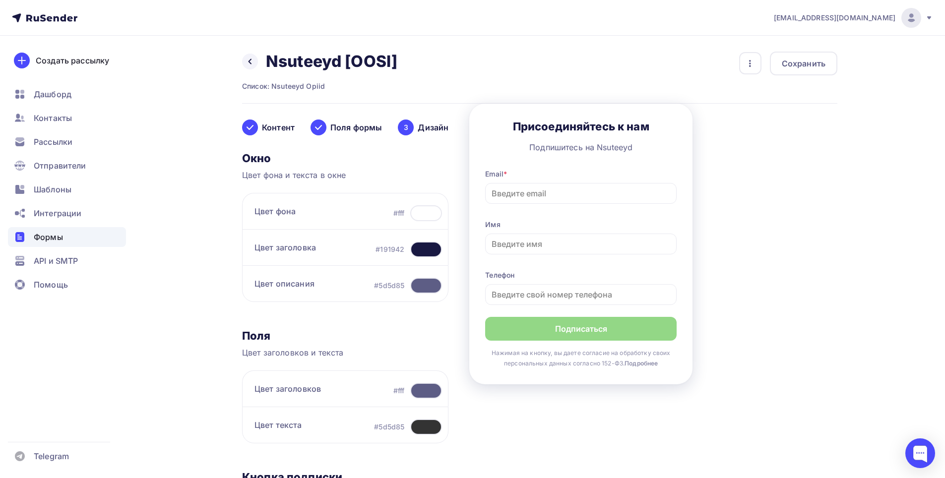
click at [416, 283] on div at bounding box center [426, 286] width 32 height 16
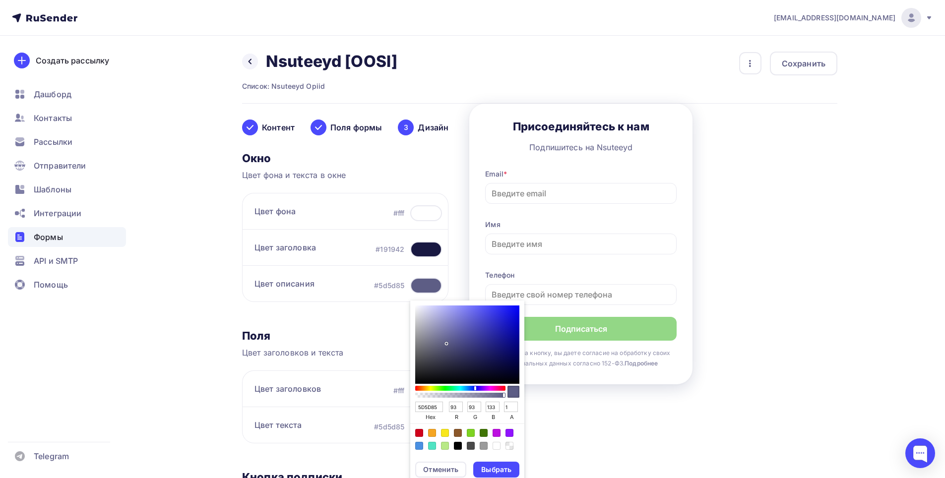
drag, startPoint x: 420, startPoint y: 425, endPoint x: 419, endPoint y: 436, distance: 11.0
click at [418, 433] on div "A color preset, pick one to set as current color" at bounding box center [467, 439] width 114 height 31
click at [419, 436] on div "Color:#D0021B" at bounding box center [419, 433] width 8 height 8
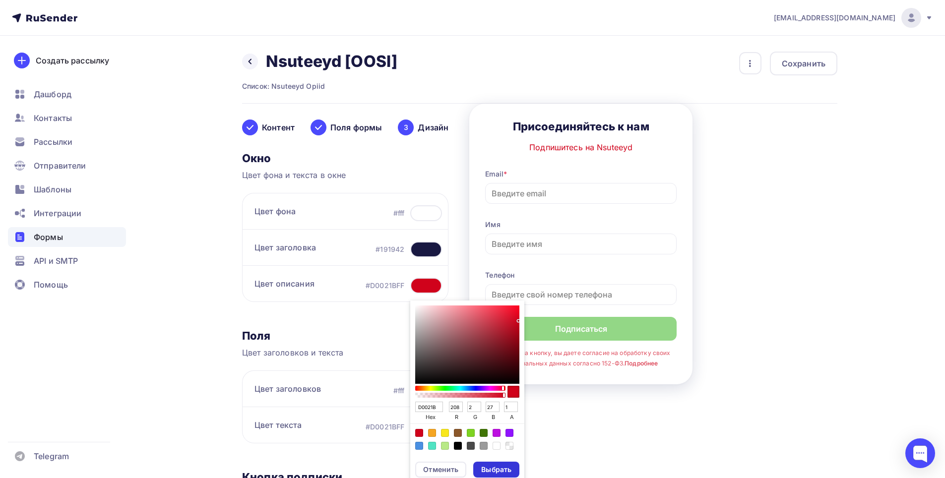
click at [482, 471] on div "Выбрать" at bounding box center [496, 470] width 30 height 10
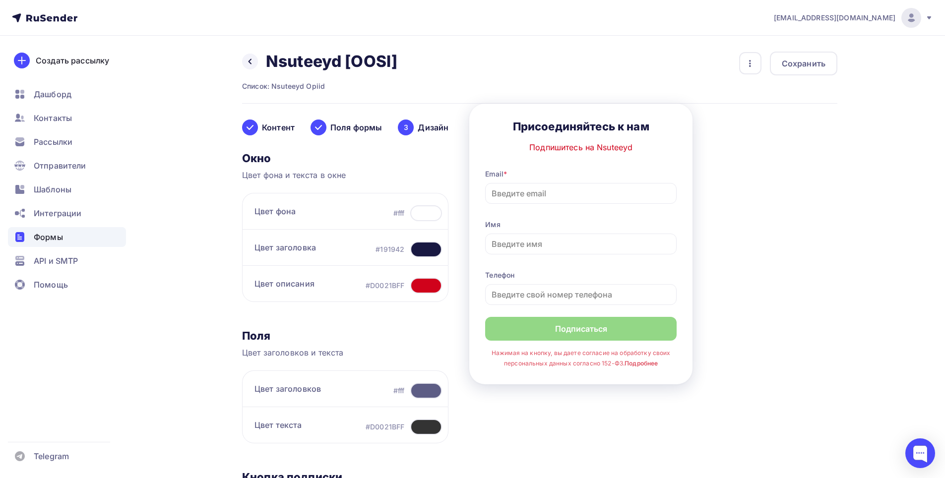
click at [420, 251] on div at bounding box center [426, 250] width 32 height 16
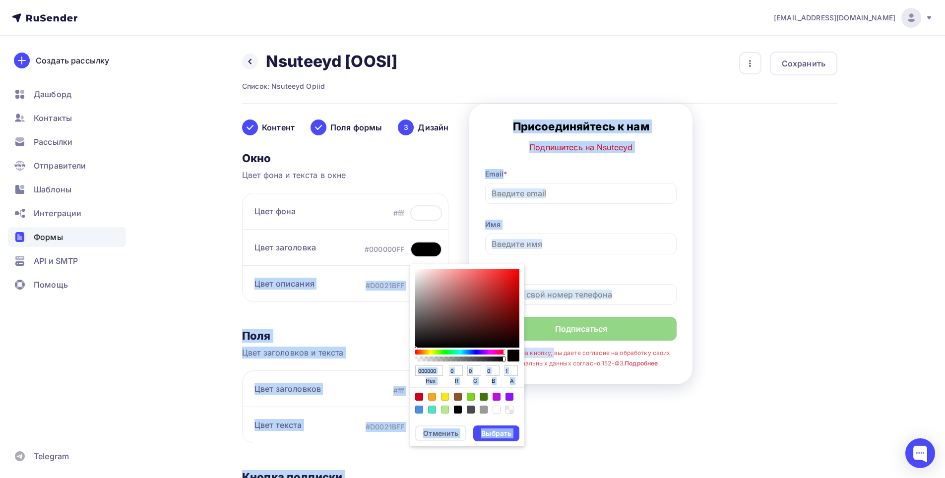
drag, startPoint x: 437, startPoint y: 299, endPoint x: 528, endPoint y: 354, distance: 106.2
click at [528, 354] on div "Контент Поля формы 3 Дизайн Тип формы Выберите способ установки формы Встроенна…" at bounding box center [540, 384] width 596 height 560
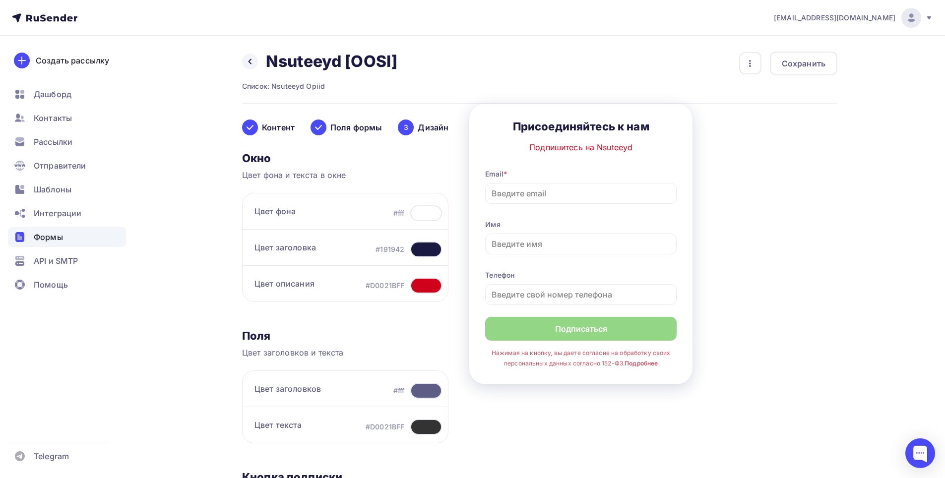
click at [573, 429] on div "Контент Поля формы 3 Дизайн Тип формы Выберите способ установки формы Встроенна…" at bounding box center [540, 384] width 596 height 560
click at [427, 251] on div at bounding box center [426, 250] width 32 height 16
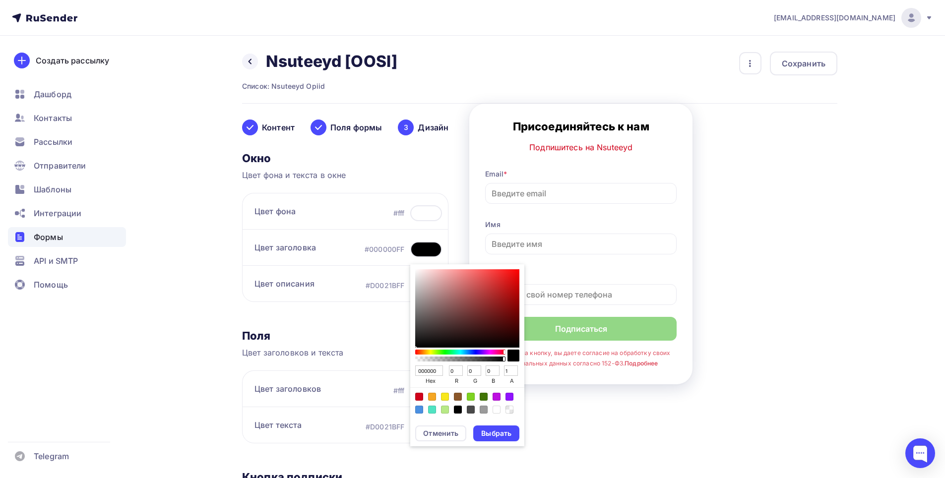
drag, startPoint x: 519, startPoint y: 342, endPoint x: 534, endPoint y: 356, distance: 20.7
click at [534, 356] on div "Контент Поля формы 3 Дизайн Тип формы Выберите способ установки формы Встроенна…" at bounding box center [540, 384] width 596 height 560
drag, startPoint x: 511, startPoint y: 341, endPoint x: 519, endPoint y: 348, distance: 10.9
click at [519, 348] on div "000000 hex 0 r 0 g 0 b 1 a" at bounding box center [467, 342] width 114 height 154
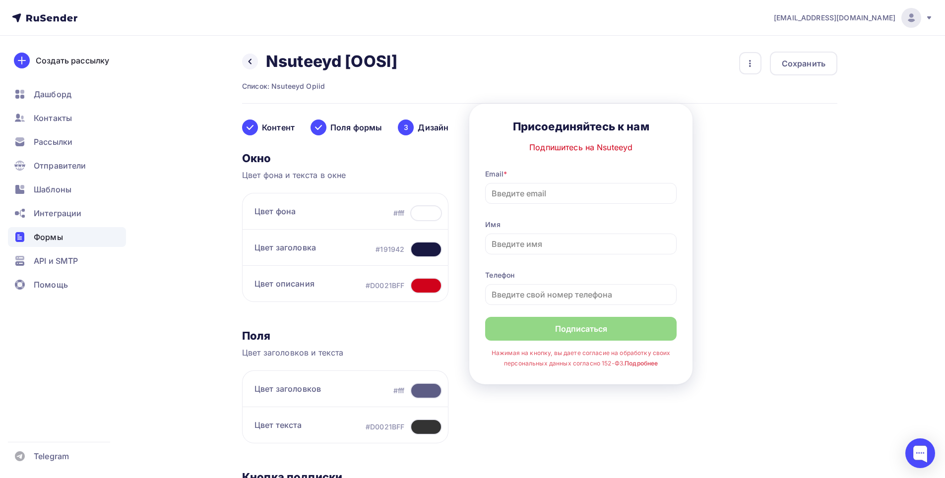
click at [556, 408] on div "Контент Поля формы 3 Дизайн Тип формы Выберите способ установки формы Встроенна…" at bounding box center [540, 384] width 596 height 560
click at [427, 252] on div at bounding box center [426, 250] width 32 height 16
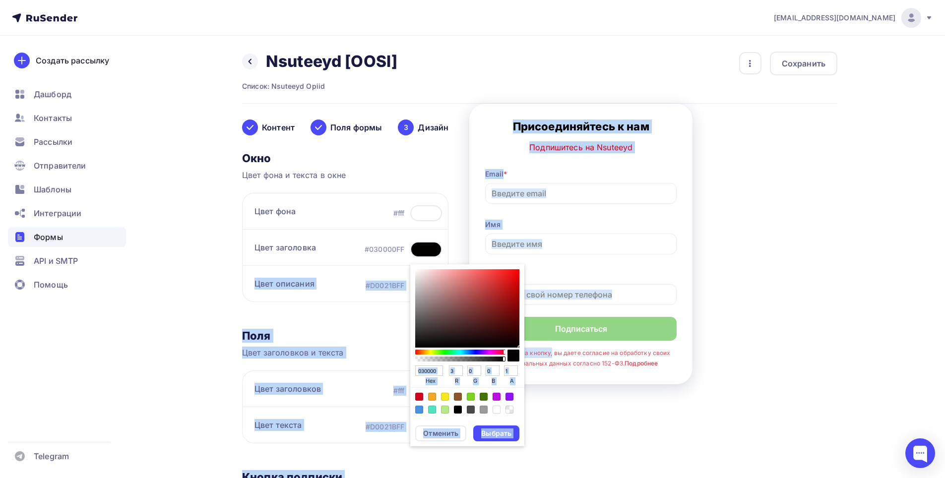
drag, startPoint x: 511, startPoint y: 337, endPoint x: 524, endPoint y: 346, distance: 15.3
click at [524, 346] on div "Контент Поля формы 3 Дизайн Тип формы Выберите способ установки формы Встроенна…" at bounding box center [540, 384] width 596 height 560
click at [505, 433] on div "Выбрать" at bounding box center [496, 434] width 30 height 10
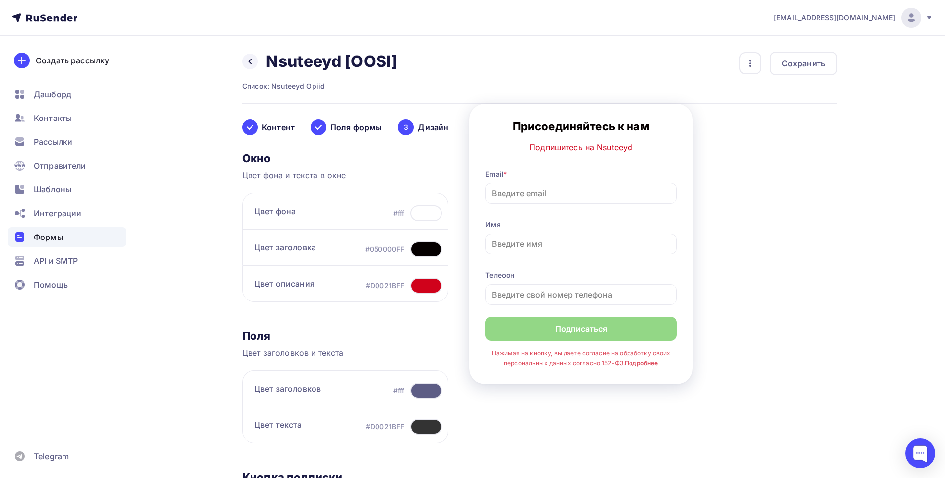
click at [422, 423] on div at bounding box center [426, 427] width 32 height 16
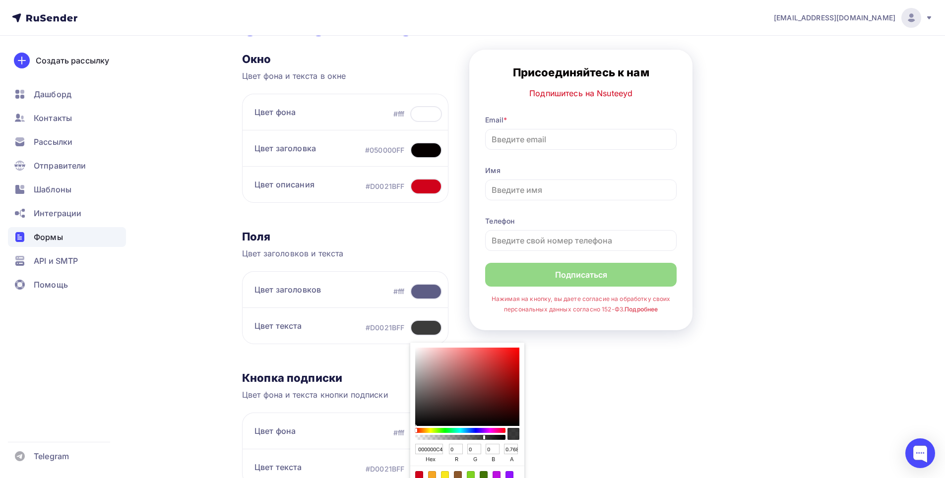
drag, startPoint x: 478, startPoint y: 441, endPoint x: 483, endPoint y: 435, distance: 7.4
click at [483, 435] on div "Sketch color picker" at bounding box center [460, 437] width 87 height 5
drag, startPoint x: 480, startPoint y: 436, endPoint x: 468, endPoint y: 442, distance: 13.6
click at [468, 442] on div "Sketch color picker" at bounding box center [460, 434] width 90 height 16
drag, startPoint x: 491, startPoint y: 360, endPoint x: 517, endPoint y: 370, distance: 27.2
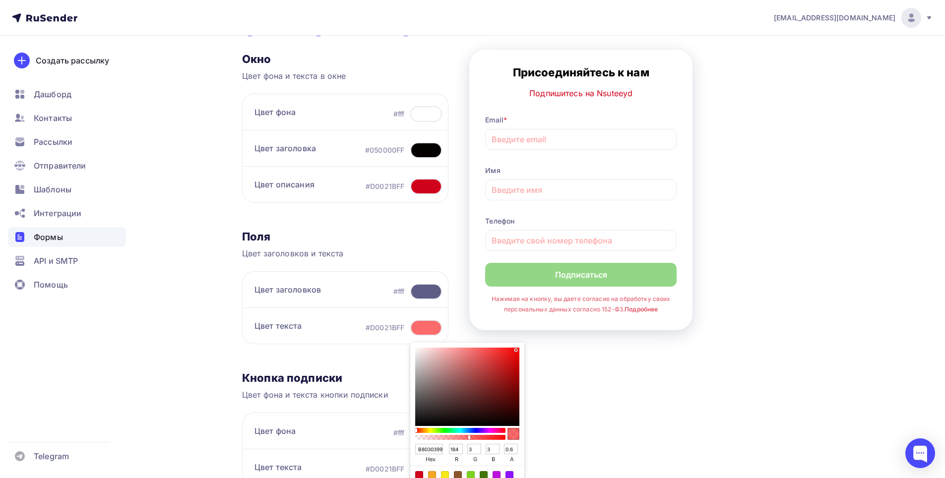
click at [517, 370] on div "Sketch color picker" at bounding box center [467, 387] width 104 height 78
click at [416, 425] on div "Sketch color picker" at bounding box center [467, 387] width 104 height 78
click at [687, 405] on div "Контент Поля формы 3 Дизайн Тип формы Выберите способ установки формы Встроенна…" at bounding box center [540, 284] width 596 height 560
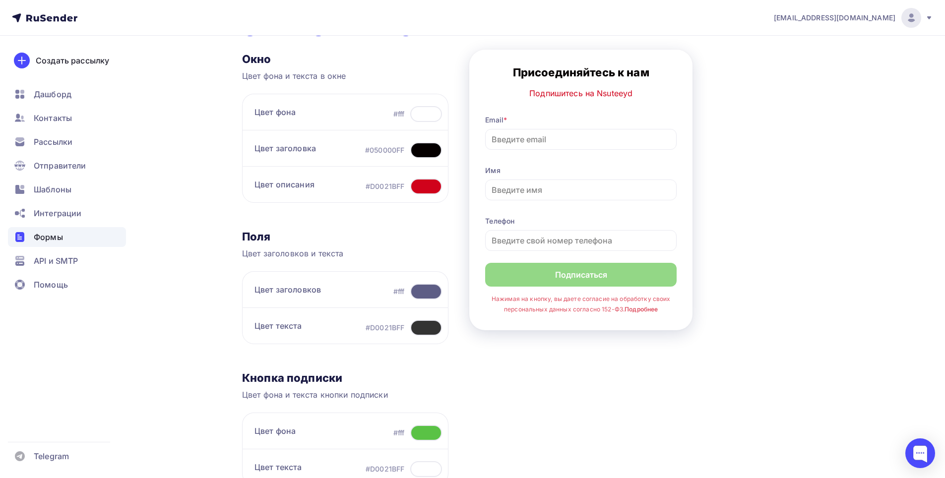
click at [431, 333] on div at bounding box center [426, 328] width 32 height 16
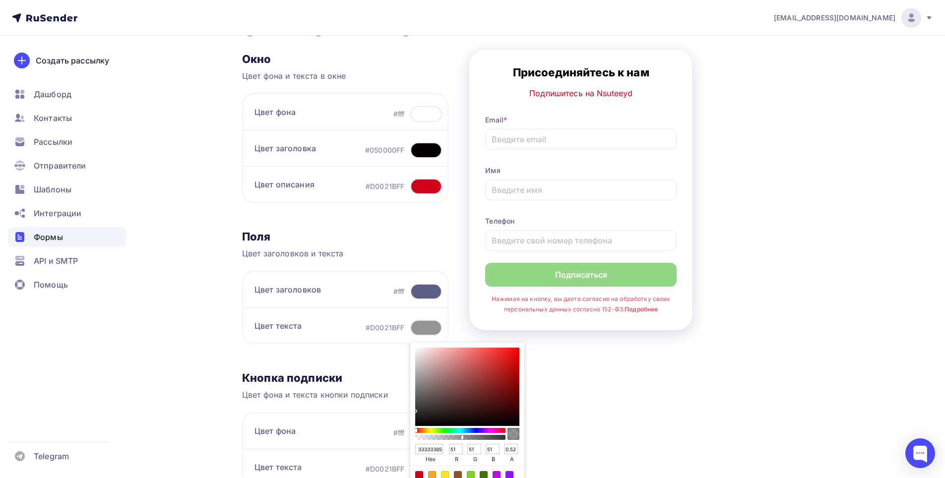
drag, startPoint x: 470, startPoint y: 437, endPoint x: 462, endPoint y: 437, distance: 8.9
click at [462, 437] on div "Sketch color picker" at bounding box center [460, 437] width 87 height 5
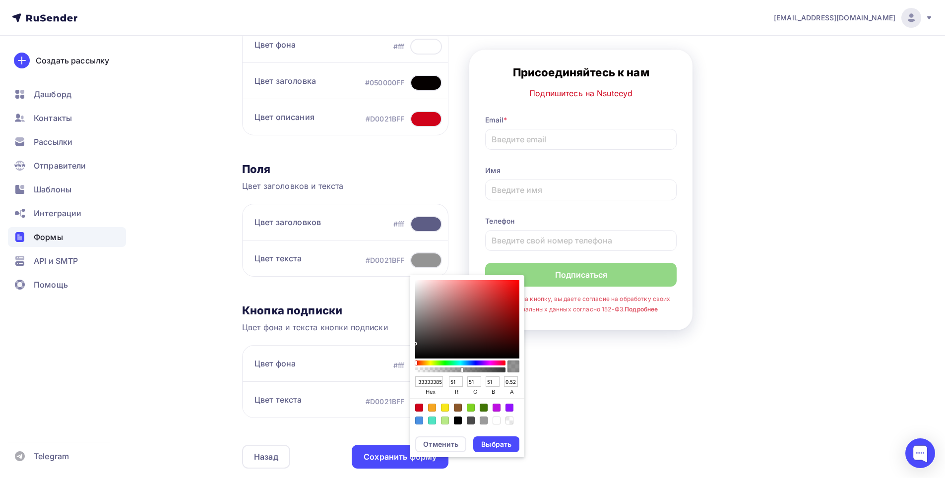
scroll to position [149, 0]
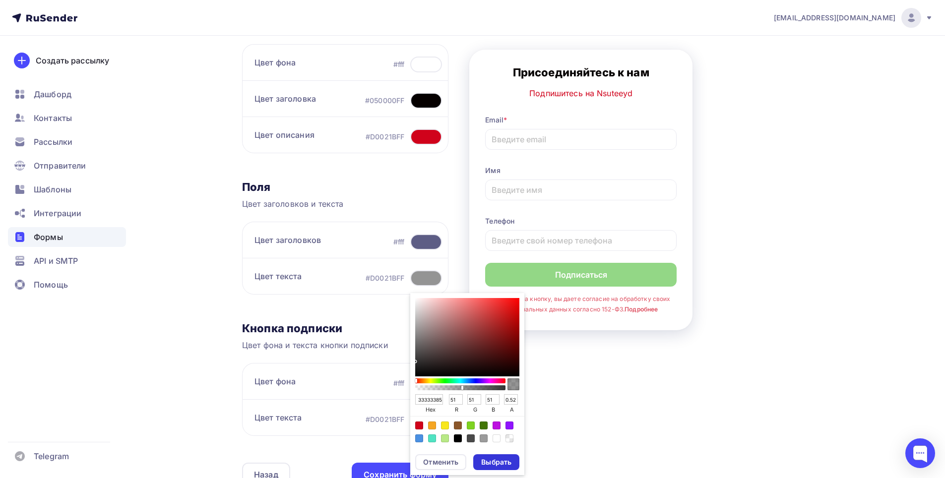
click at [490, 464] on div "Выбрать" at bounding box center [496, 463] width 30 height 10
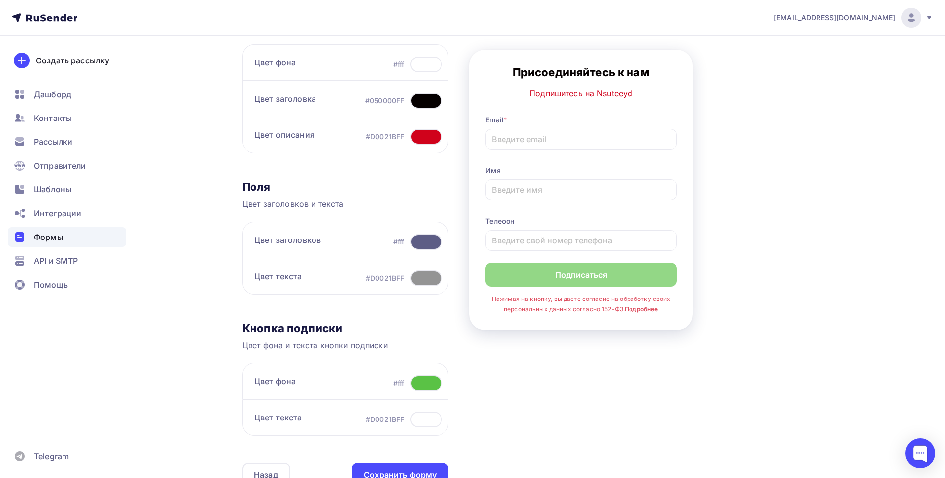
click at [429, 245] on div at bounding box center [426, 242] width 32 height 16
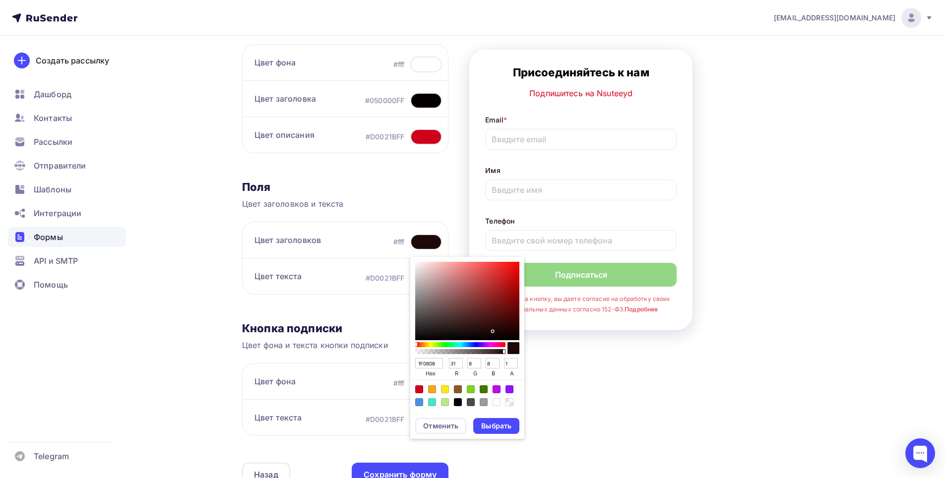
drag, startPoint x: 475, startPoint y: 327, endPoint x: 492, endPoint y: 299, distance: 31.8
click at [491, 331] on div "Sketch color picker" at bounding box center [467, 301] width 104 height 78
drag, startPoint x: 494, startPoint y: 276, endPoint x: 478, endPoint y: 269, distance: 17.1
click at [478, 269] on div "Sketch color picker" at bounding box center [467, 301] width 104 height 78
drag, startPoint x: 494, startPoint y: 351, endPoint x: 481, endPoint y: 352, distance: 12.5
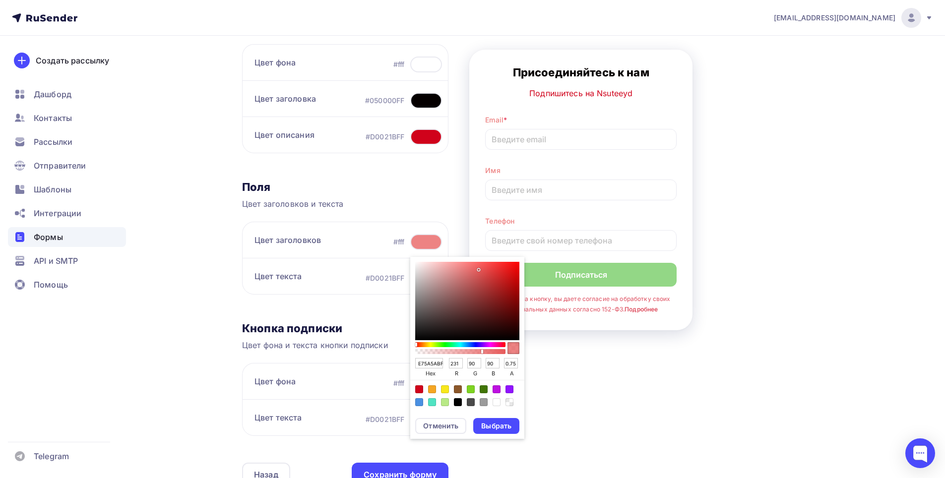
click at [481, 352] on div "Sketch color picker" at bounding box center [460, 351] width 87 height 5
drag, startPoint x: 448, startPoint y: 351, endPoint x: 492, endPoint y: 351, distance: 44.2
click at [492, 351] on div "Sketch color picker" at bounding box center [460, 351] width 87 height 5
click at [488, 427] on div "Выбрать" at bounding box center [496, 426] width 30 height 10
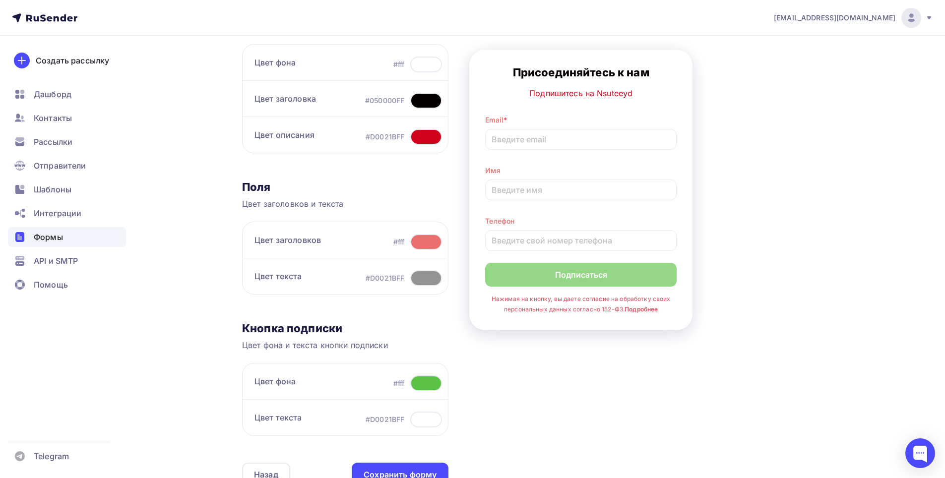
click at [421, 420] on div at bounding box center [426, 420] width 32 height 16
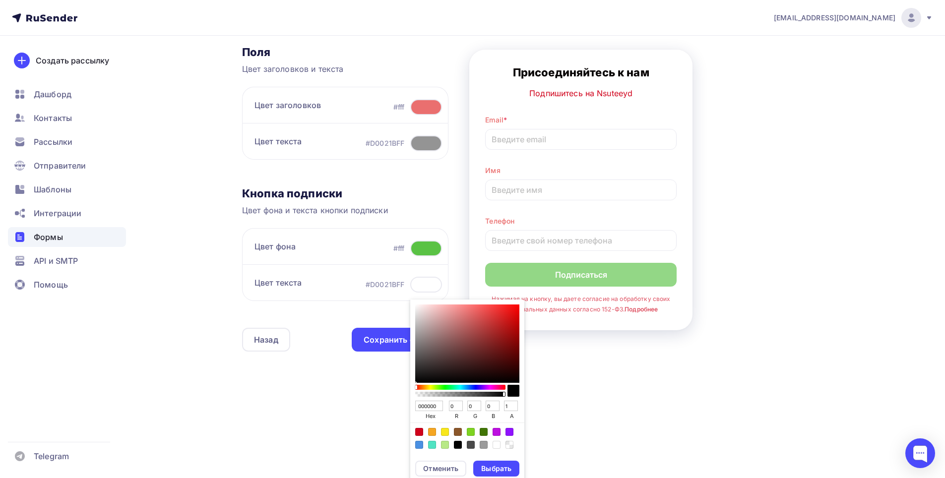
scroll to position [287, 0]
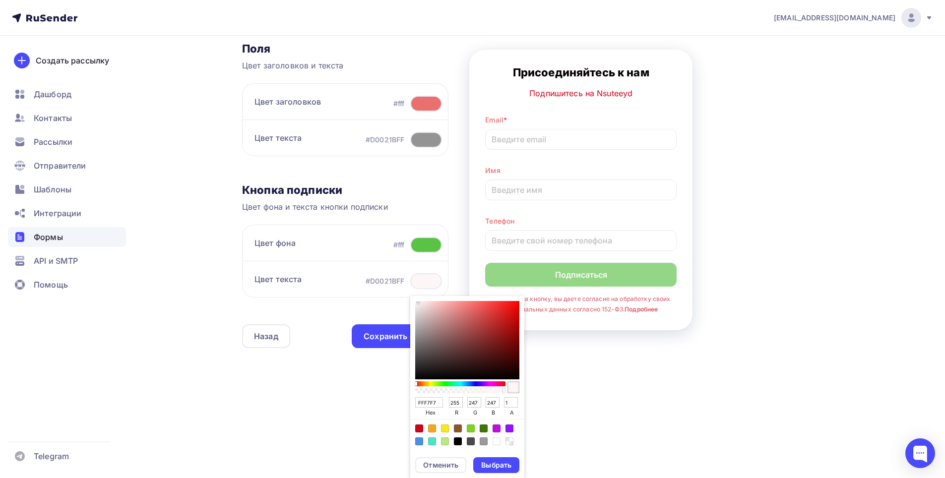
drag, startPoint x: 468, startPoint y: 363, endPoint x: 417, endPoint y: 301, distance: 80.0
click at [417, 301] on div "Sketch color picker" at bounding box center [467, 340] width 104 height 78
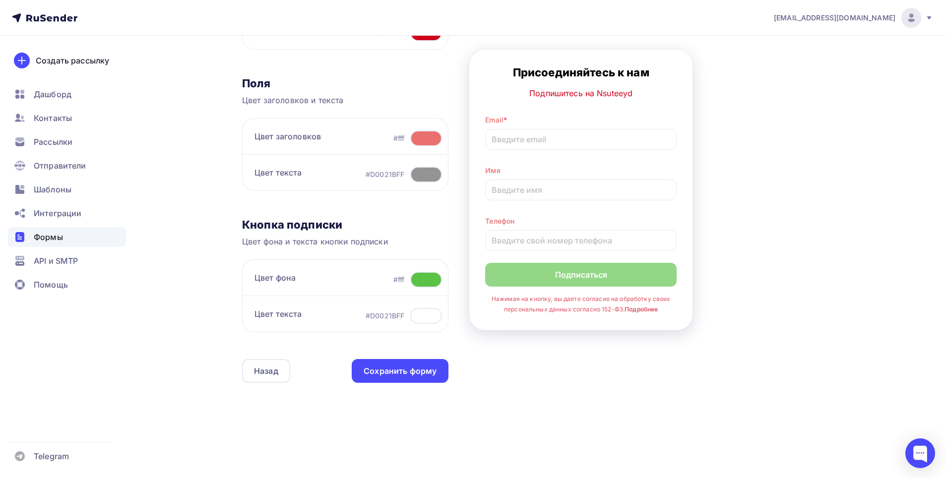
scroll to position [253, 0]
click at [580, 378] on div "Назад Nsuteeyd [OOSI] Nsuteeyd [OOSI] Список: Nsuteeyd Opiid Переименовать Удал…" at bounding box center [540, 119] width 596 height 640
click at [427, 284] on div at bounding box center [426, 280] width 32 height 16
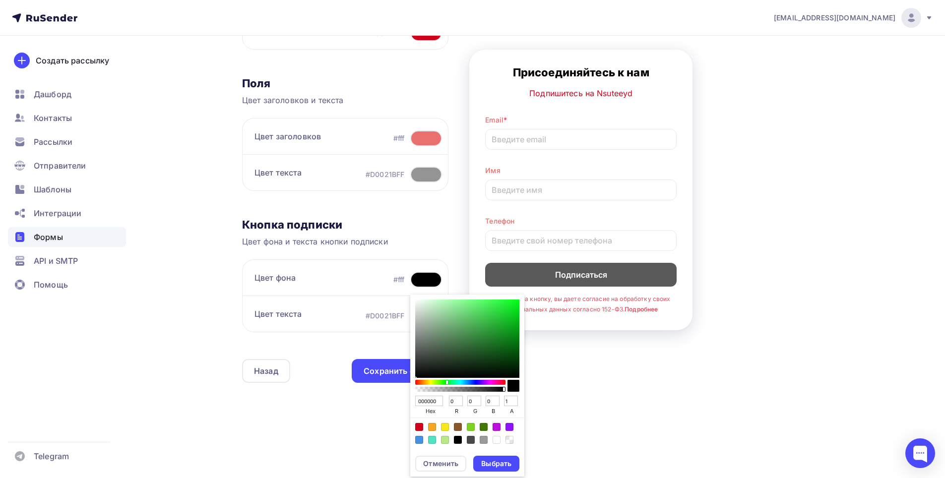
drag, startPoint x: 433, startPoint y: 383, endPoint x: 446, endPoint y: 378, distance: 14.1
click at [446, 378] on div "Sketch color picker" at bounding box center [460, 386] width 90 height 16
click at [446, 381] on div "Sketch color picker" at bounding box center [447, 383] width 2 height 4
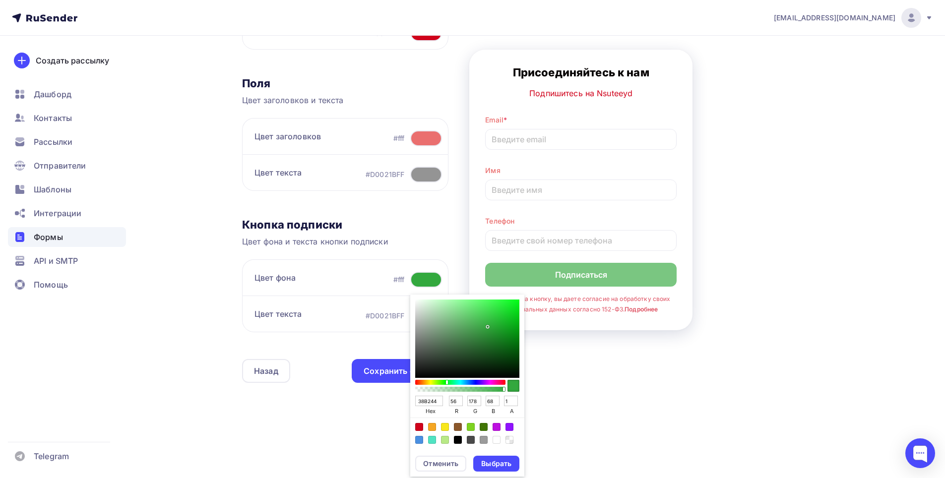
drag, startPoint x: 503, startPoint y: 322, endPoint x: 485, endPoint y: 323, distance: 17.4
click at [485, 323] on div "Sketch color picker" at bounding box center [467, 339] width 104 height 78
click at [483, 466] on div "Выбрать" at bounding box center [496, 464] width 30 height 10
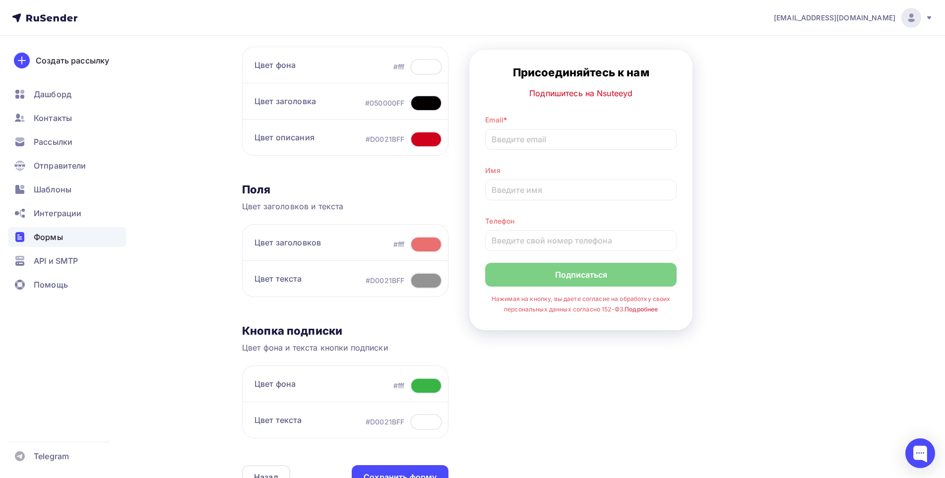
scroll to position [203, 0]
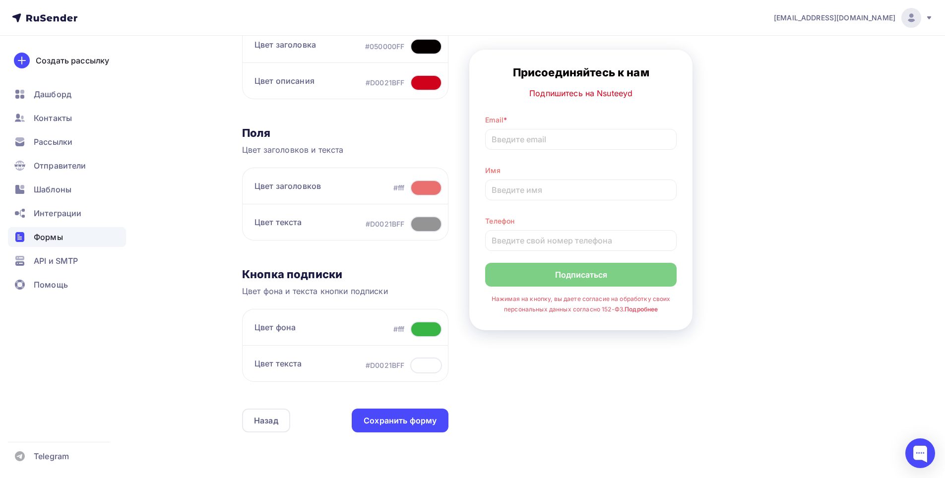
click at [408, 436] on div "Контент Поля формы 3 Дизайн Тип формы Выберите способ установки формы Встроенна…" at bounding box center [540, 181] width 596 height 560
click at [410, 424] on div "Сохранить форму" at bounding box center [400, 420] width 73 height 11
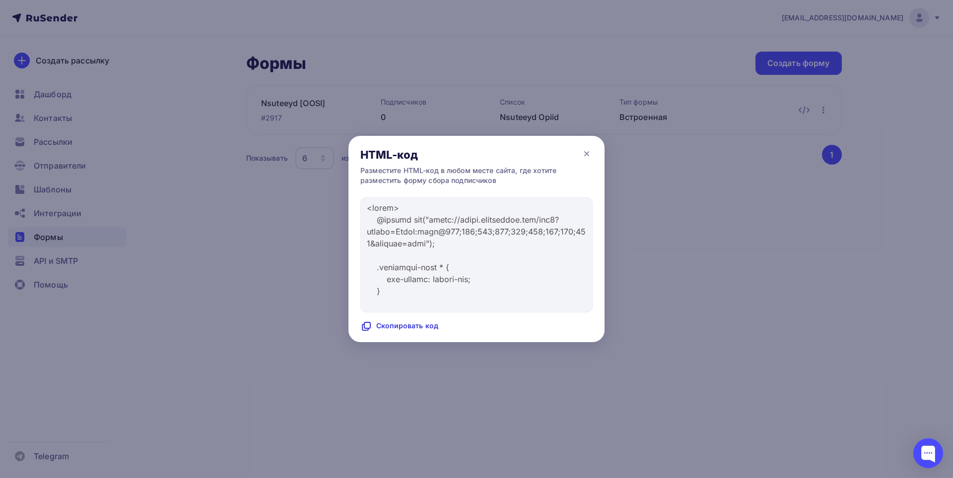
click at [390, 327] on div "Скопировать код" at bounding box center [399, 327] width 78 height 12
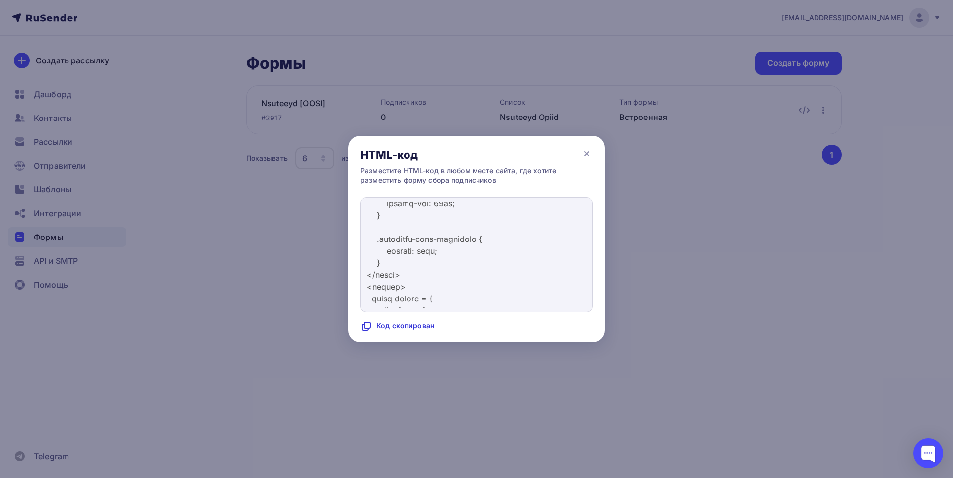
scroll to position [2184, 0]
drag, startPoint x: 400, startPoint y: 430, endPoint x: 402, endPoint y: 406, distance: 23.9
click at [399, 434] on div at bounding box center [476, 239] width 953 height 478
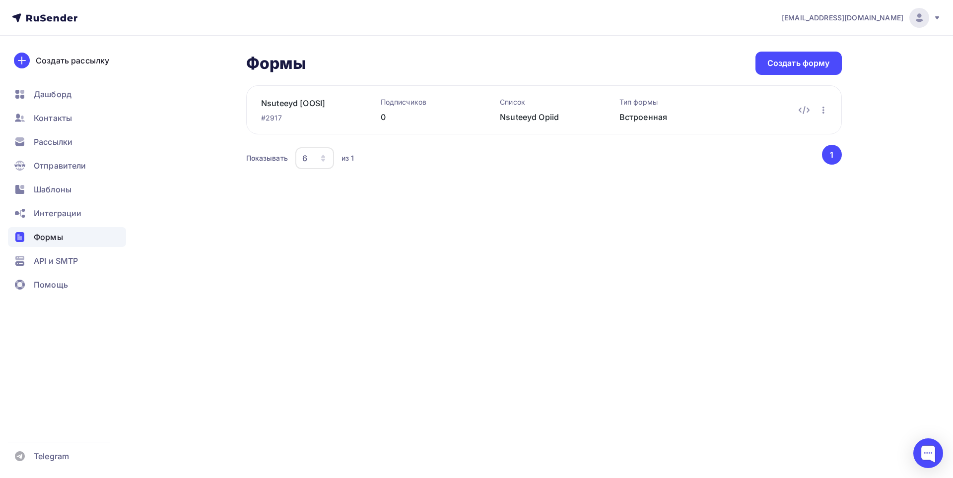
click at [63, 223] on ul "Дашборд Контакты Рассылки Отправители Шаблоны Интеграции Формы API и SMTP Помощь" at bounding box center [67, 192] width 118 height 216
click at [63, 213] on span "Интеграции" at bounding box center [58, 213] width 48 height 12
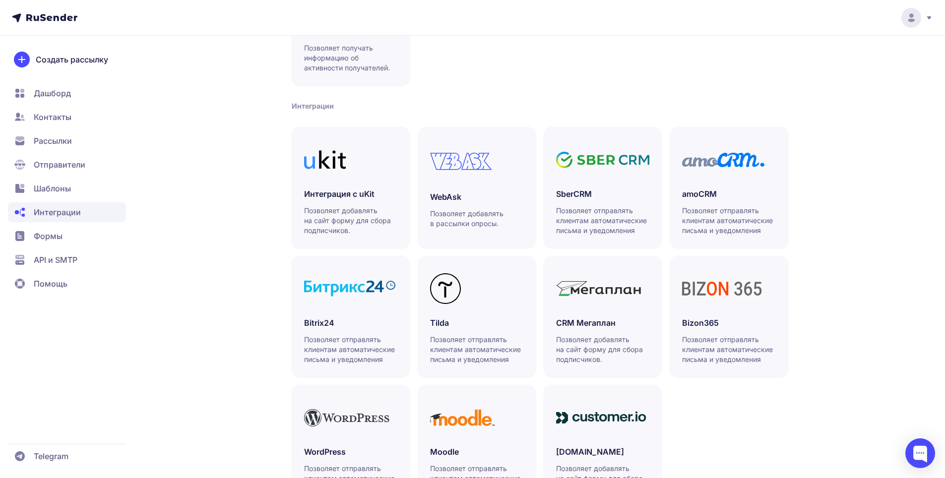
scroll to position [204, 0]
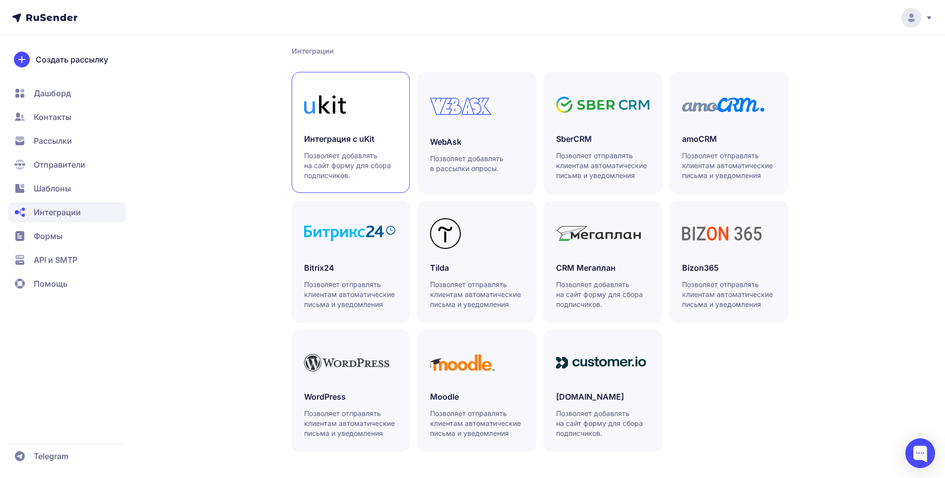
click at [364, 127] on link "Интеграция с uKit Позволяет добавлять на сайт форму для сбора подписчиков." at bounding box center [351, 132] width 118 height 121
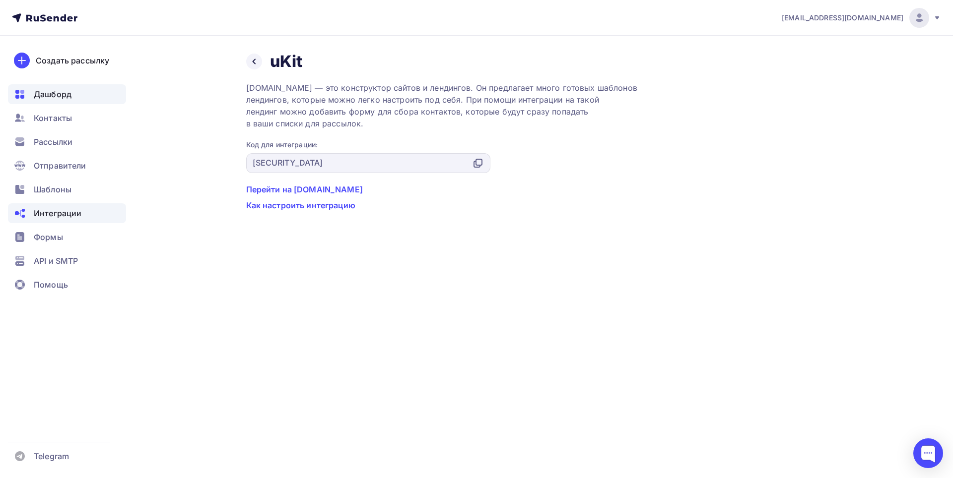
click at [46, 88] on span "Дашборд" at bounding box center [53, 94] width 38 height 12
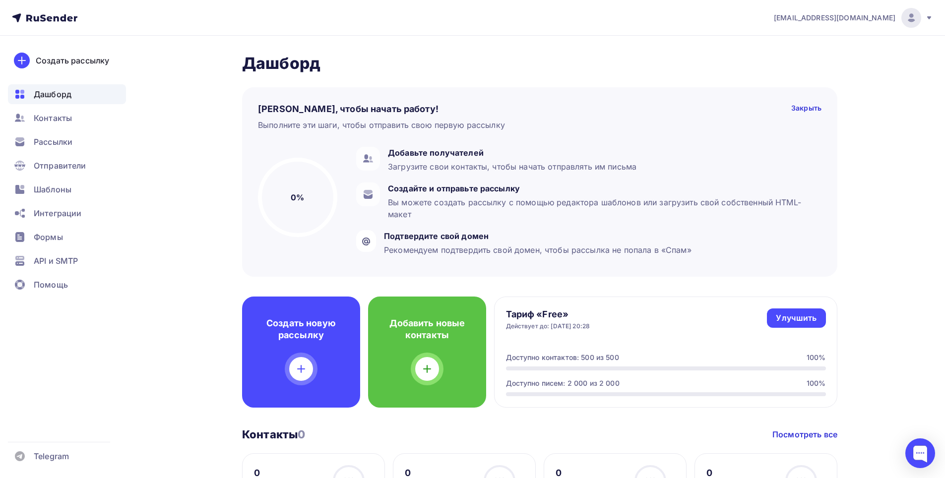
click at [52, 7] on nav "[EMAIL_ADDRESS][DOMAIN_NAME] Аккаунт Тарифы Выйти Создать рассылку [GEOGRAPHIC_…" at bounding box center [472, 18] width 945 height 36
click at [60, 20] on icon at bounding box center [45, 18] width 66 height 12
